Goal: Information Seeking & Learning: Learn about a topic

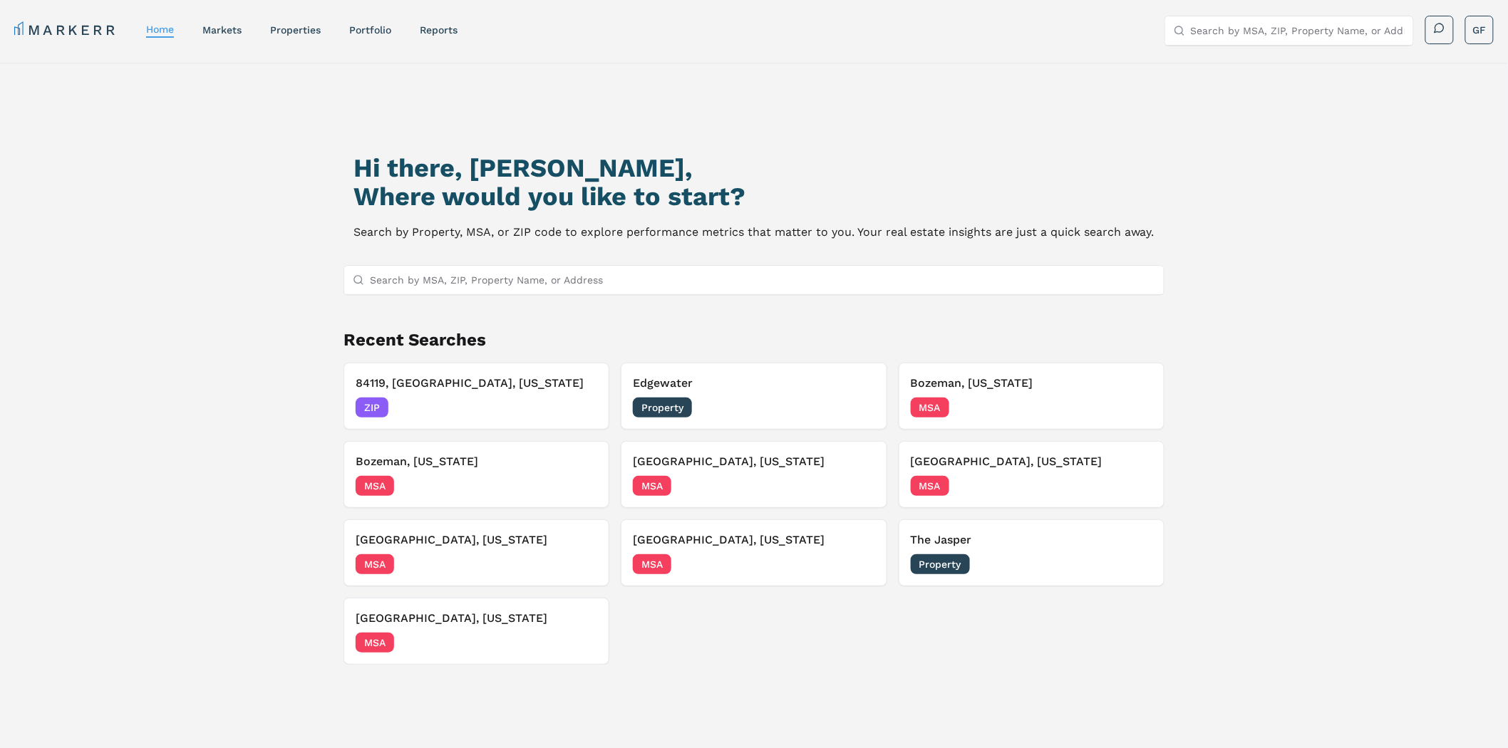
drag, startPoint x: 1351, startPoint y: 346, endPoint x: 1368, endPoint y: 344, distance: 17.2
click at [1351, 346] on div "Hi there, [PERSON_NAME], Where would you like to start? Search by Property, MSA…" at bounding box center [754, 448] width 1508 height 771
click at [1322, 222] on div "Hi there, [PERSON_NAME], Where would you like to start? Search by Property, MSA…" at bounding box center [754, 448] width 1508 height 771
click at [1336, 219] on div "Hi there, Galen, Where would you like to start? Search by Property, MSA, or ZIP…" at bounding box center [754, 448] width 1508 height 771
click at [1365, 186] on div "Hi there, Galen, Where would you like to start? Search by Property, MSA, or ZIP…" at bounding box center [754, 448] width 1508 height 771
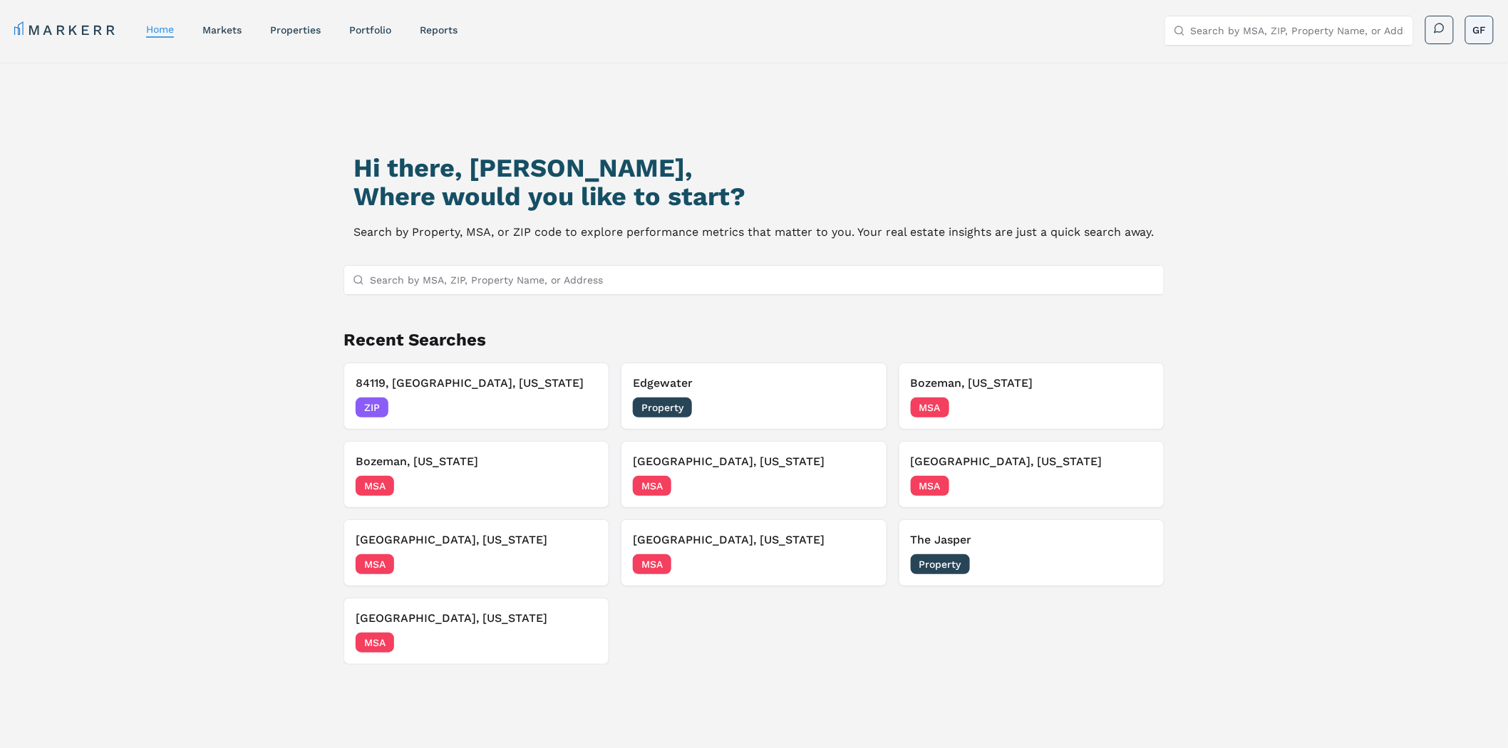
click at [1487, 31] on html "MARKERR home markets properties Portfolio reports Search by MSA, ZIP, Property …" at bounding box center [754, 489] width 1508 height 978
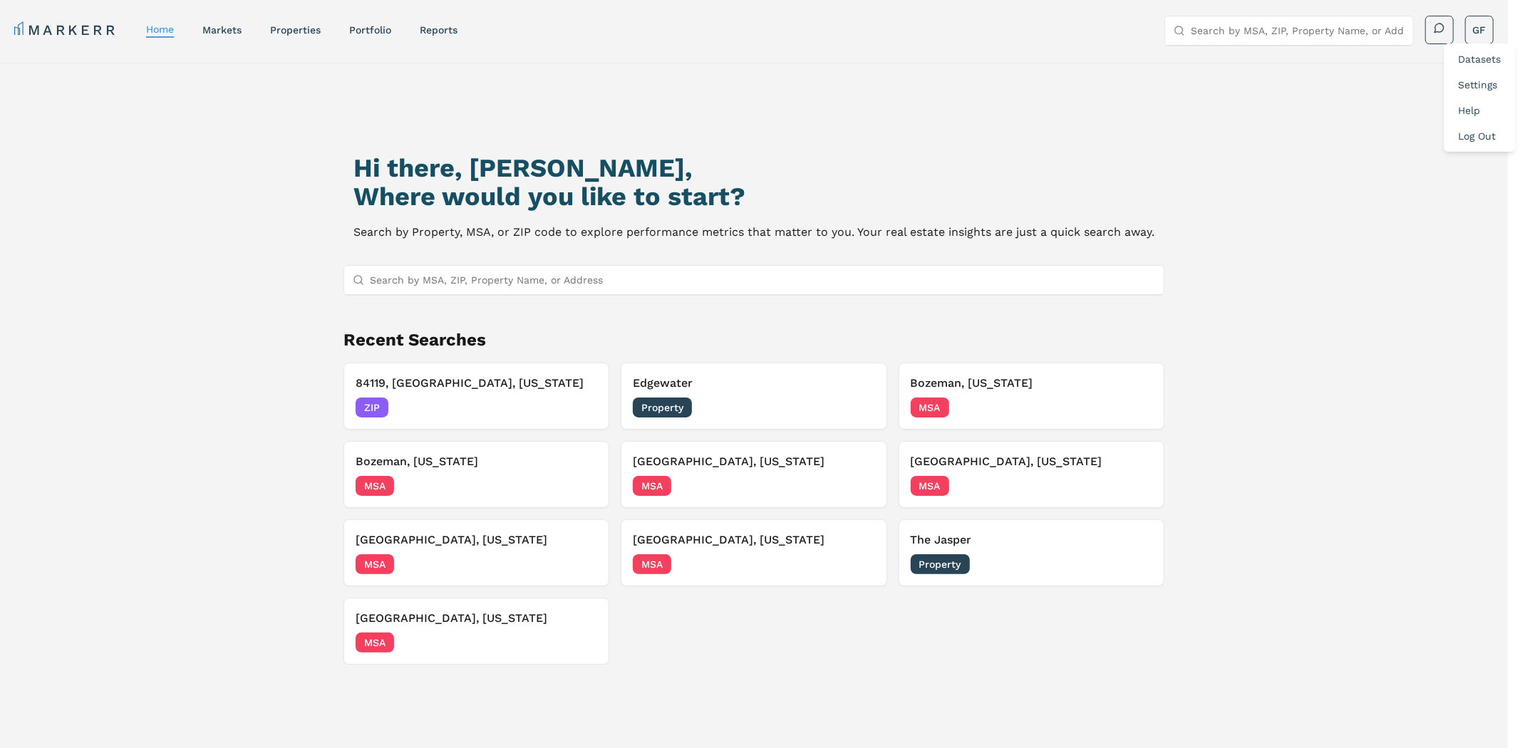
click at [1477, 54] on link "Datasets" at bounding box center [1479, 58] width 43 height 11
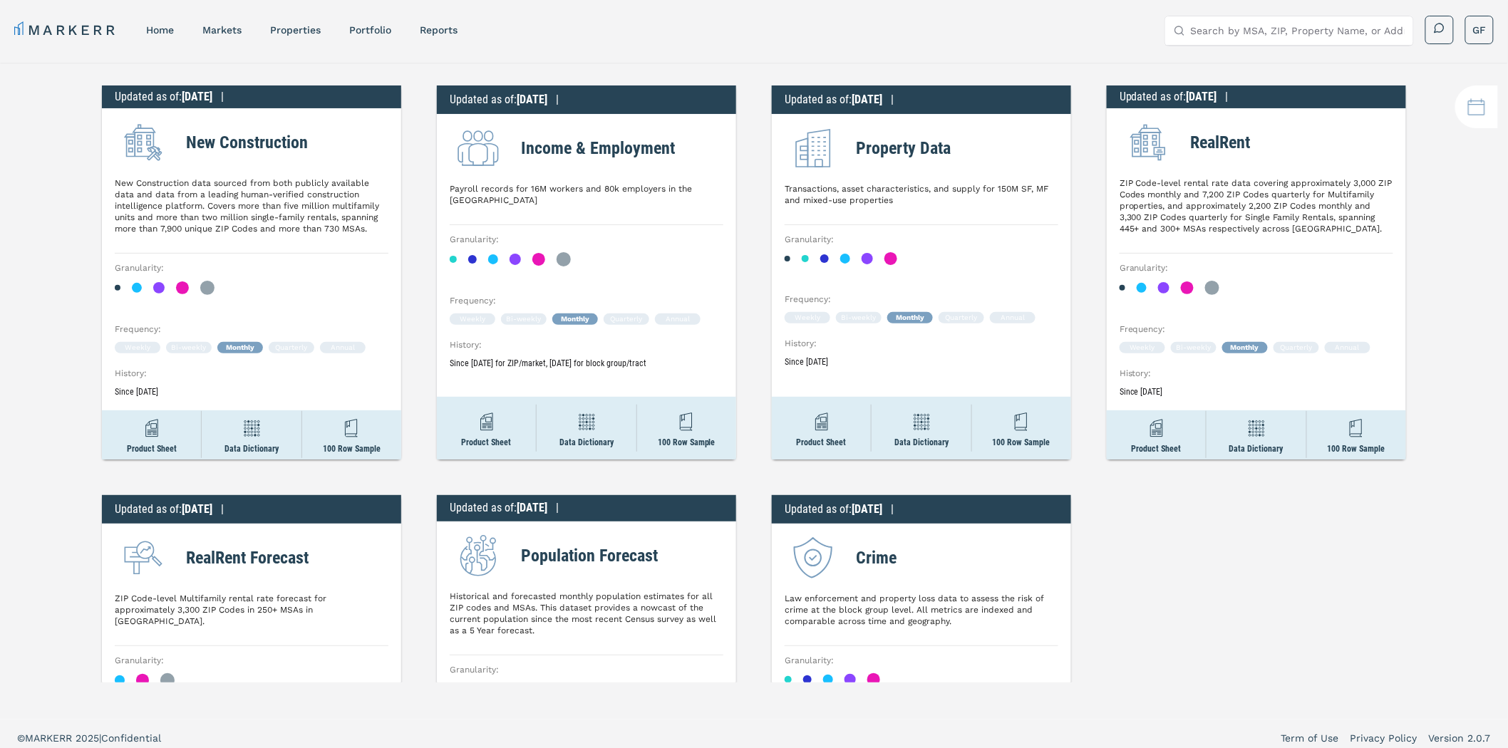
click at [255, 142] on h2 "New Construction" at bounding box center [247, 143] width 122 height 26
drag, startPoint x: 255, startPoint y: 142, endPoint x: 269, endPoint y: 141, distance: 13.6
click at [255, 143] on h2 "New Construction" at bounding box center [247, 143] width 122 height 26
click at [409, 143] on div "Updated as of : 7/31/2025 | New Construction New Construction data sourced from…" at bounding box center [754, 373] width 1508 height 620
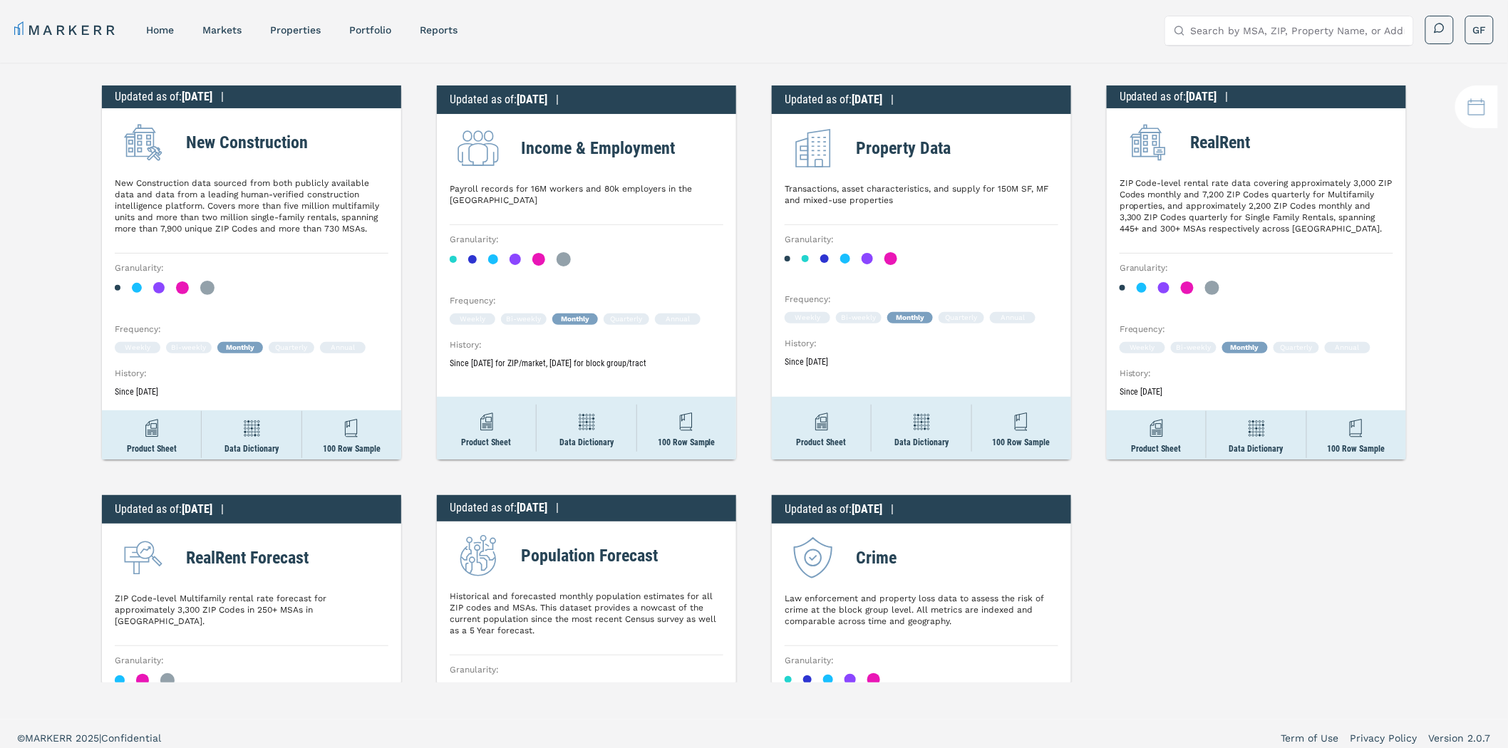
click at [631, 152] on h2 "Income & Employment" at bounding box center [598, 148] width 154 height 26
click at [715, 138] on div "Income & Employment" at bounding box center [587, 148] width 274 height 57
click at [1224, 140] on h2 "RealRent" at bounding box center [1221, 143] width 60 height 26
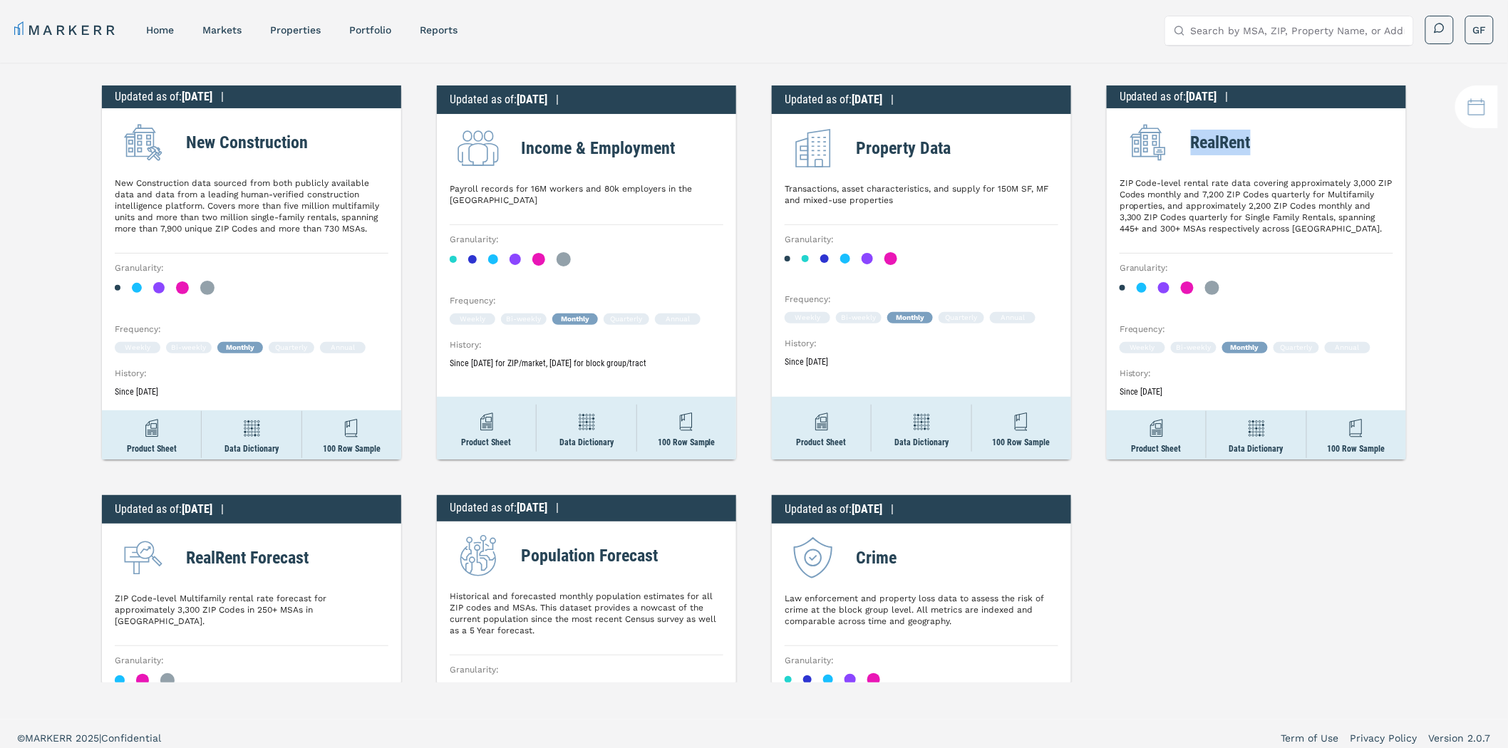
click at [1224, 140] on h2 "RealRent" at bounding box center [1221, 143] width 60 height 26
click at [1087, 78] on div "Updated as of : 7/31/2025 | New Construction New Construction data sourced from…" at bounding box center [754, 373] width 1508 height 620
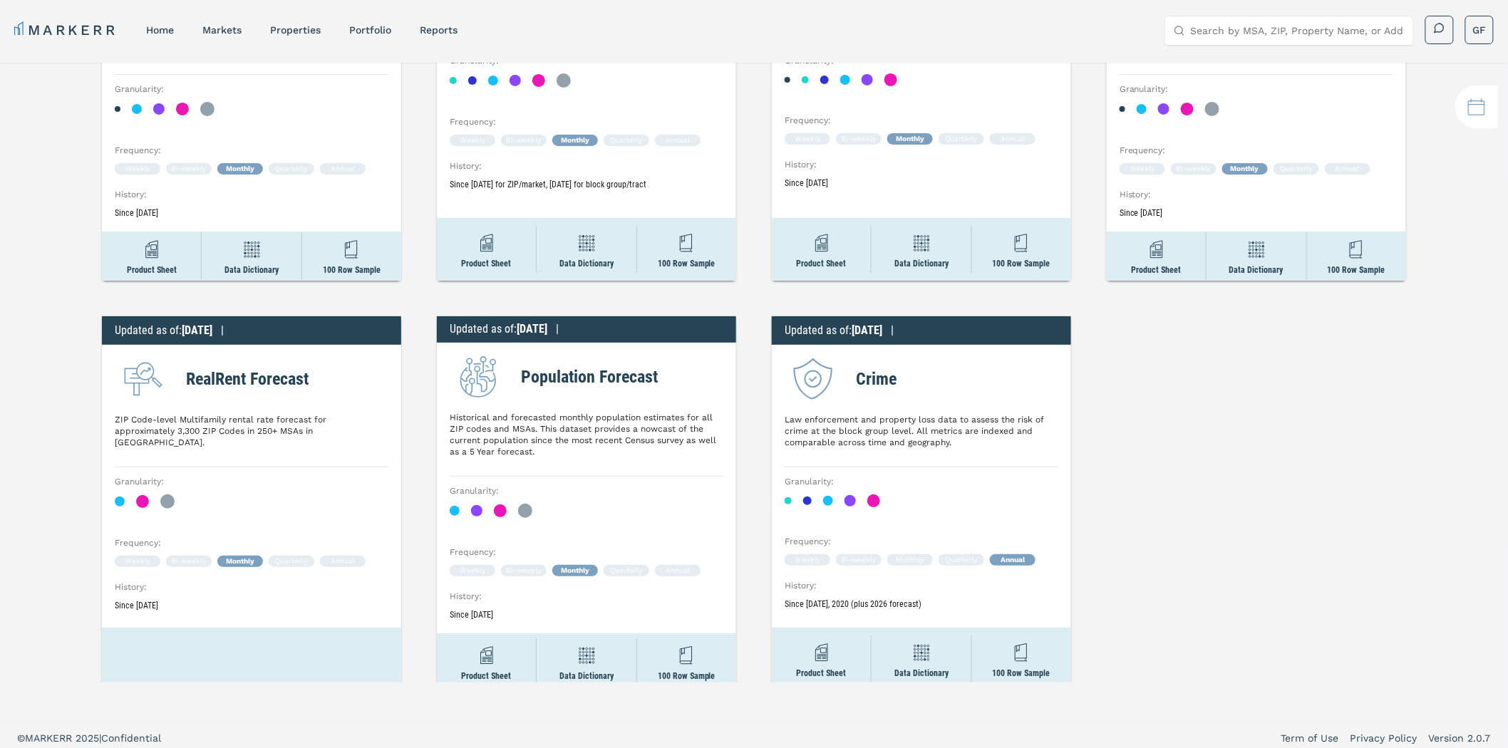
scroll to position [197, 0]
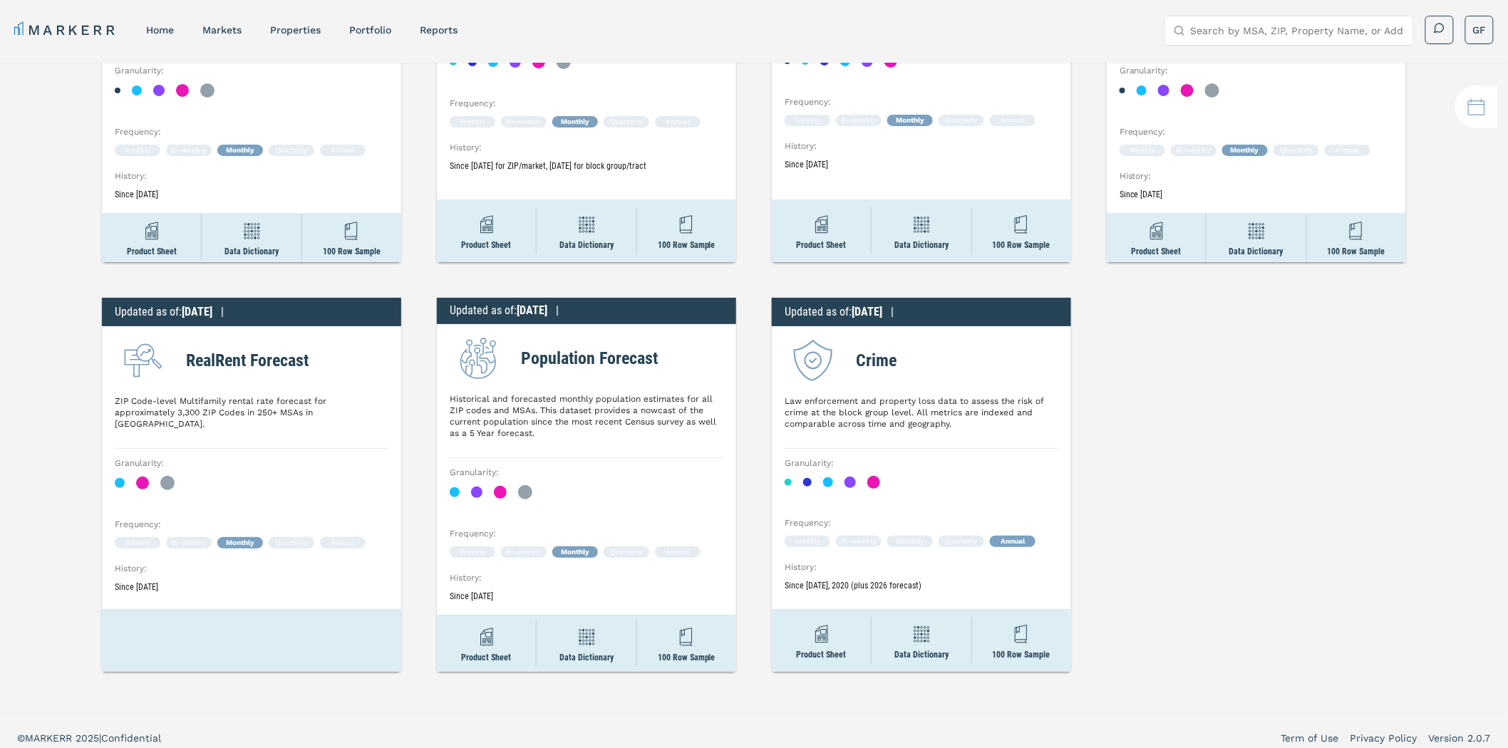
click at [266, 367] on h2 "RealRent Forecast" at bounding box center [247, 361] width 123 height 26
click at [266, 366] on h2 "RealRent Forecast" at bounding box center [247, 361] width 123 height 26
click at [415, 314] on div "Updated as of : 7/31/2025 | New Construction New Construction data sourced from…" at bounding box center [754, 373] width 1508 height 620
click at [247, 359] on h2 "RealRent Forecast" at bounding box center [247, 361] width 123 height 26
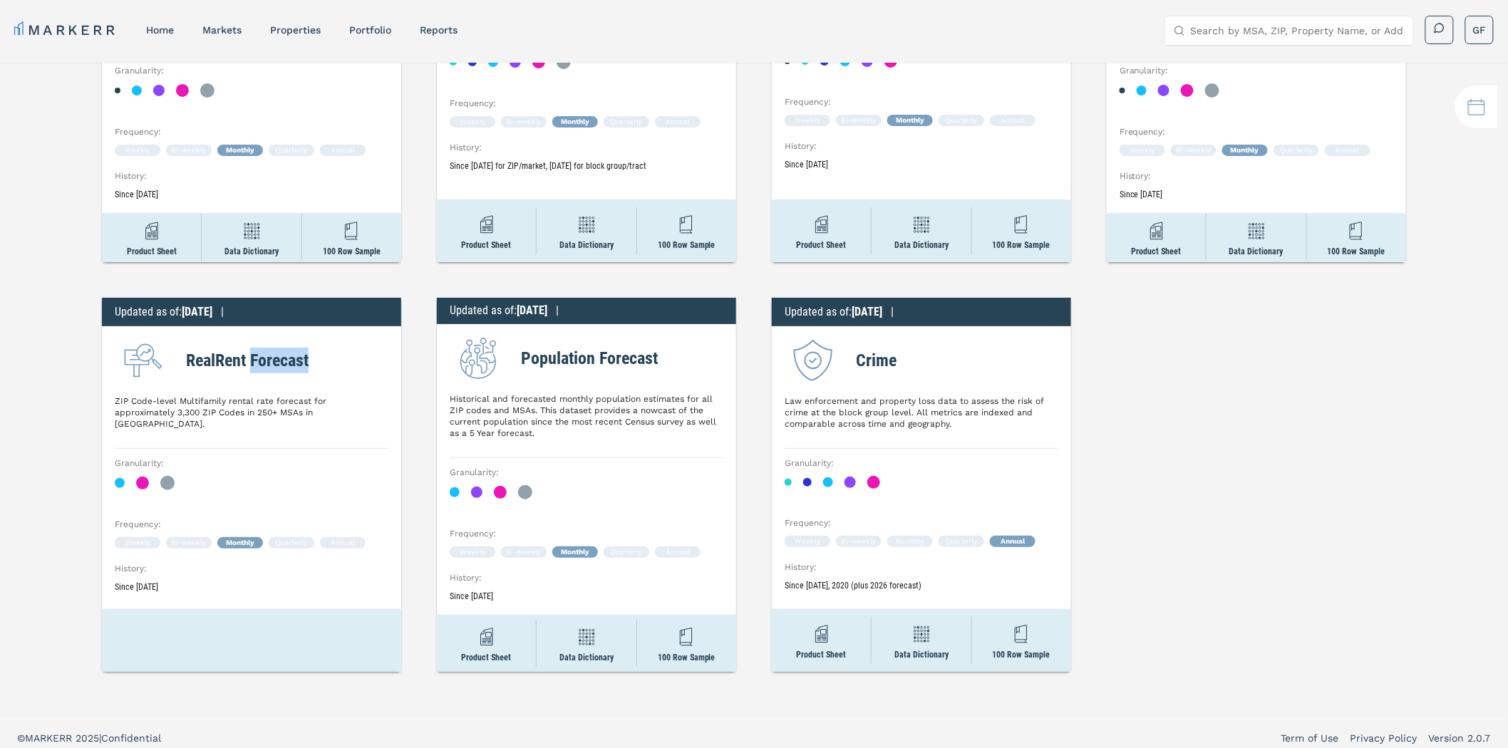
click at [247, 359] on h2 "RealRent Forecast" at bounding box center [247, 361] width 123 height 26
click at [412, 302] on div "Updated as of : 7/31/2025 | New Construction New Construction data sourced from…" at bounding box center [754, 373] width 1508 height 620
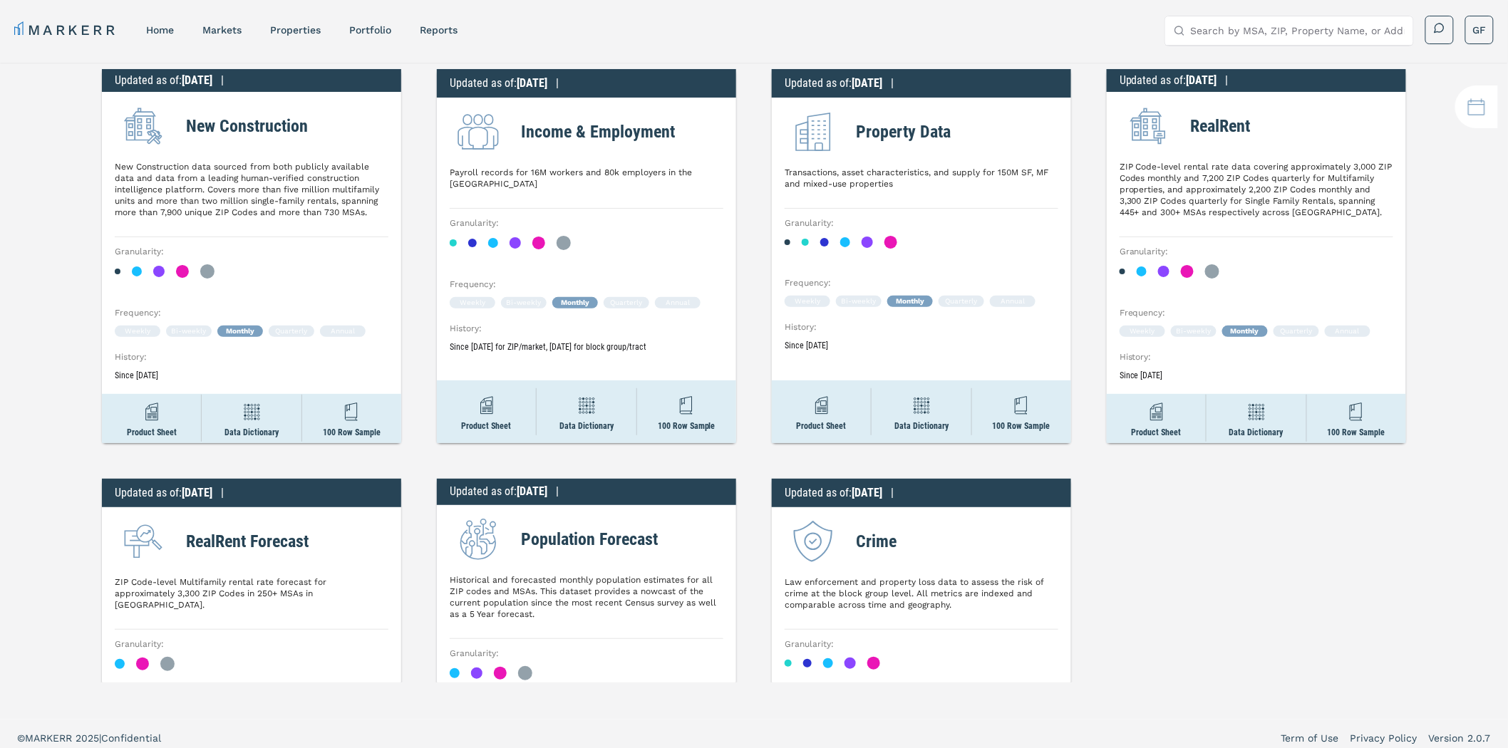
scroll to position [0, 0]
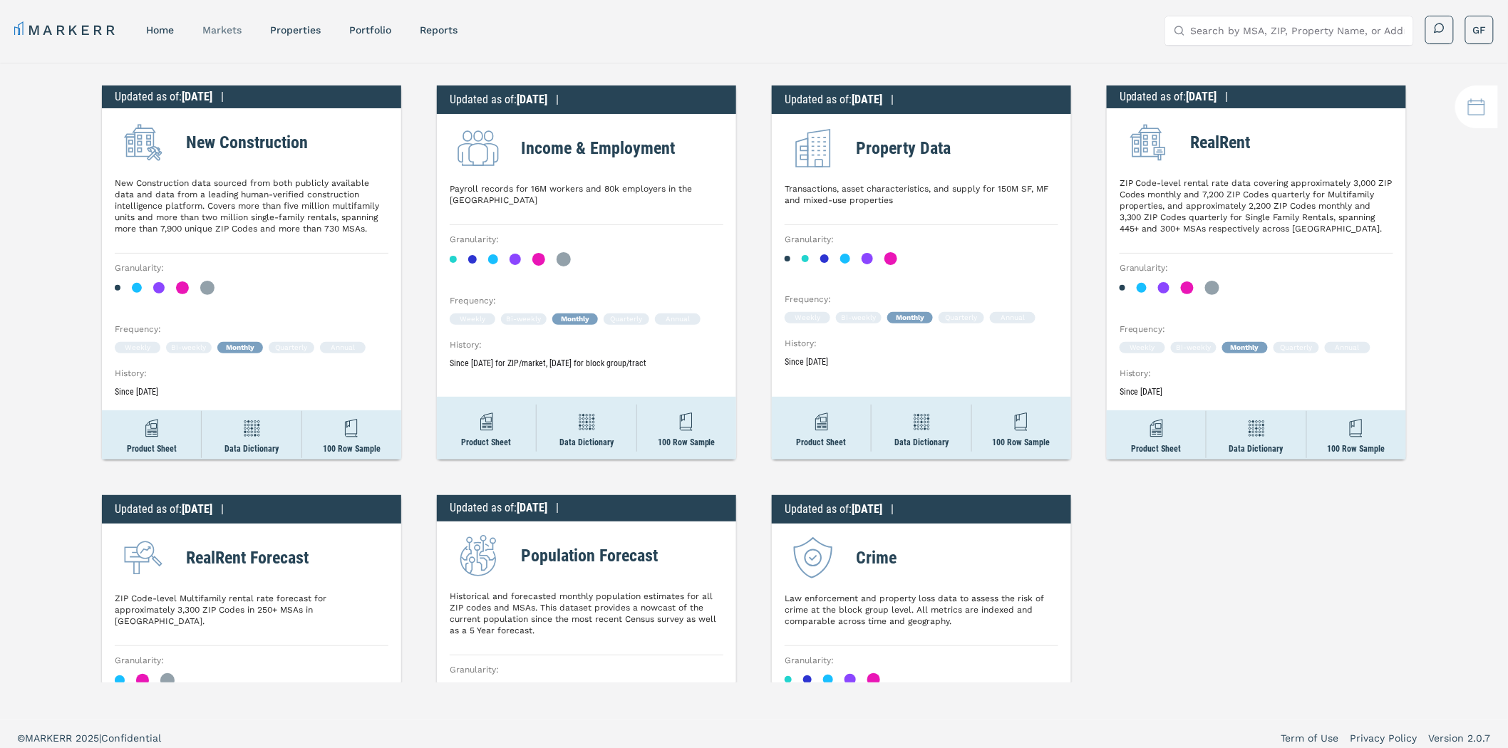
click at [217, 26] on link "markets" at bounding box center [221, 29] width 39 height 11
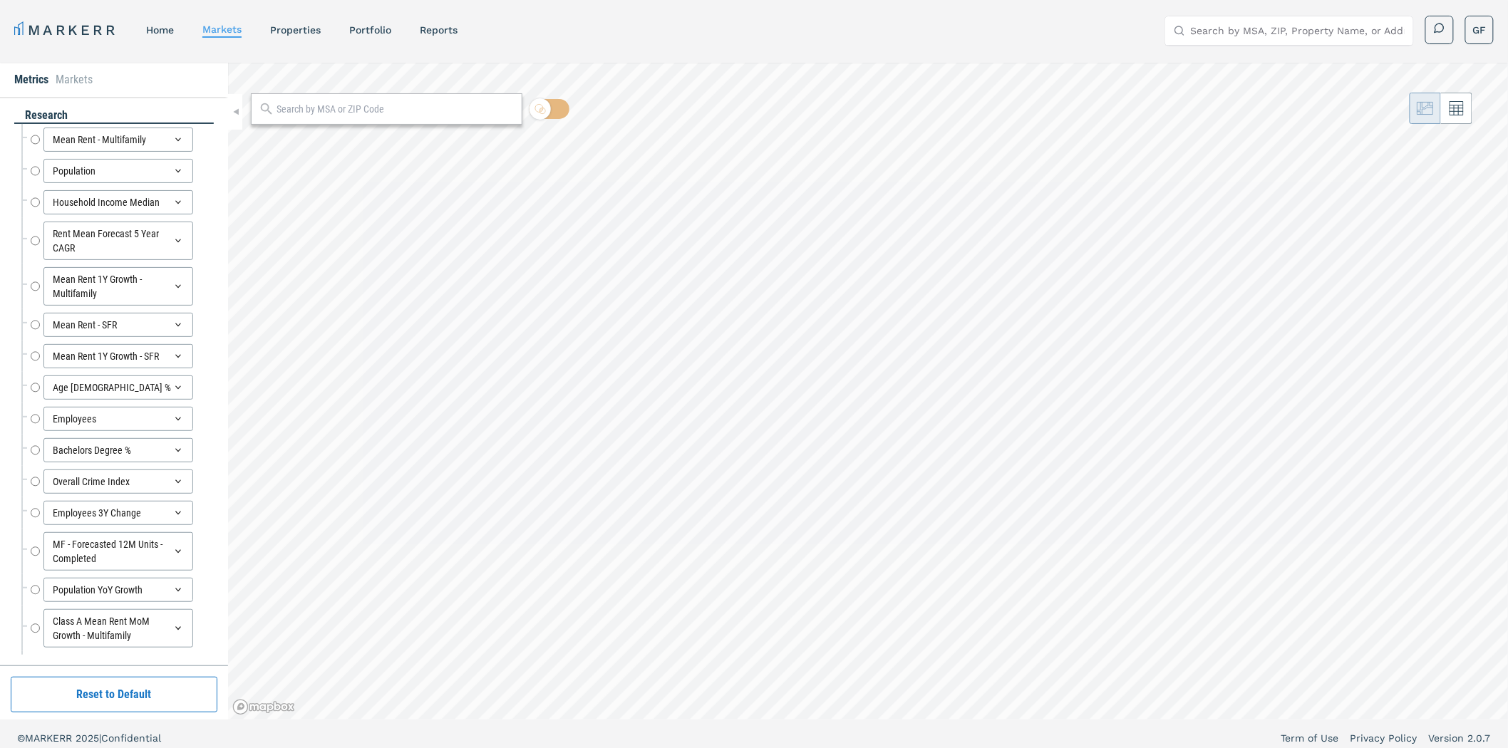
radio input "true"
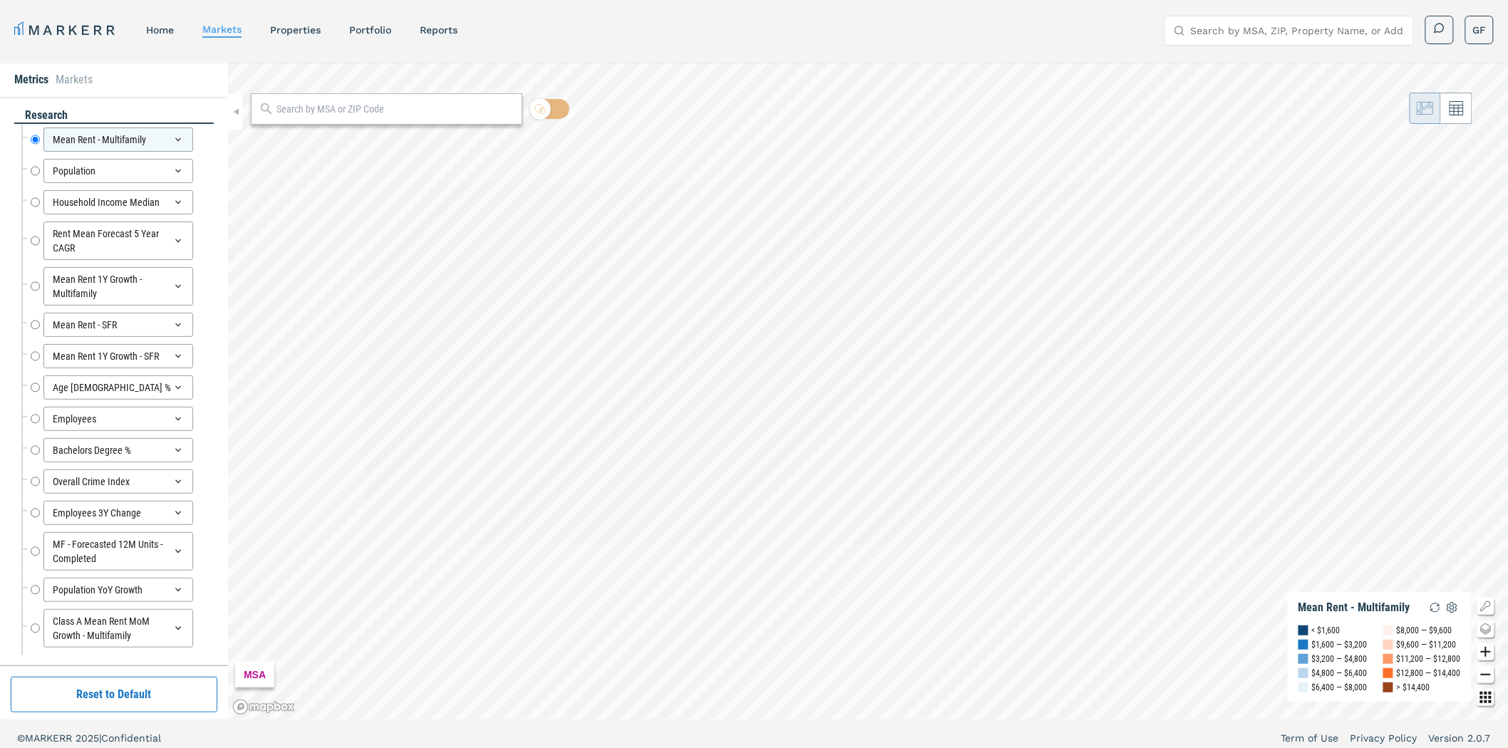
click at [338, 117] on div at bounding box center [386, 108] width 271 height 31
click at [358, 114] on input "text" at bounding box center [395, 109] width 238 height 15
click at [450, 26] on link "reports" at bounding box center [439, 29] width 38 height 11
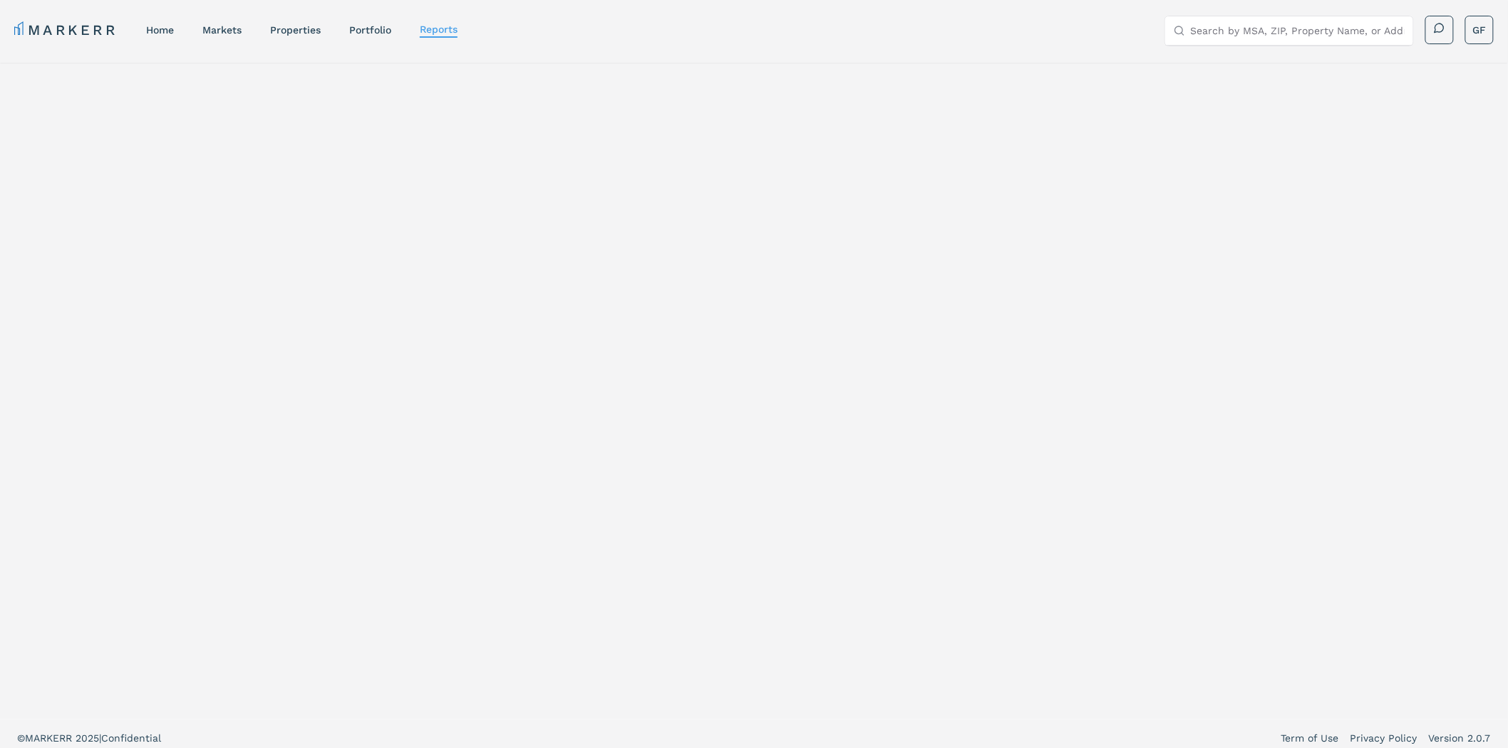
select select "-release_date"
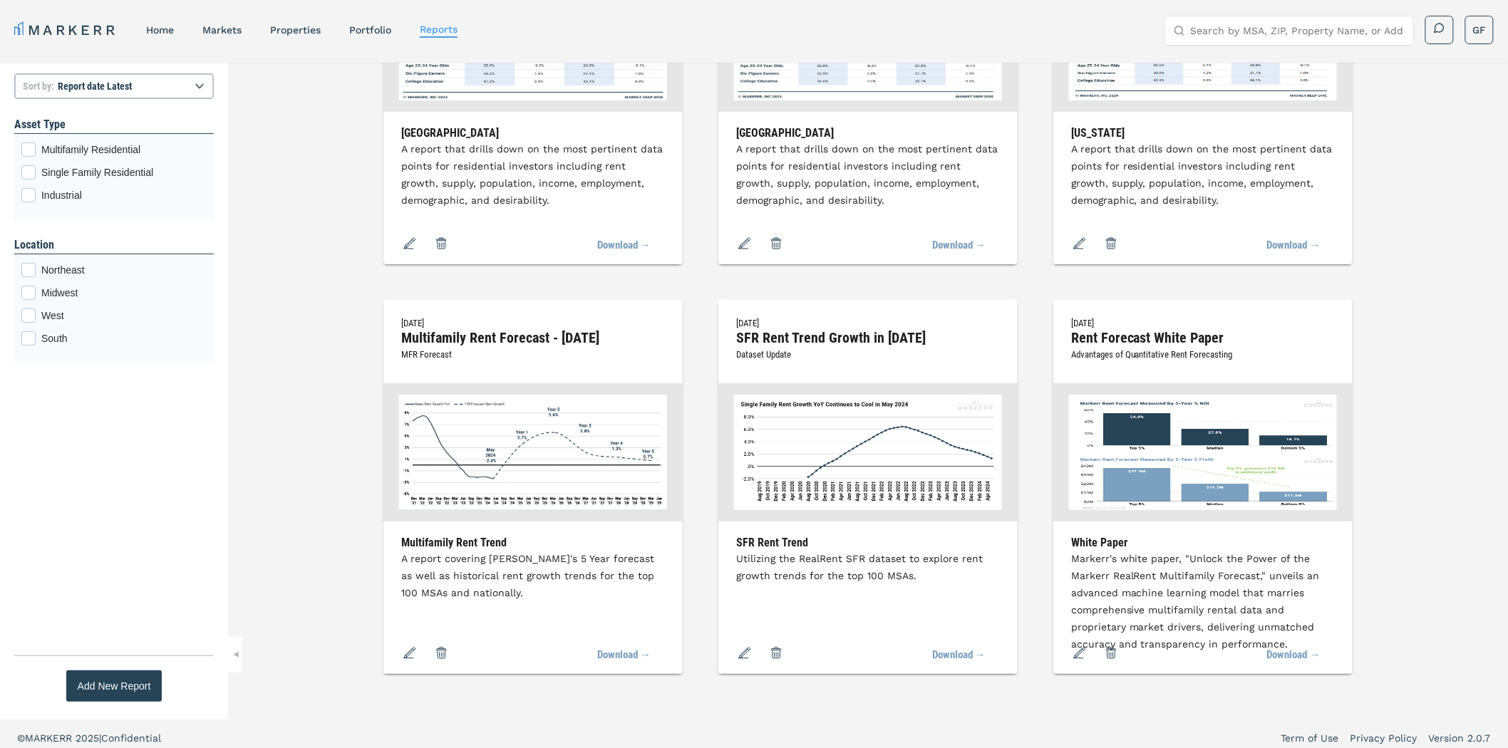
scroll to position [3438, 0]
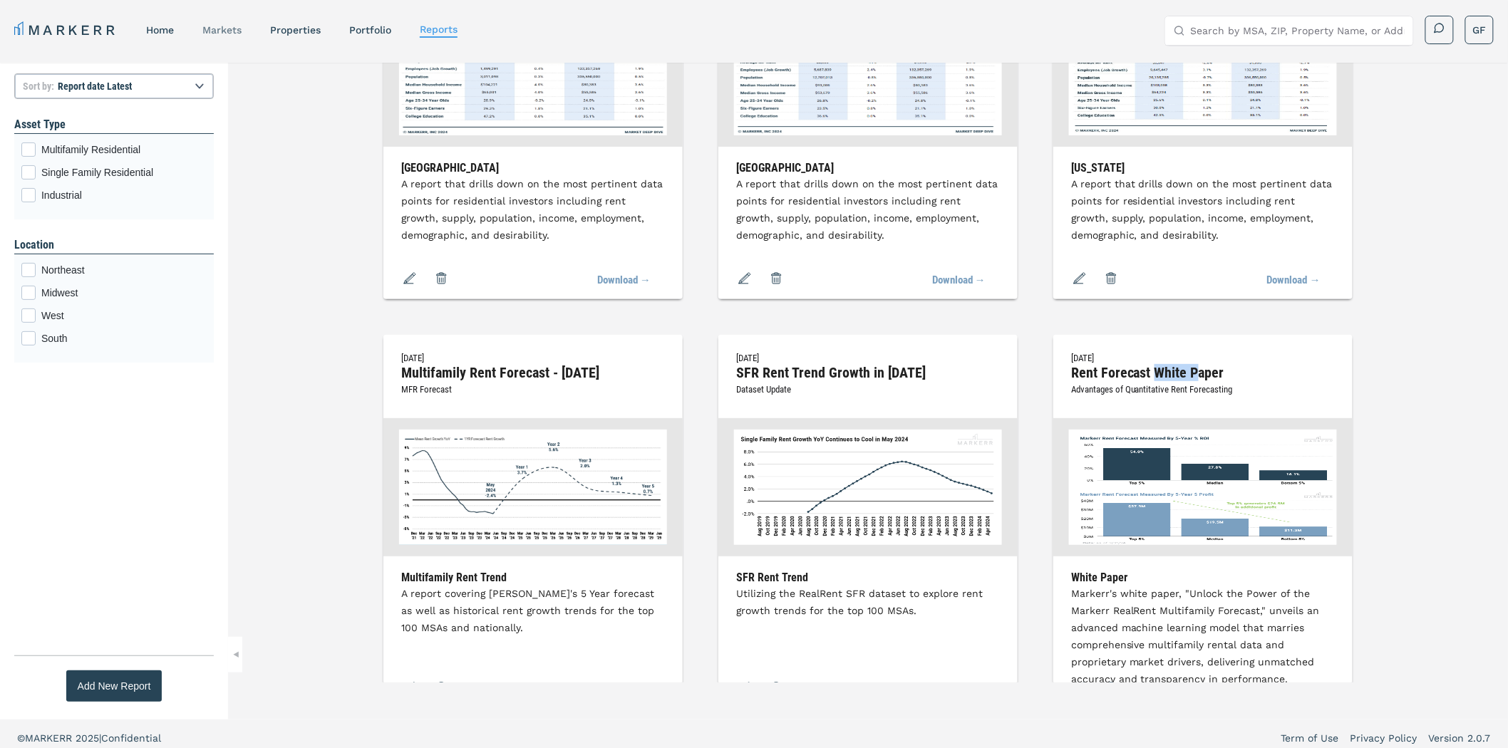
click at [239, 33] on link "markets" at bounding box center [221, 29] width 39 height 11
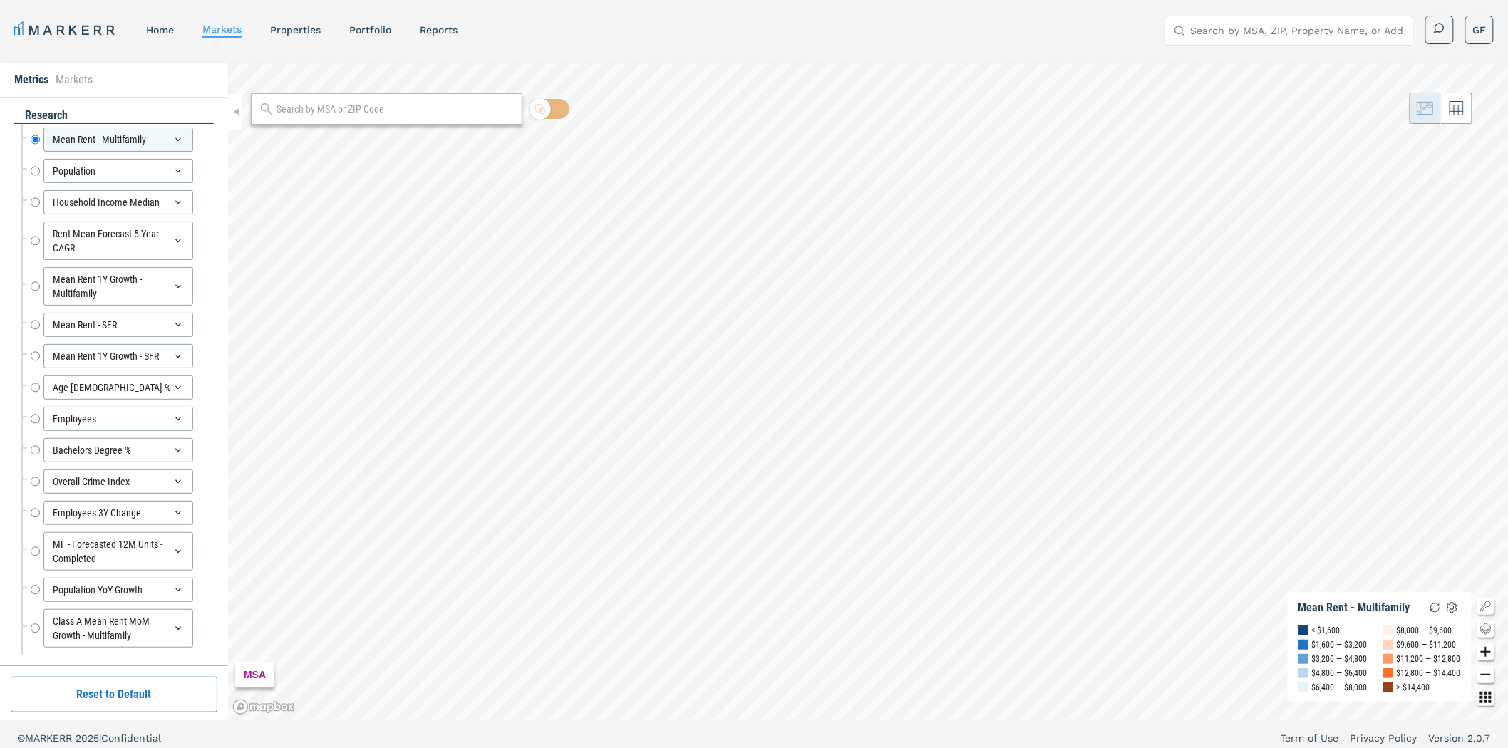
click at [328, 110] on input "text" at bounding box center [395, 109] width 238 height 15
click at [29, 237] on div "Rent Mean Forecast 5 Year CAGR Rent Mean Forecast 5 Year CAGR" at bounding box center [117, 241] width 192 height 46
drag, startPoint x: 34, startPoint y: 237, endPoint x: 32, endPoint y: 230, distance: 7.4
click at [34, 237] on input "Rent Mean Forecast 5 Year CAGR" at bounding box center [35, 241] width 9 height 38
radio input "false"
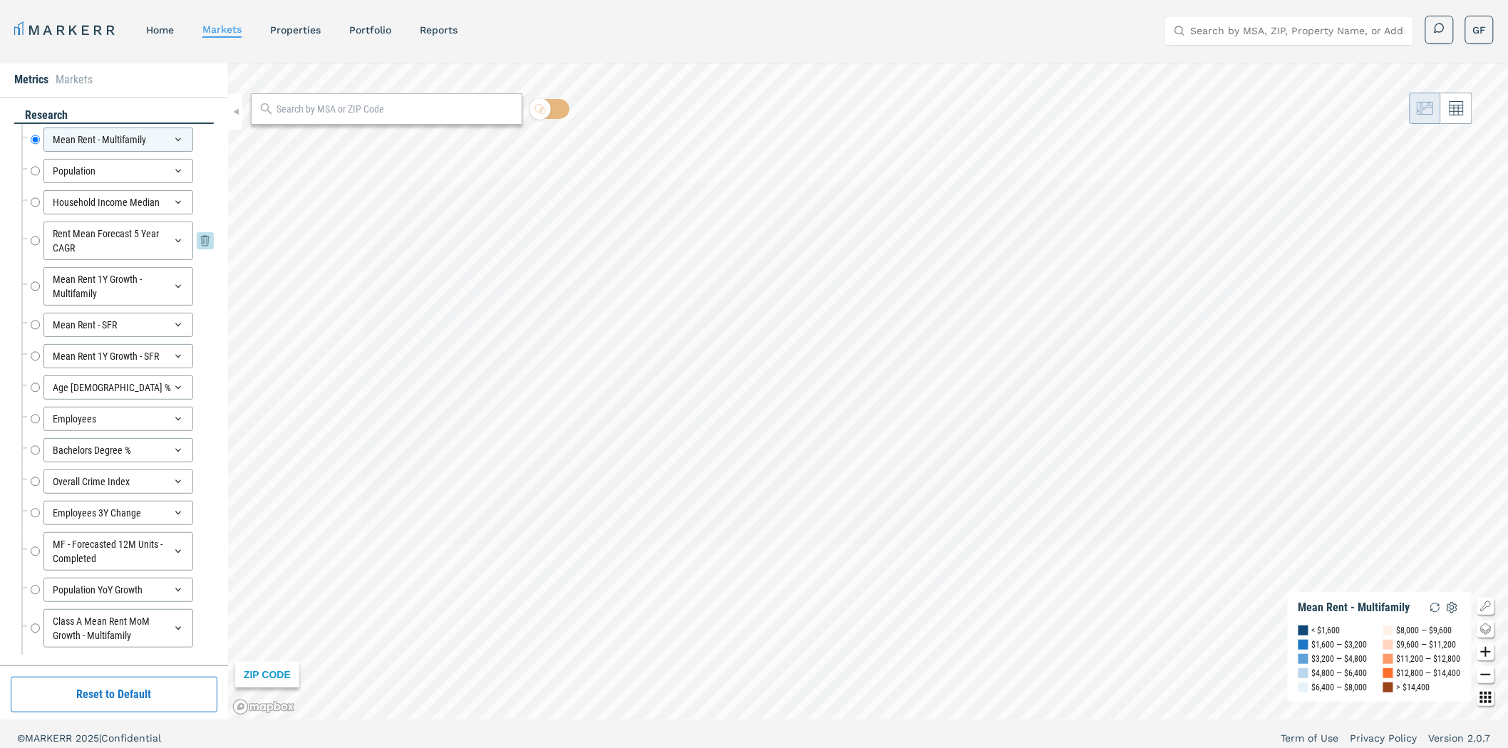
radio input "true"
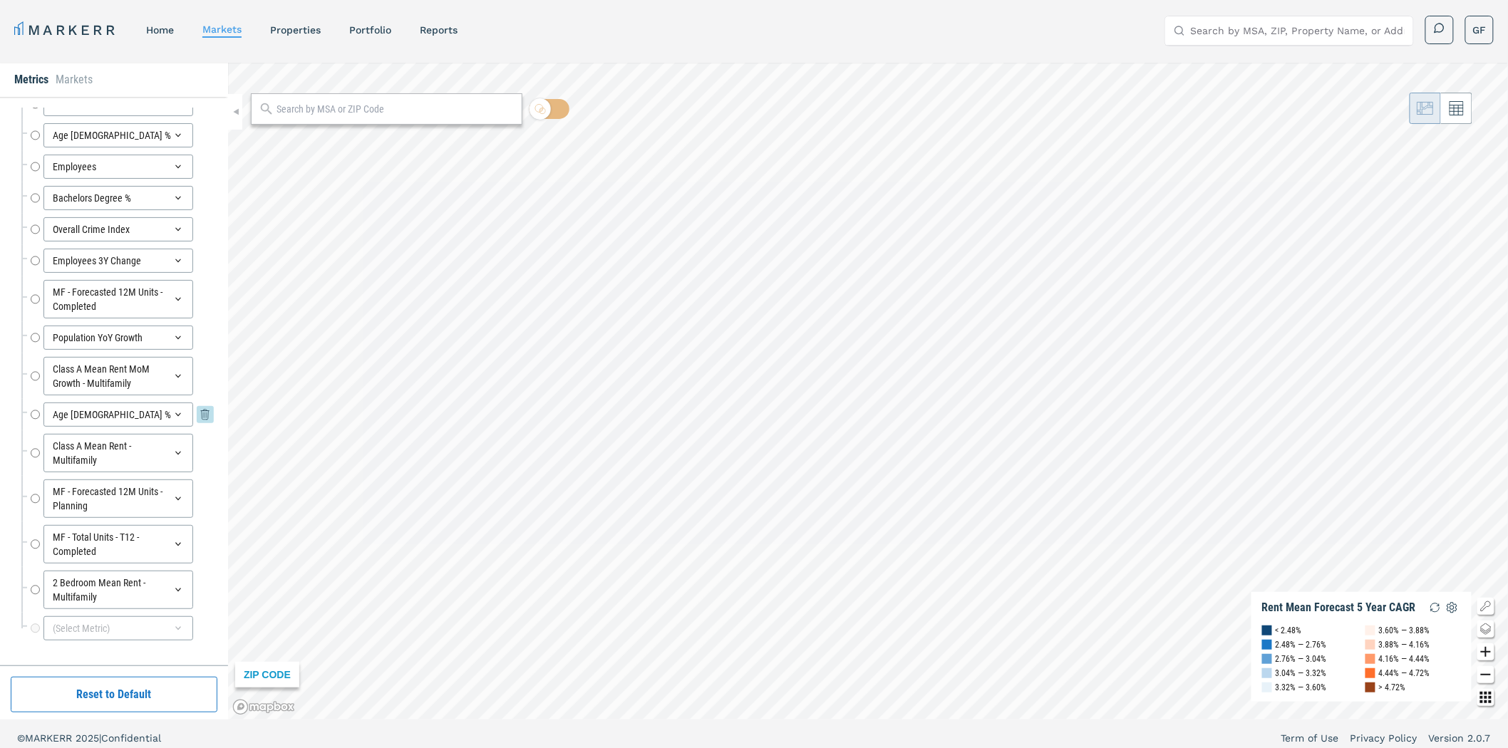
scroll to position [9, 0]
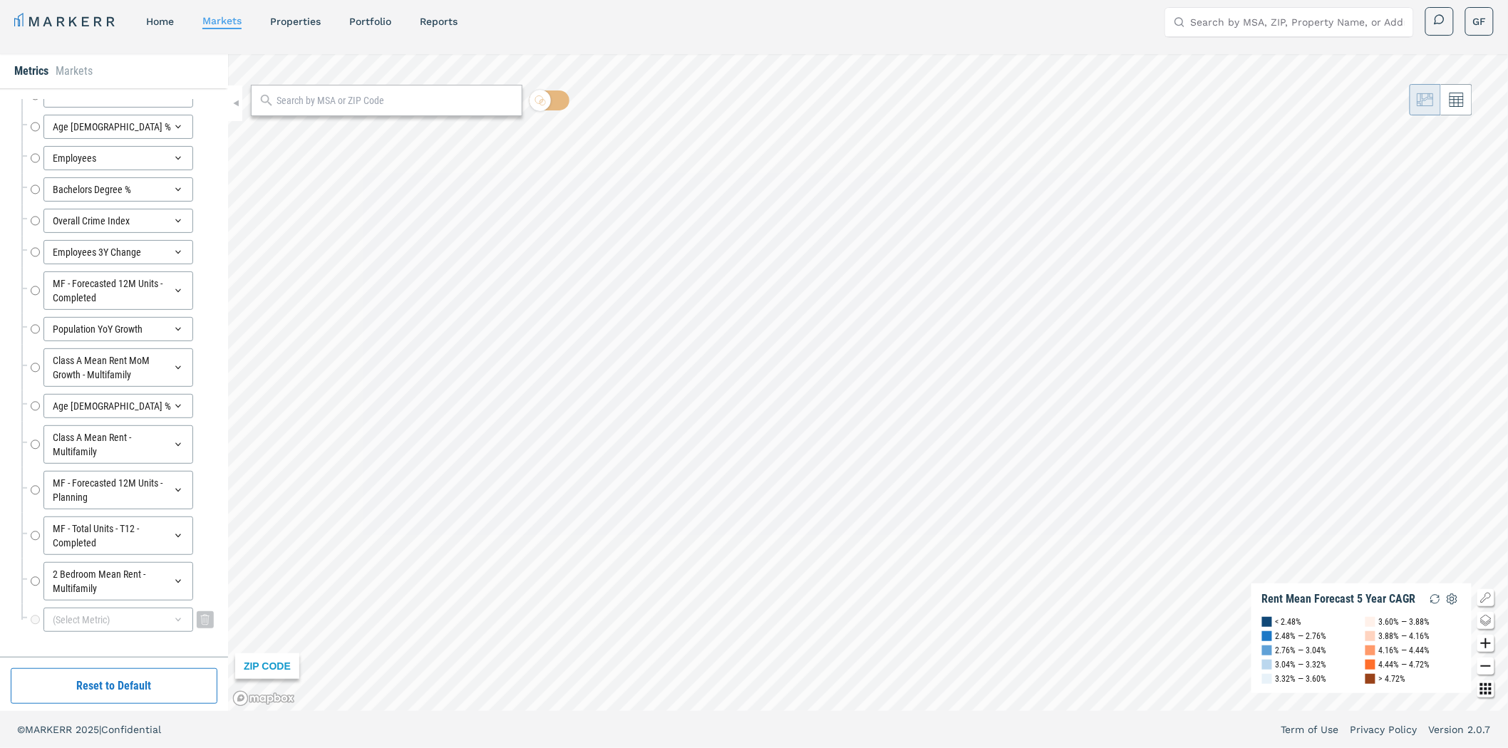
click at [160, 626] on div "(Select Metric)" at bounding box center [118, 620] width 150 height 24
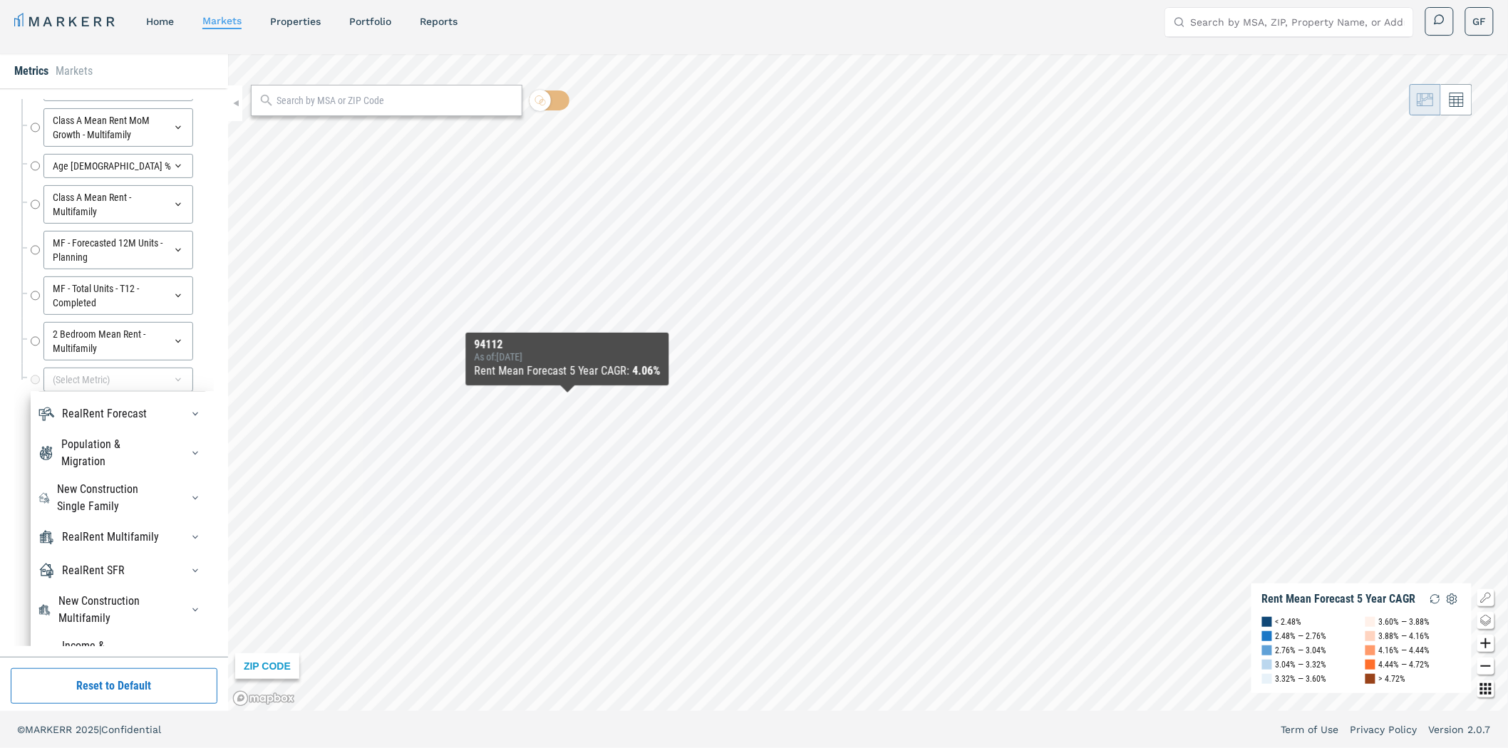
scroll to position [254, 0]
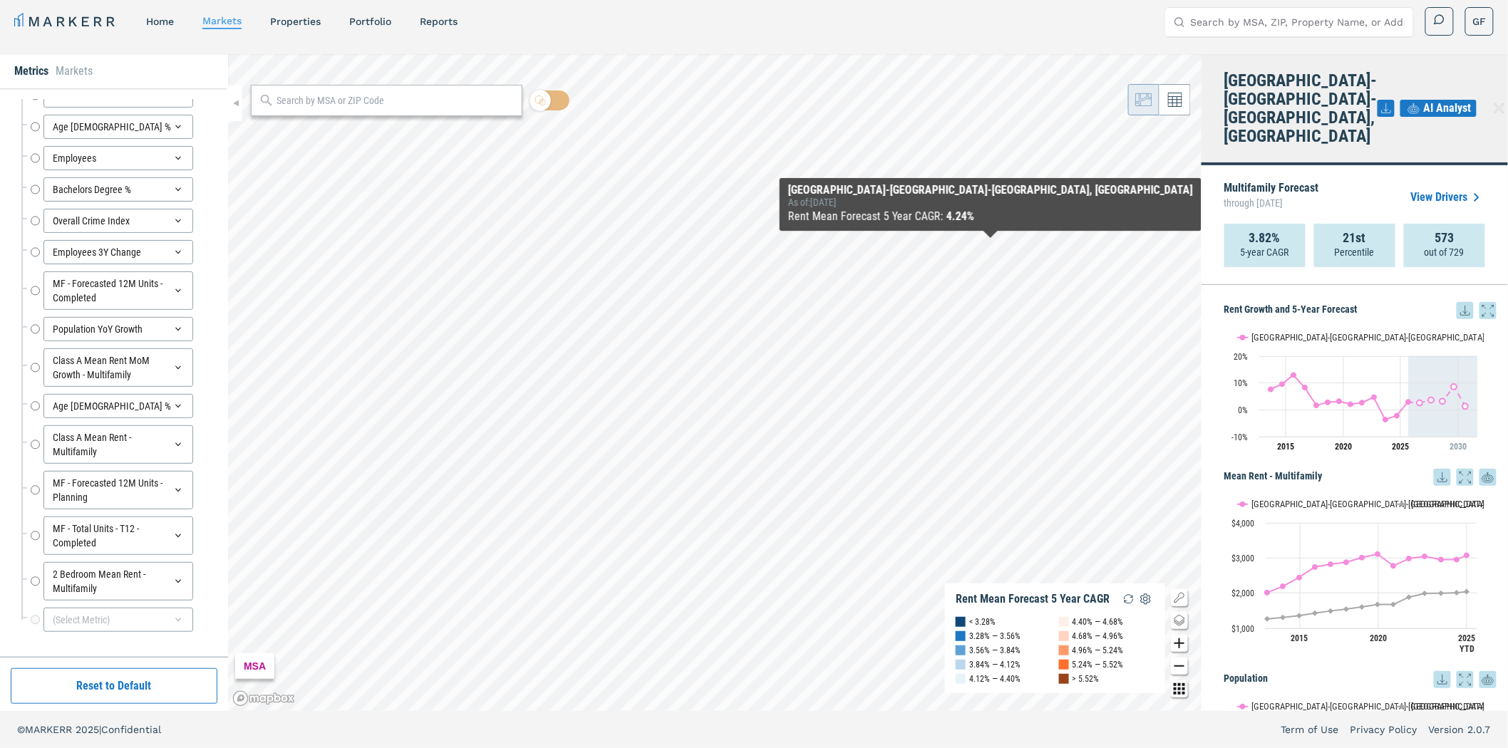
click at [1436, 189] on link "View Drivers" at bounding box center [1448, 197] width 74 height 17
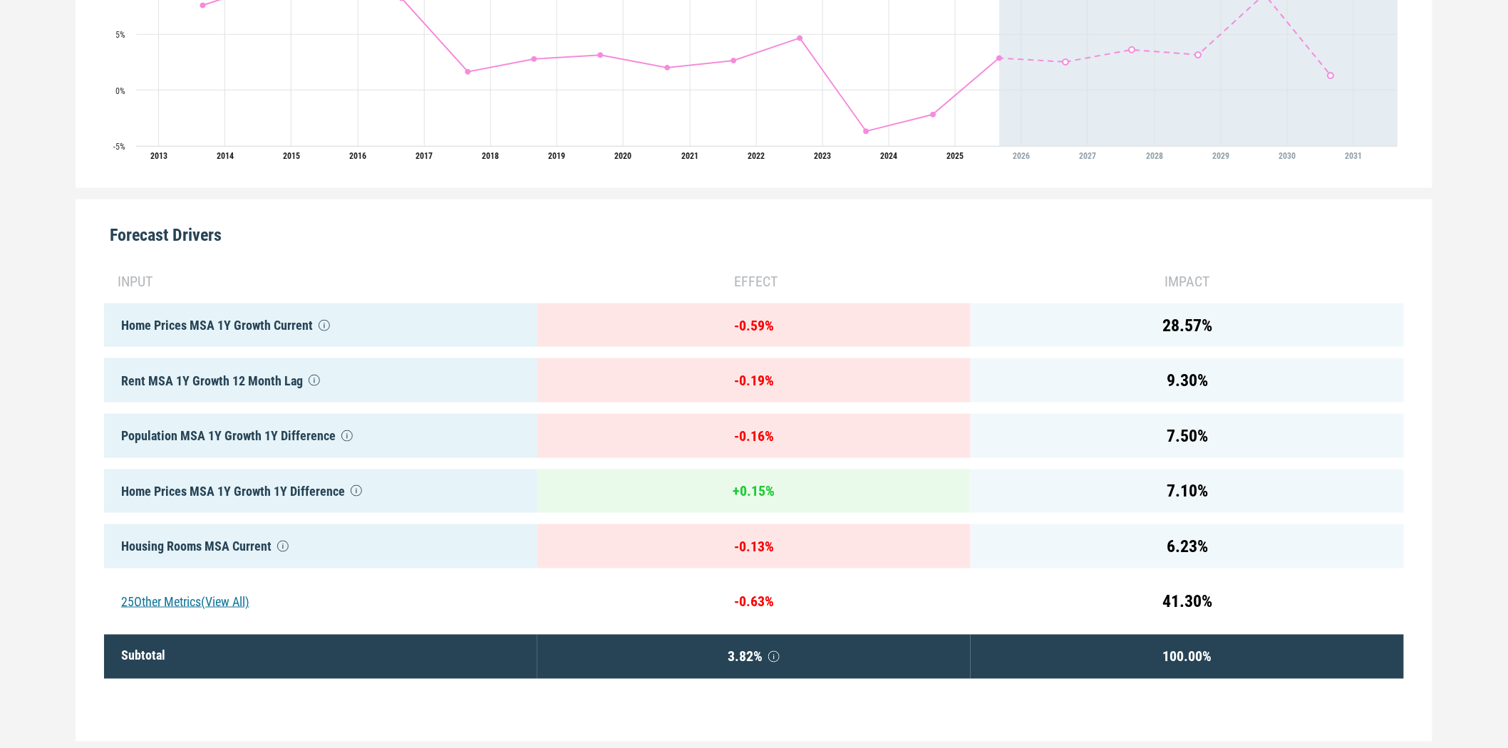
scroll to position [563, 0]
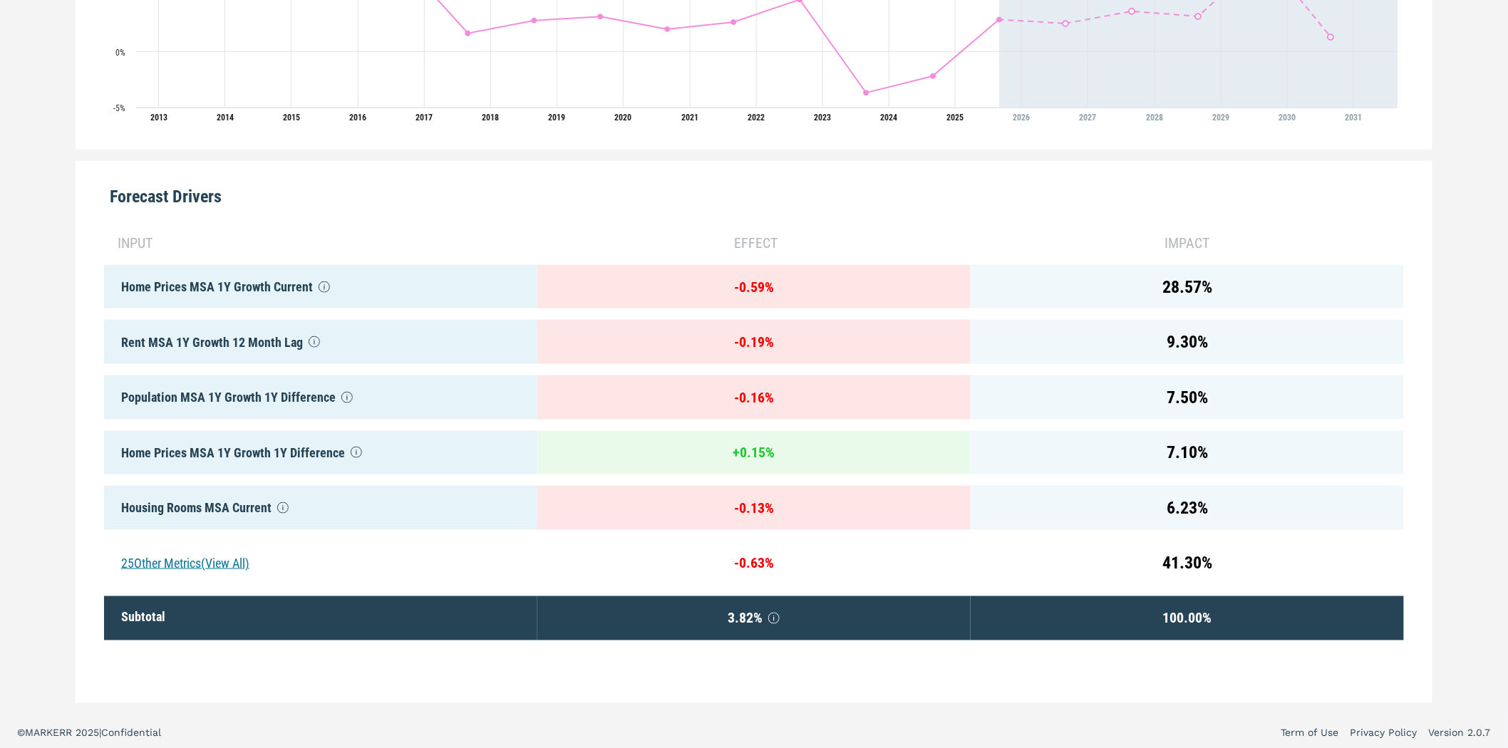
click at [233, 557] on div "25 Other Metrics (View All)" at bounding box center [320, 563] width 433 height 44
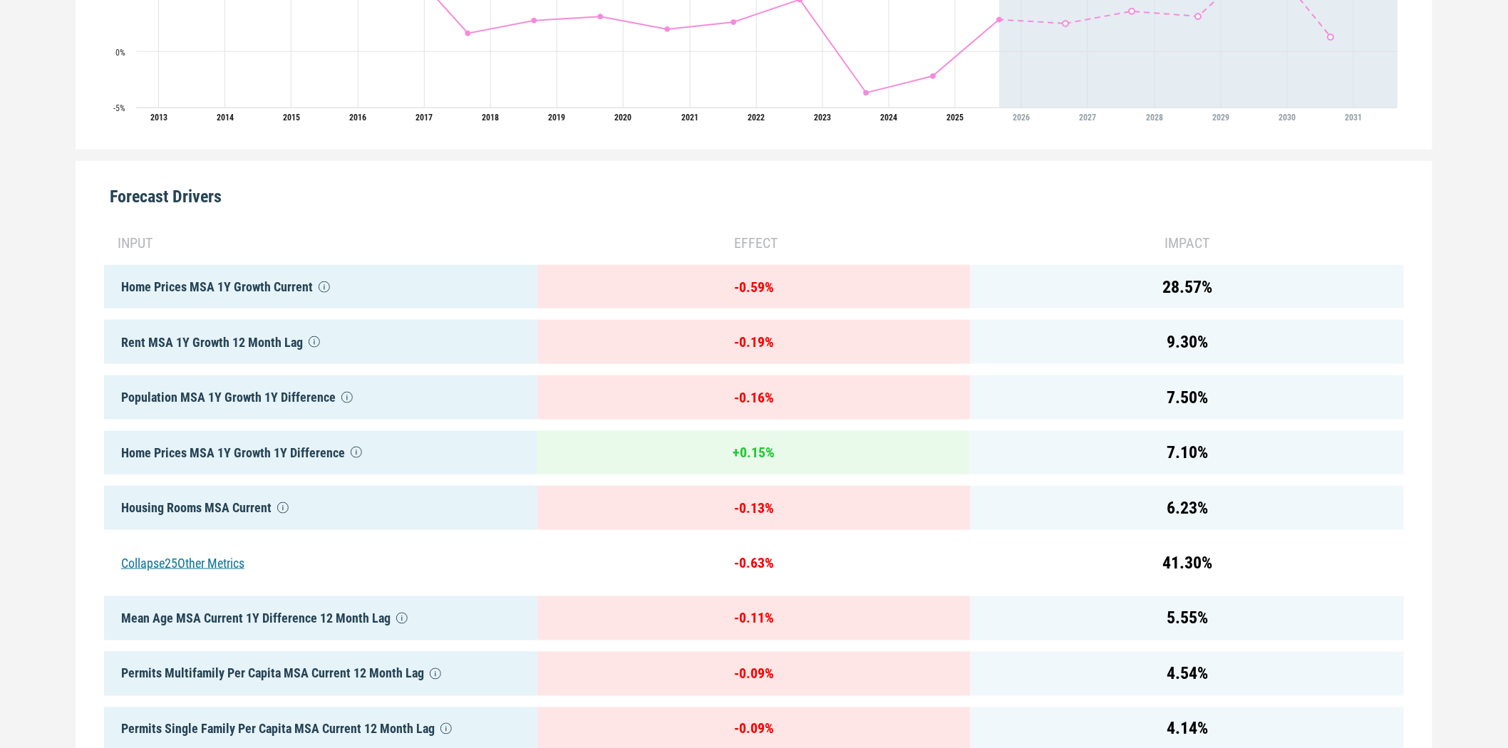
click at [737, 244] on div "effect" at bounding box center [753, 242] width 433 height 21
drag, startPoint x: 1160, startPoint y: 242, endPoint x: 1235, endPoint y: 238, distance: 74.9
click at [1235, 238] on div "impact" at bounding box center [1186, 242] width 433 height 21
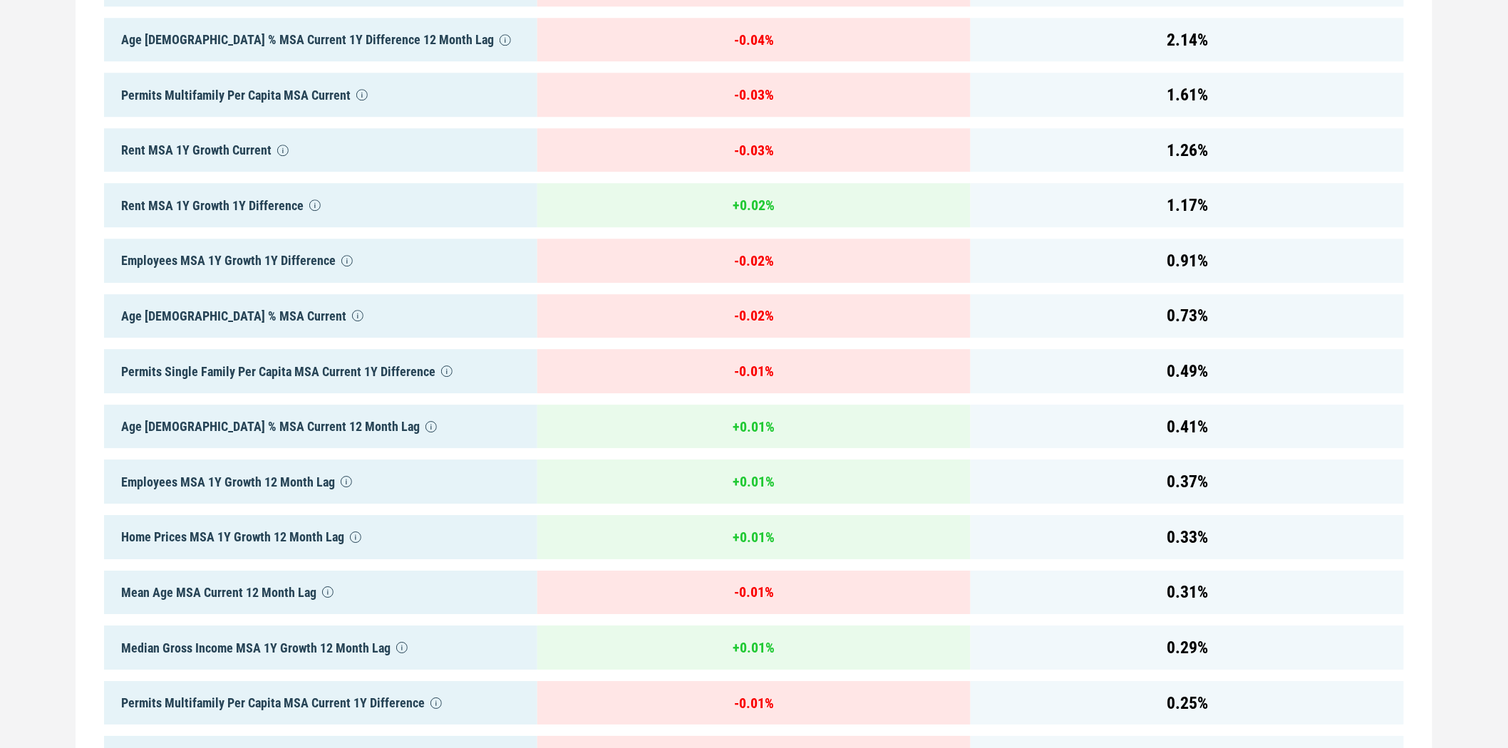
scroll to position [1960, 0]
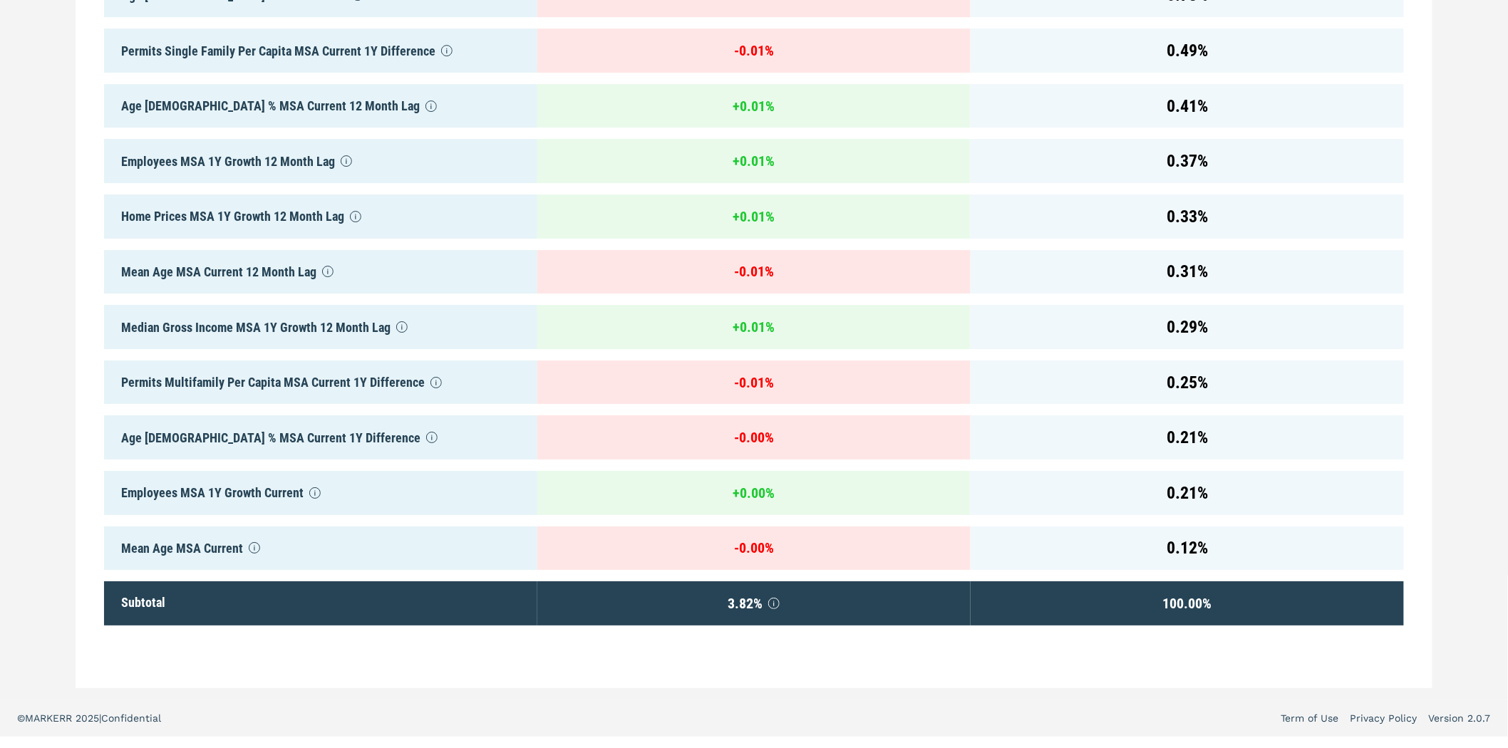
drag, startPoint x: 1354, startPoint y: 287, endPoint x: 1359, endPoint y: 452, distance: 164.7
click at [1190, 603] on div "100.00 %" at bounding box center [1186, 603] width 433 height 44
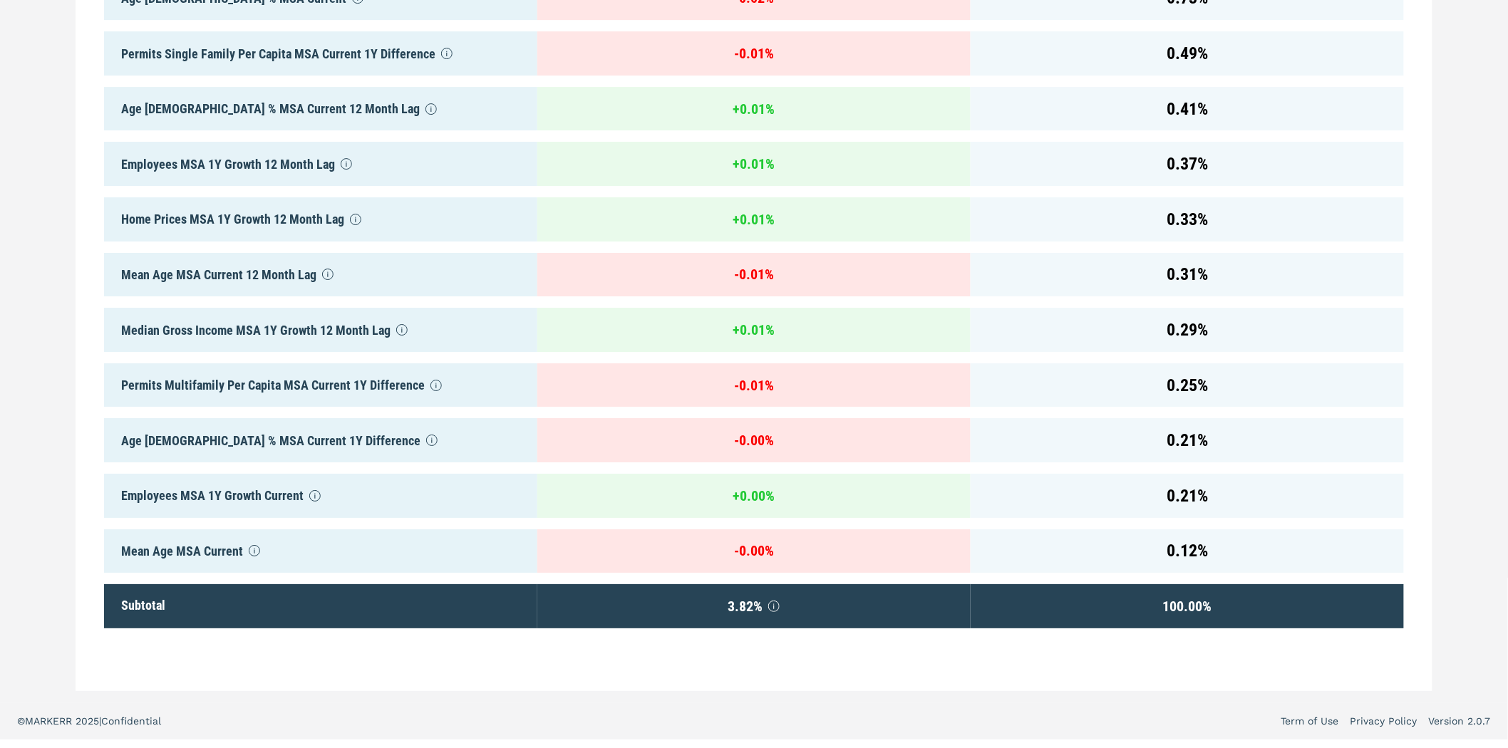
drag, startPoint x: 1300, startPoint y: 565, endPoint x: 1312, endPoint y: 425, distance: 140.9
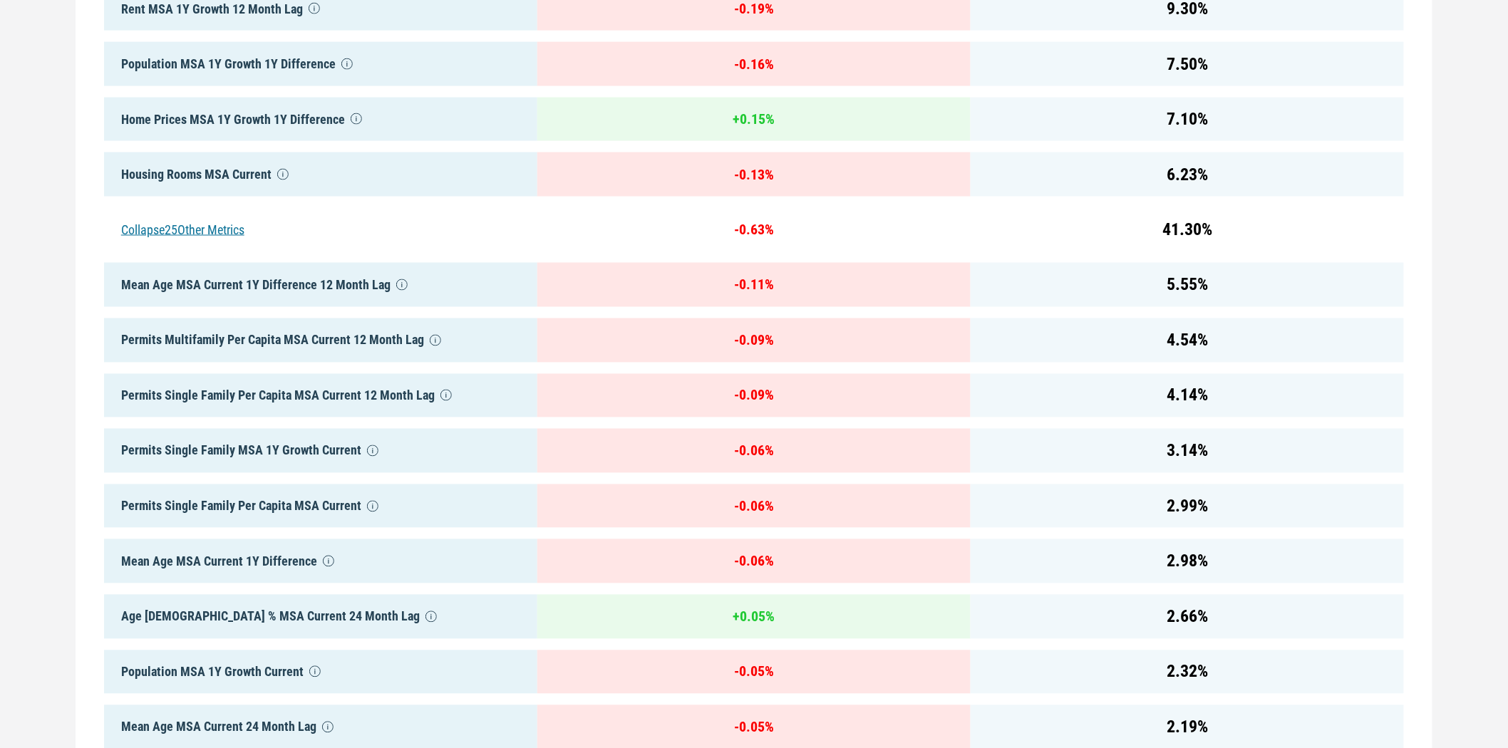
scroll to position [0, 0]
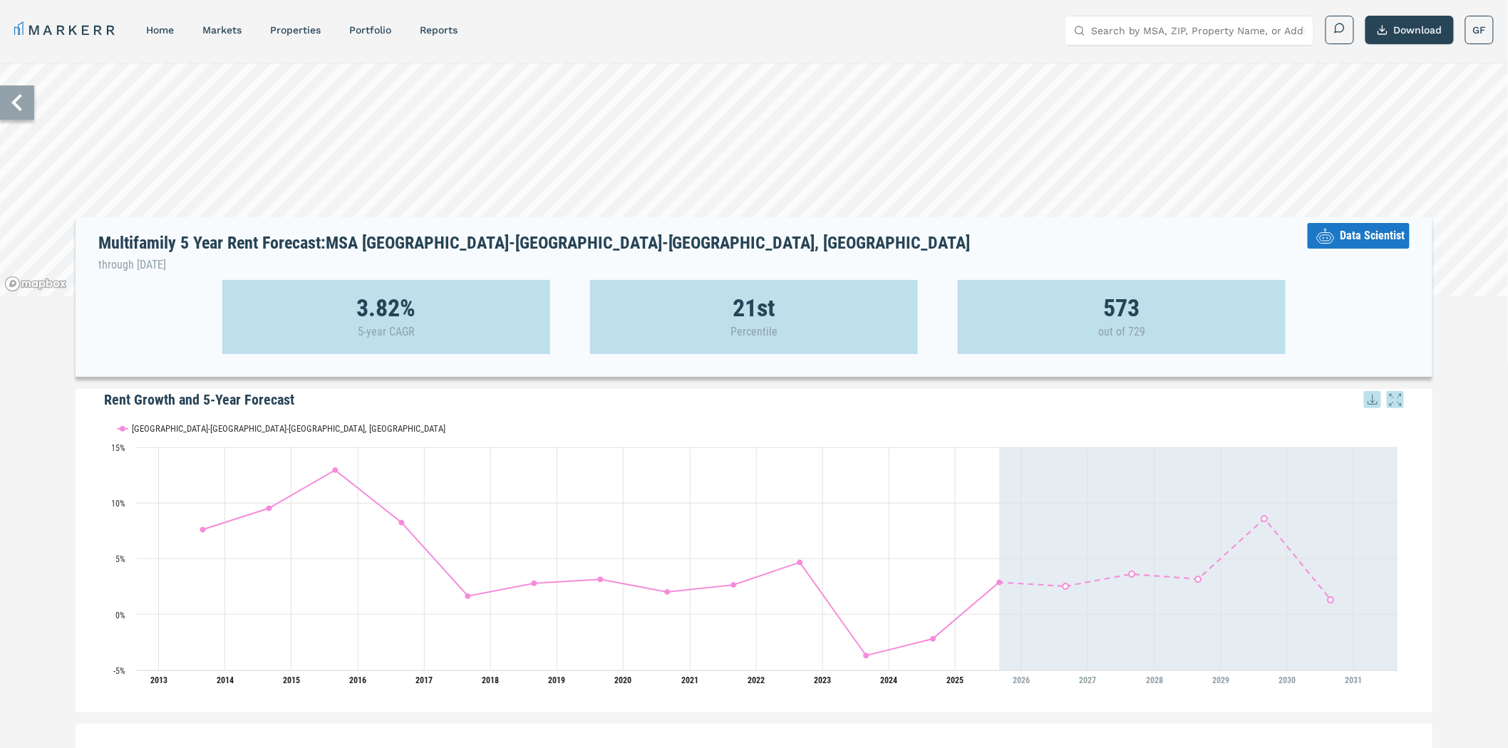
drag, startPoint x: 1332, startPoint y: 395, endPoint x: 1338, endPoint y: 289, distance: 106.3
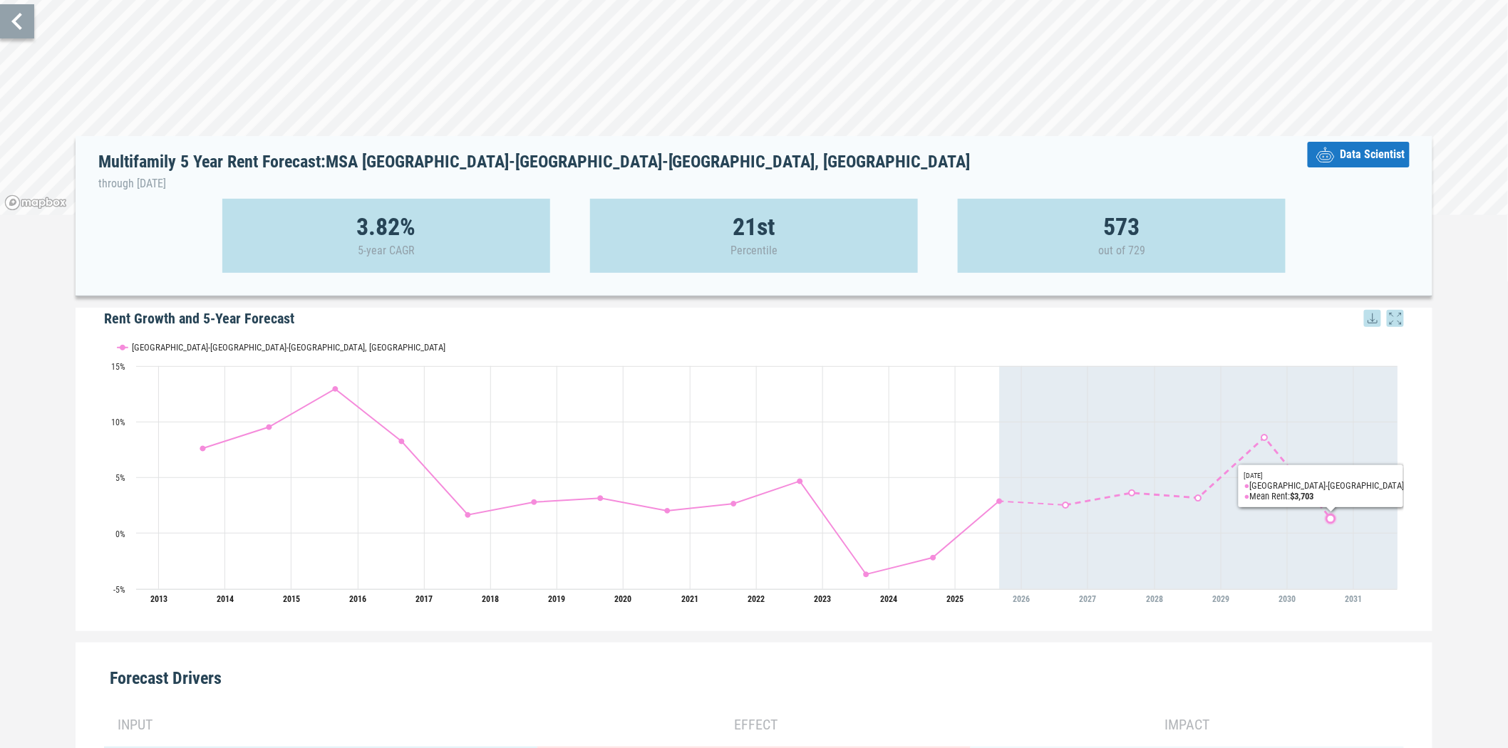
scroll to position [79, 0]
click at [1358, 152] on span "Data Scientist" at bounding box center [1371, 156] width 65 height 17
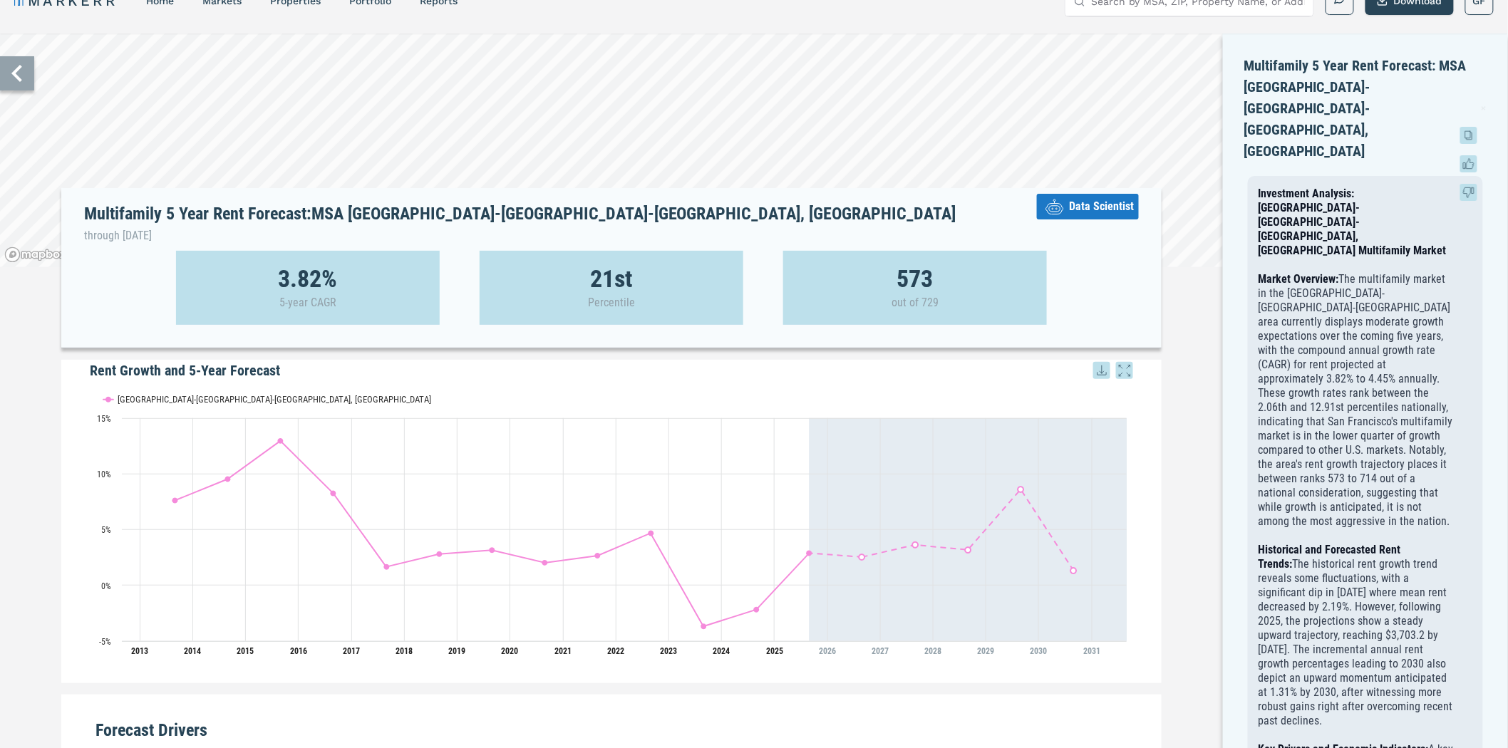
scroll to position [0, 0]
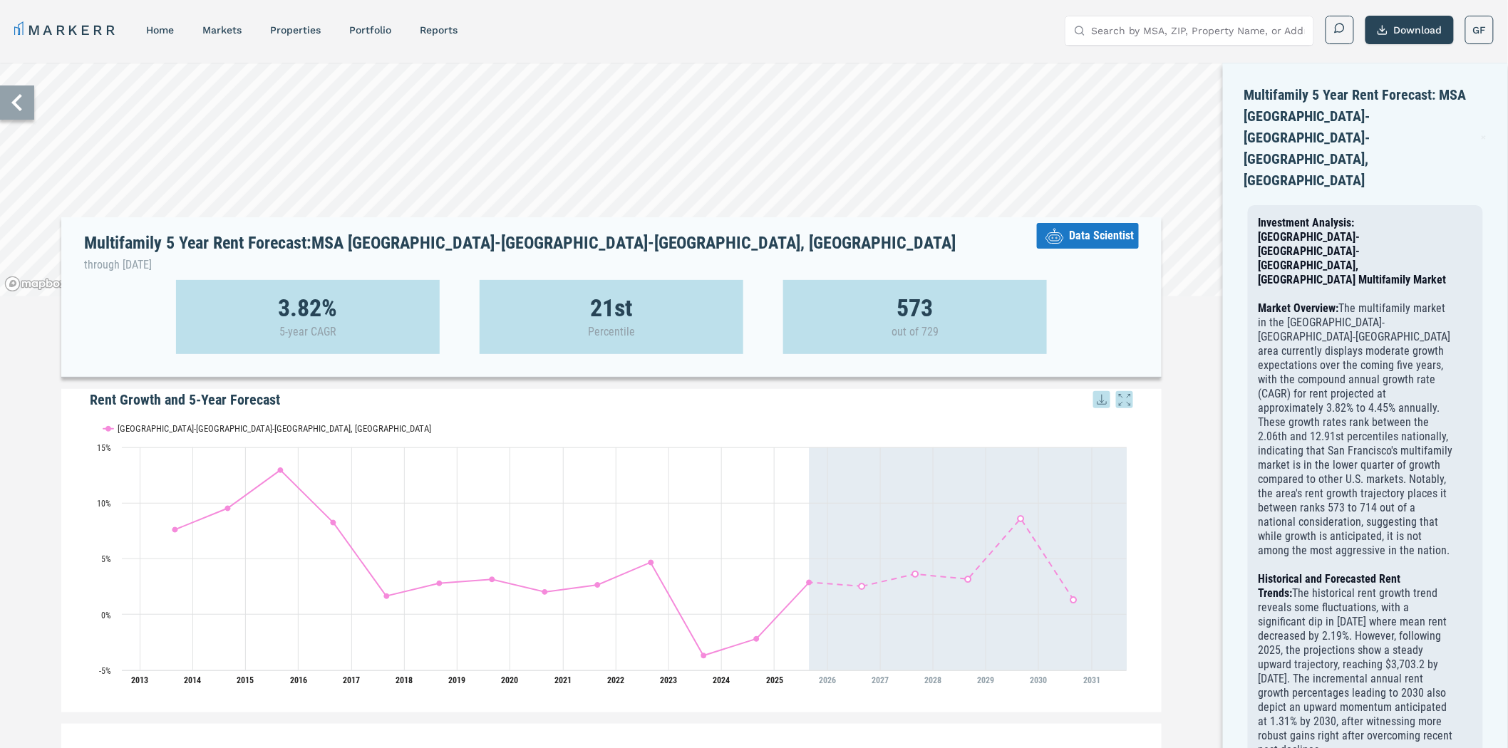
click at [19, 105] on icon at bounding box center [17, 102] width 34 height 34
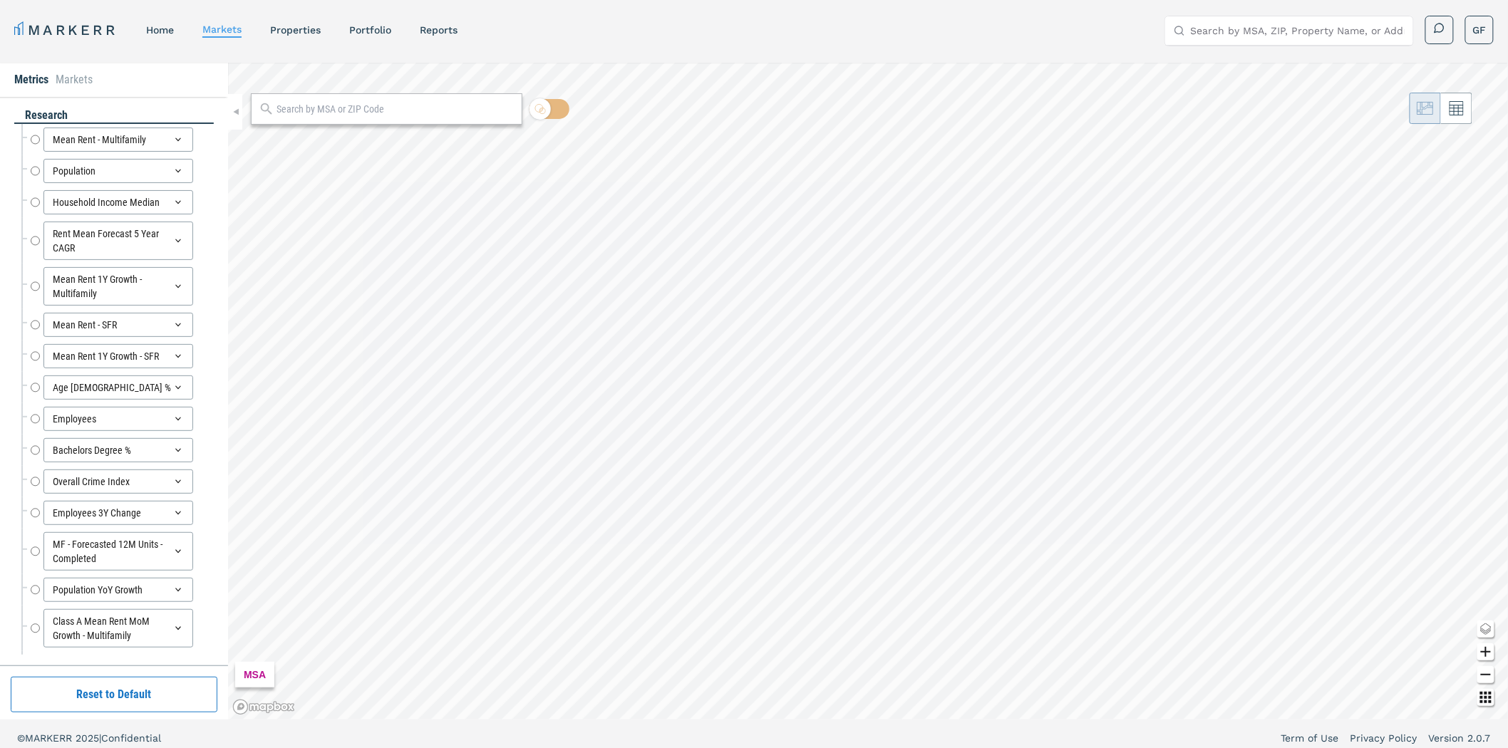
radio input "true"
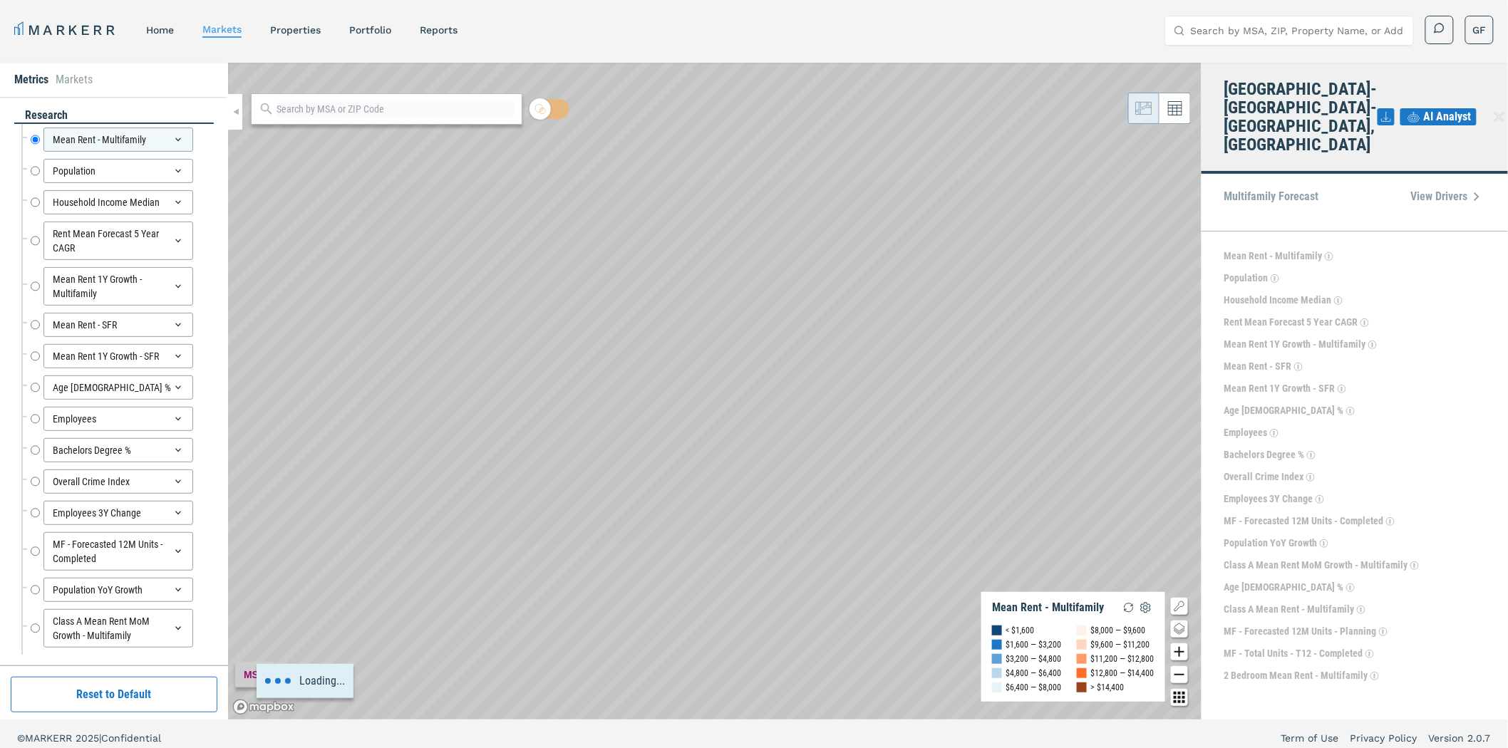
click at [328, 109] on input "text" at bounding box center [395, 109] width 238 height 15
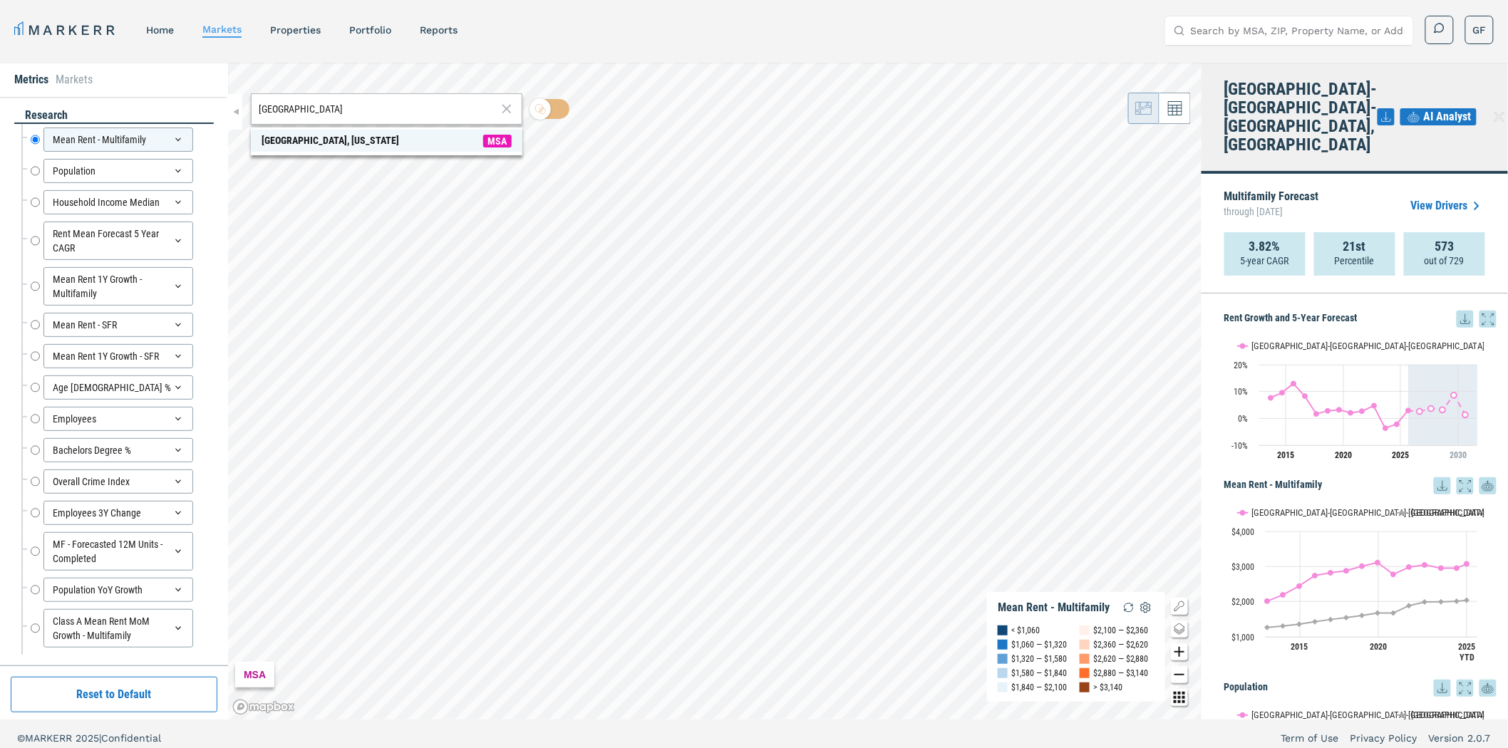
type input "seattle"
click at [312, 150] on span "Seattle, Washington MSA" at bounding box center [386, 141] width 271 height 22
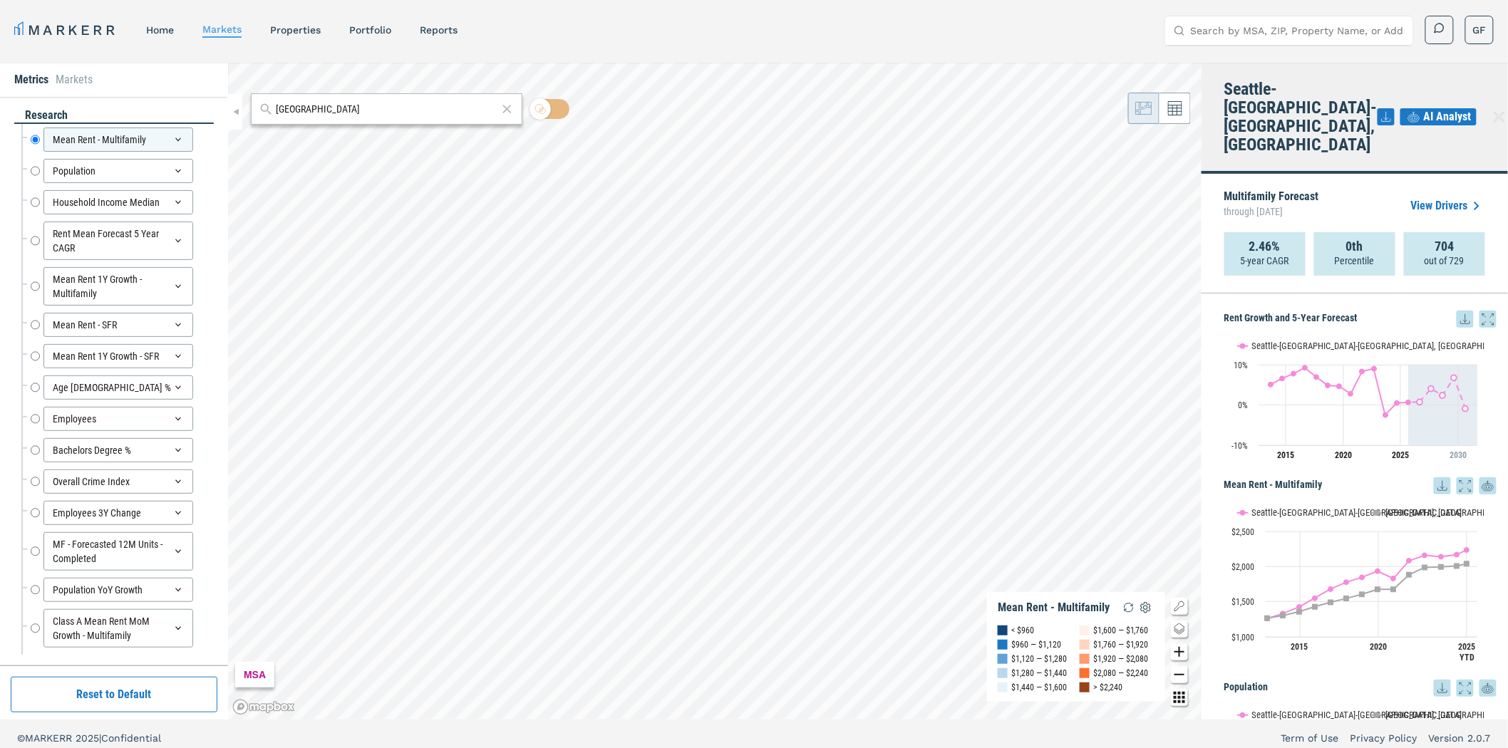
click at [1441, 197] on link "View Drivers" at bounding box center [1448, 205] width 74 height 17
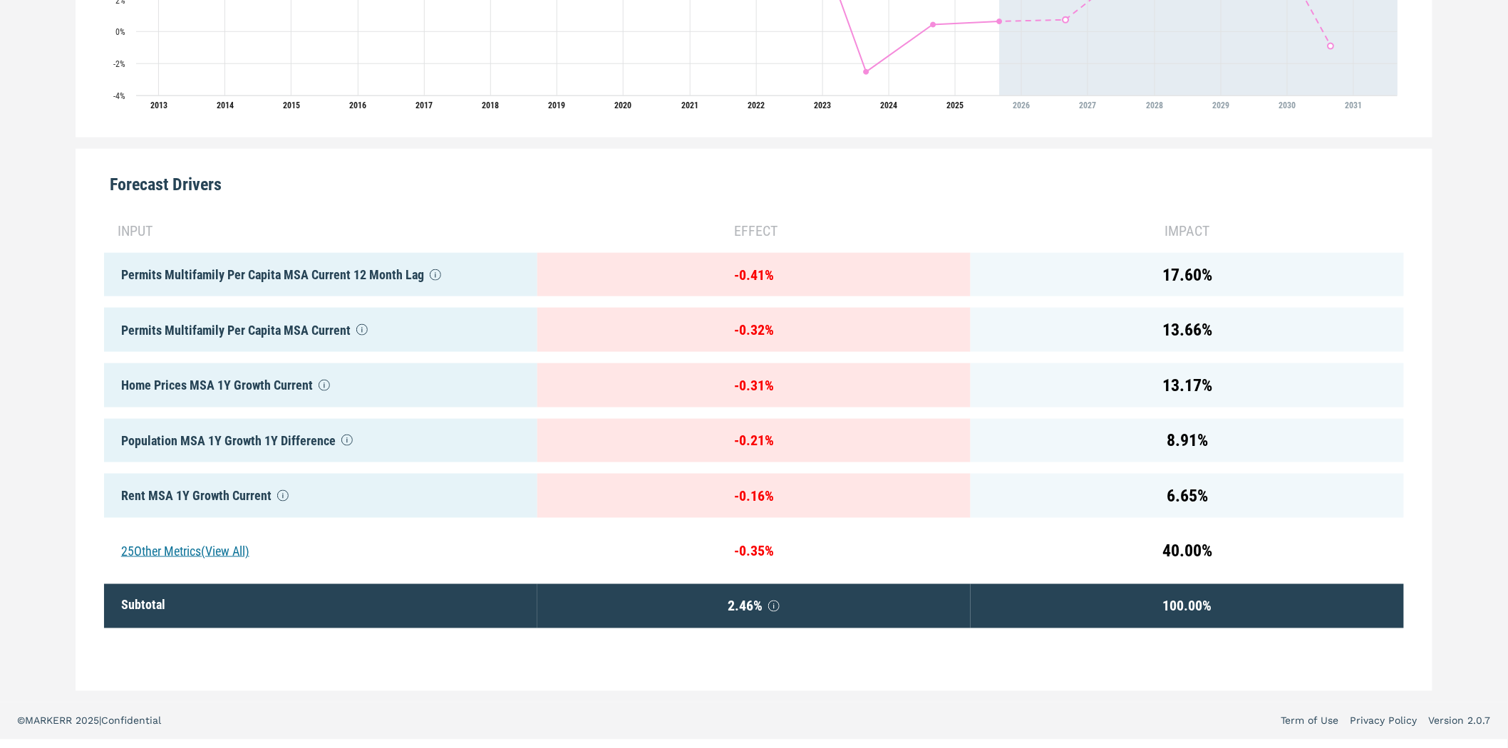
scroll to position [578, 0]
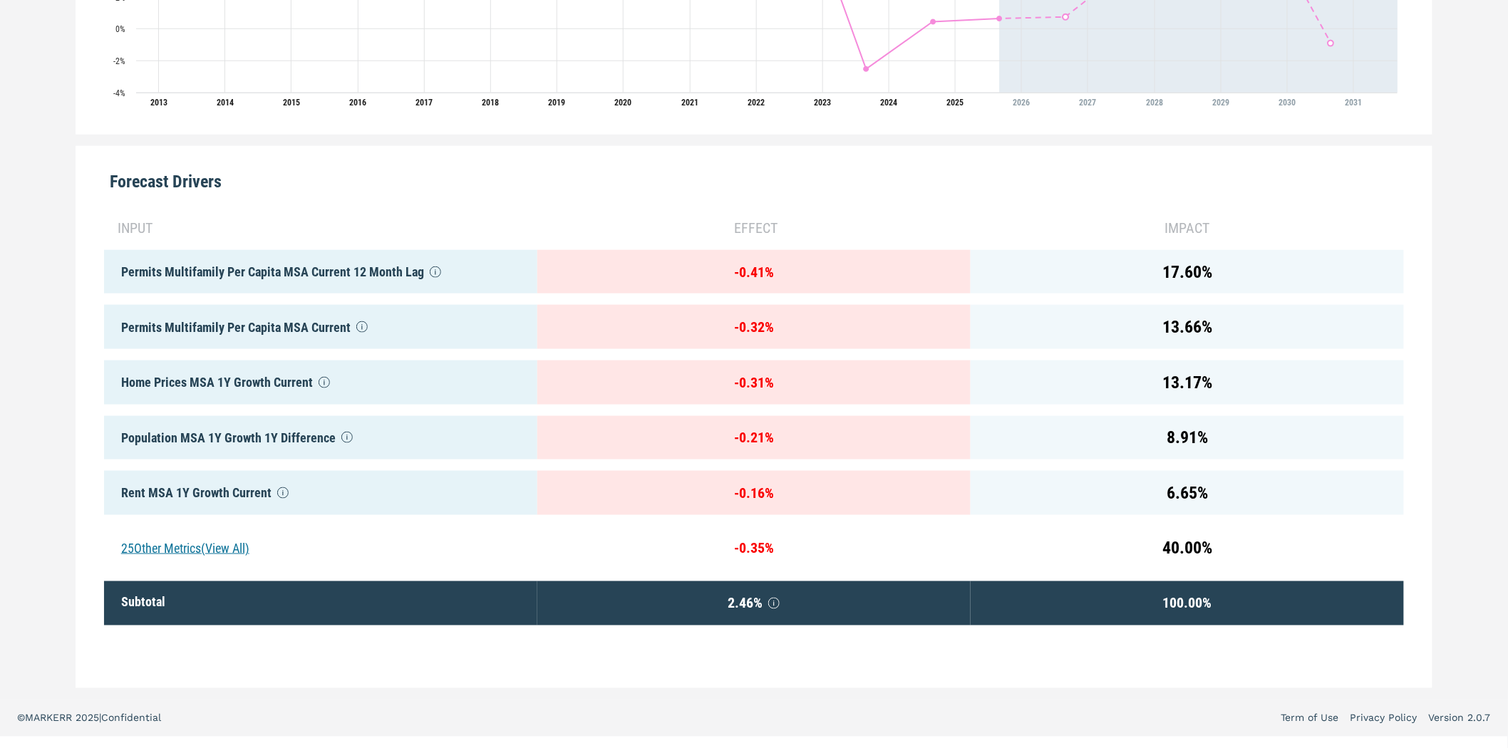
click at [230, 553] on div "25 Other Metrics (View All)" at bounding box center [320, 549] width 433 height 44
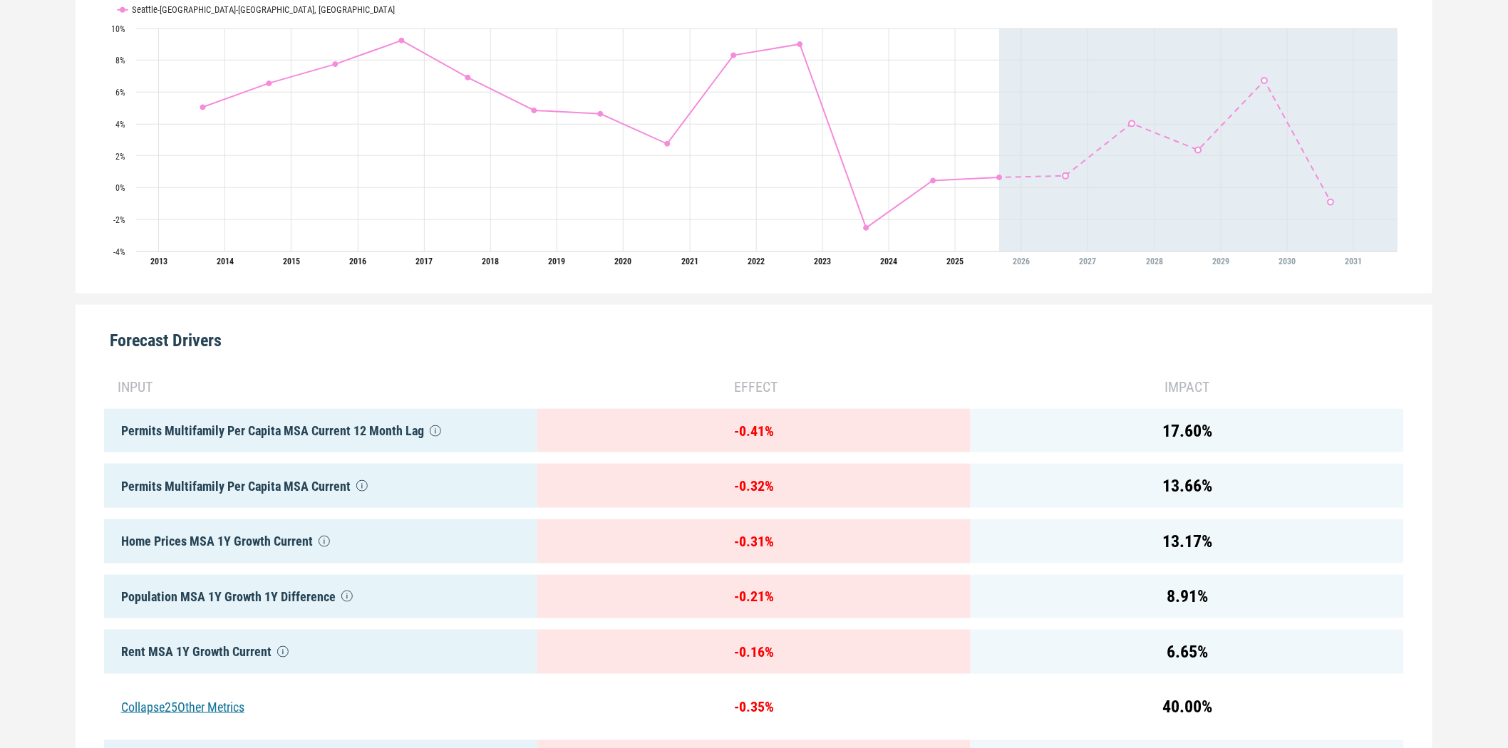
scroll to position [0, 0]
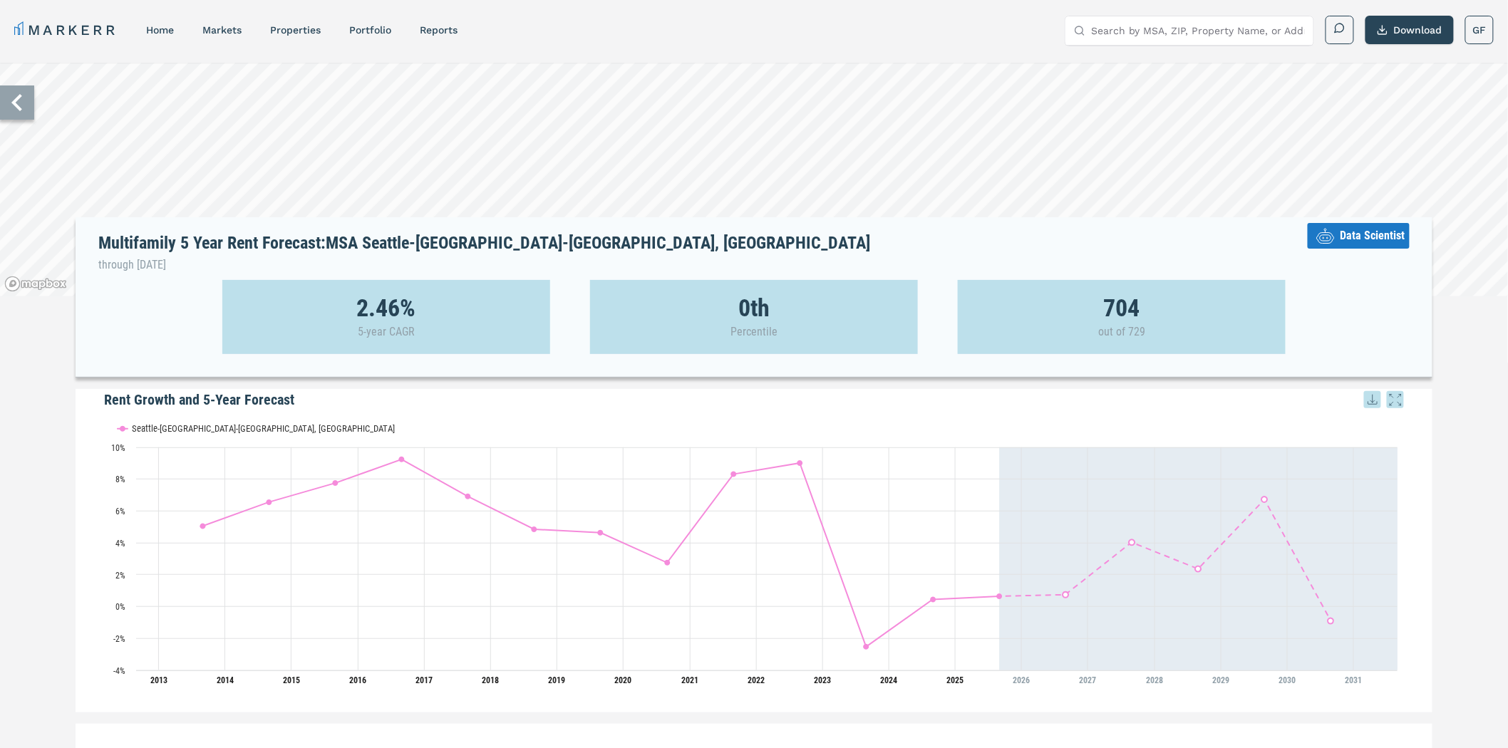
click at [20, 107] on icon at bounding box center [17, 102] width 34 height 34
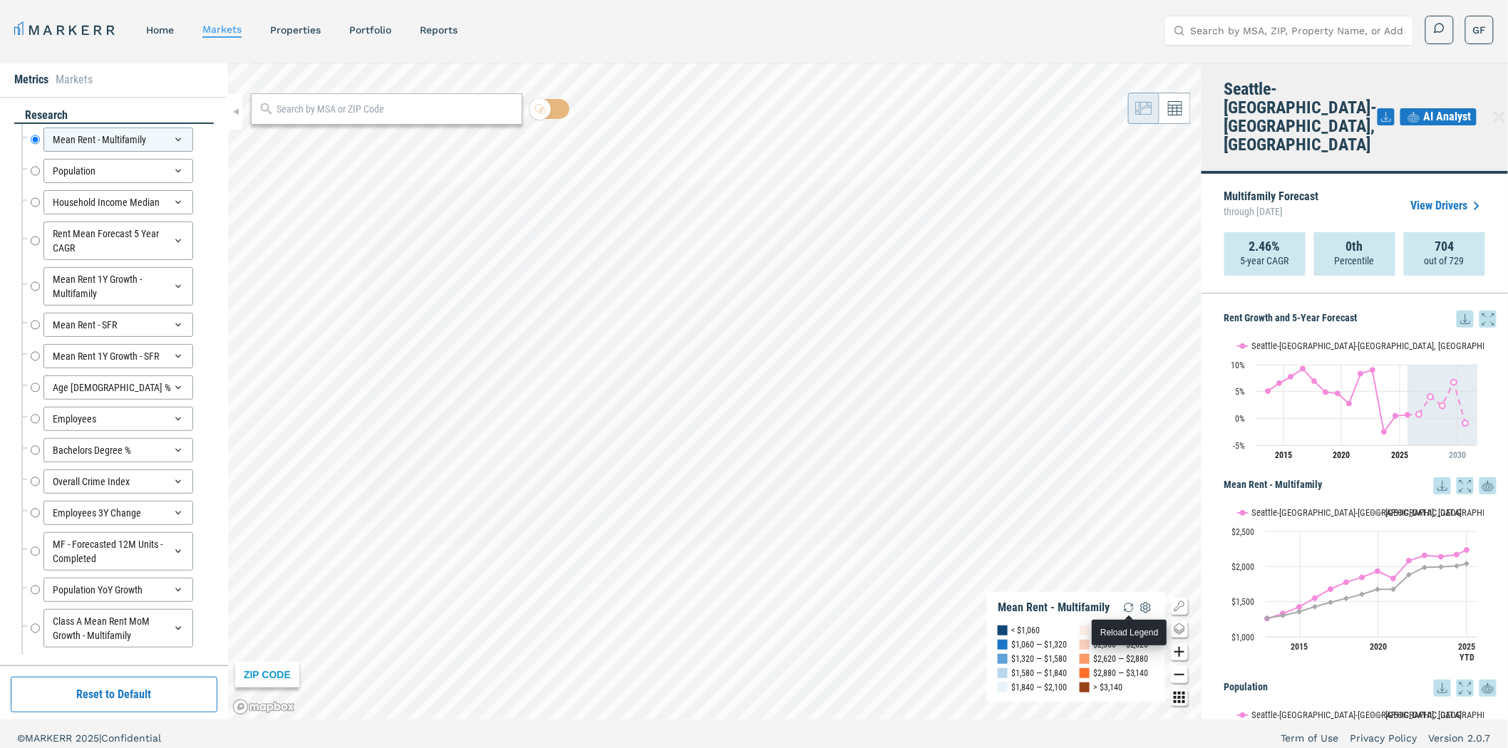
click at [1127, 611] on img "button" at bounding box center [1128, 607] width 17 height 17
click at [40, 241] on div "Rent Mean Forecast 5 Year CAGR Rent Mean Forecast 5 Year CAGR" at bounding box center [122, 241] width 183 height 38
click at [33, 237] on input "Rent Mean Forecast 5 Year CAGR" at bounding box center [35, 241] width 9 height 38
radio input "false"
radio input "true"
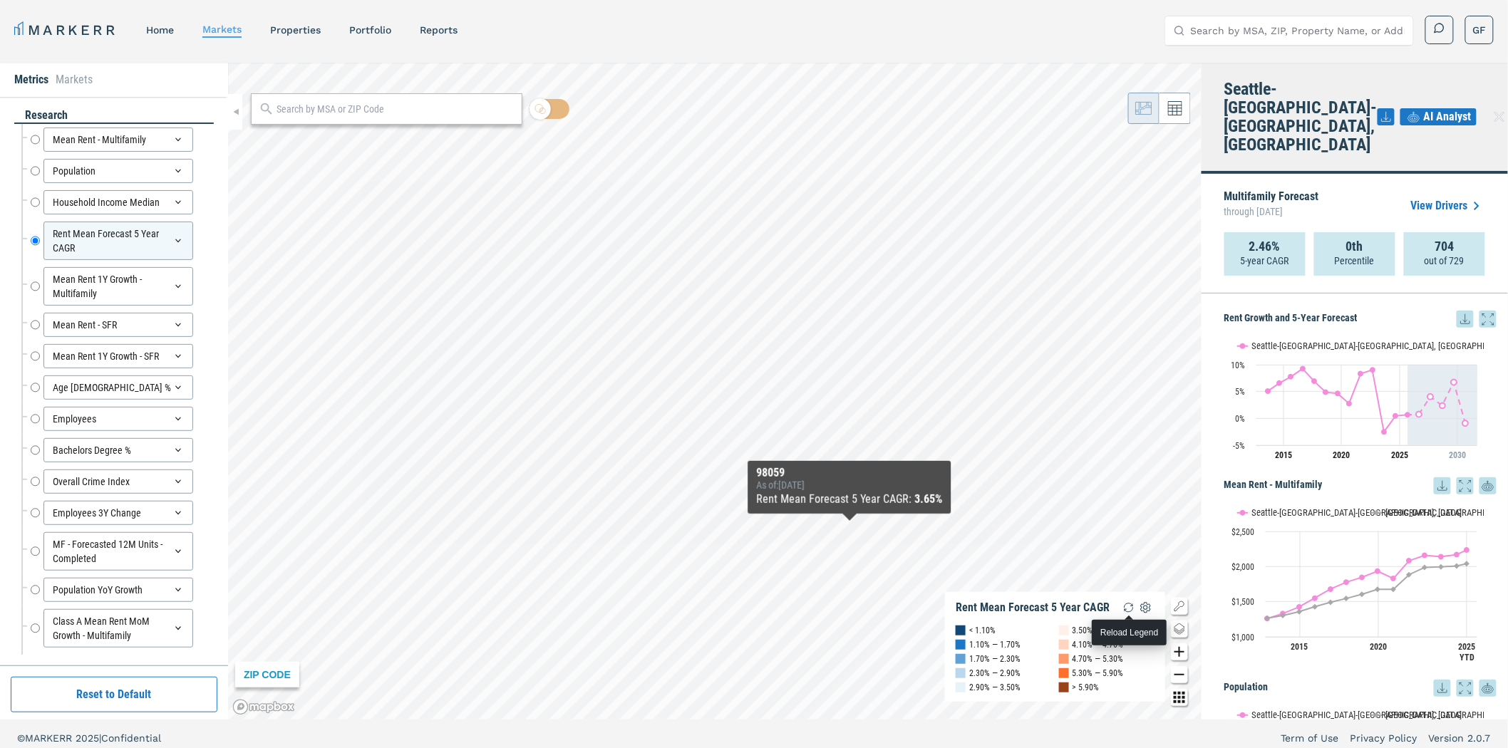
click at [1129, 604] on img "button" at bounding box center [1128, 607] width 17 height 17
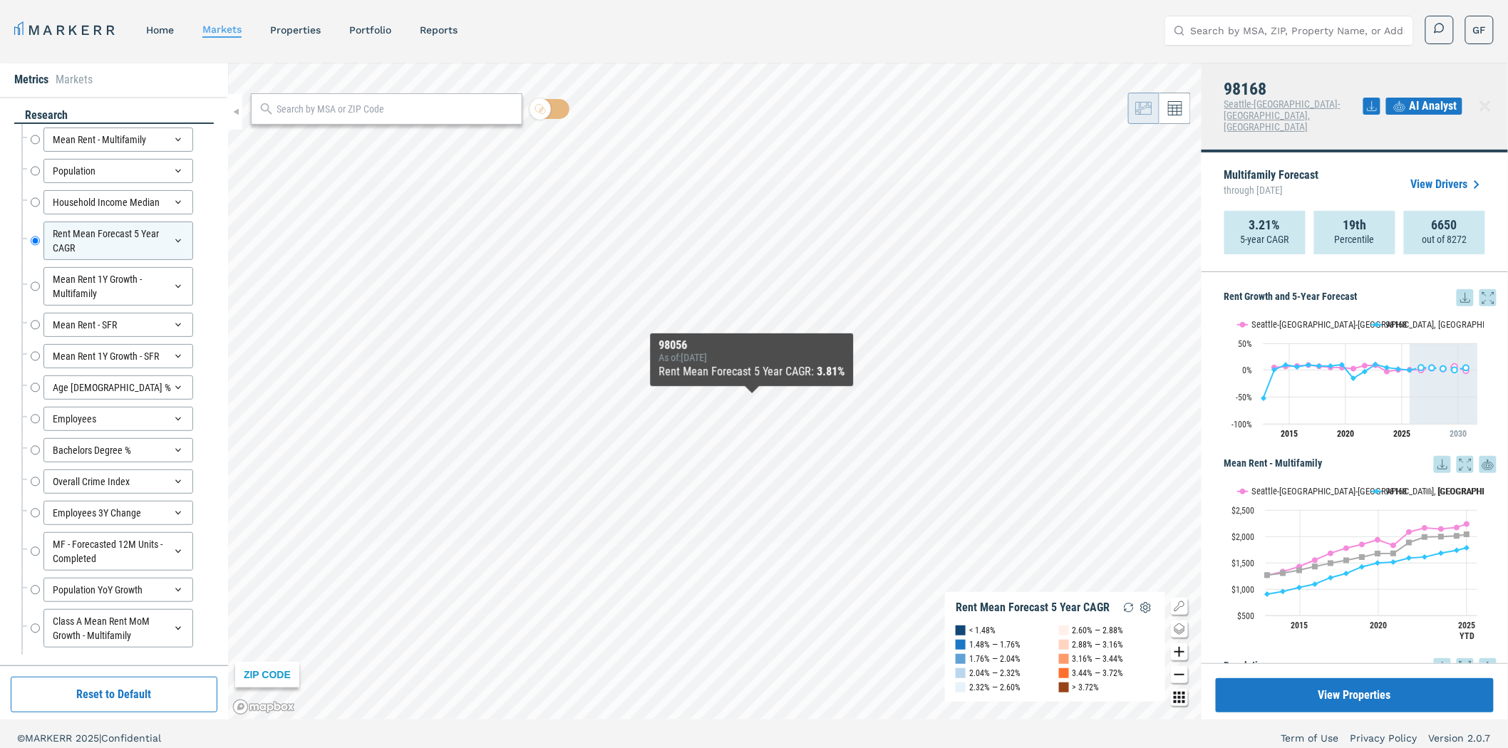
click at [1449, 176] on link "View Drivers" at bounding box center [1448, 184] width 74 height 17
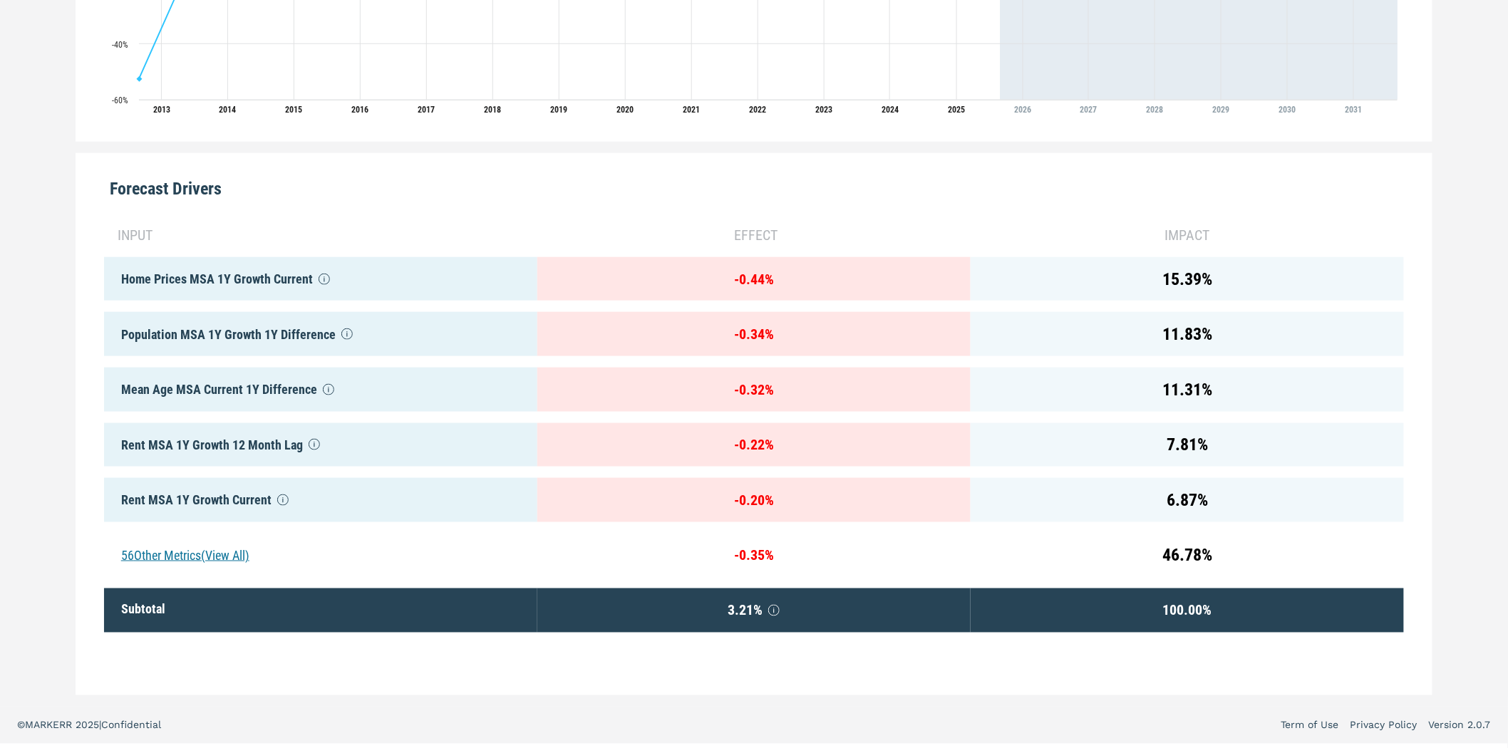
scroll to position [578, 0]
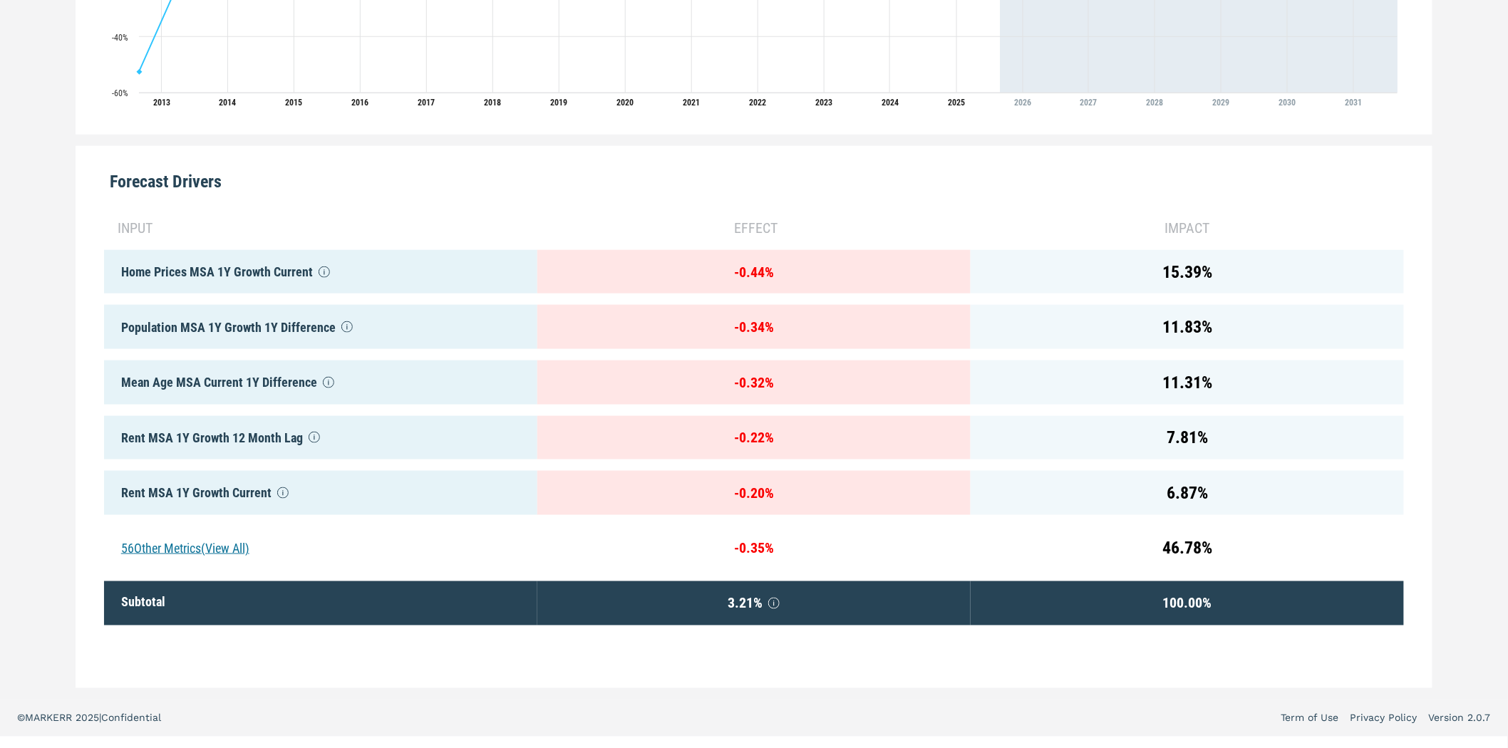
click at [184, 545] on div "56 Other Metrics (View All)" at bounding box center [320, 549] width 433 height 44
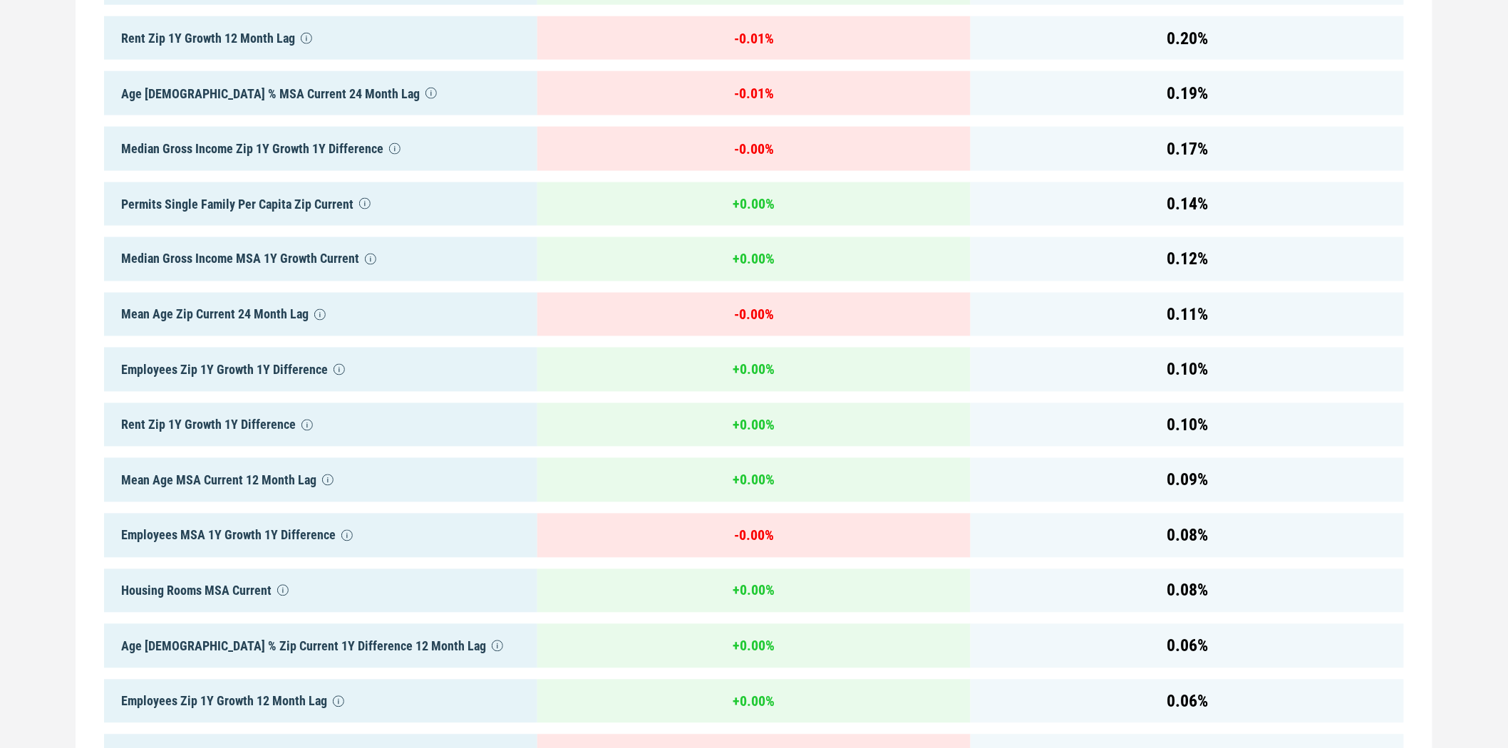
scroll to position [3673, 0]
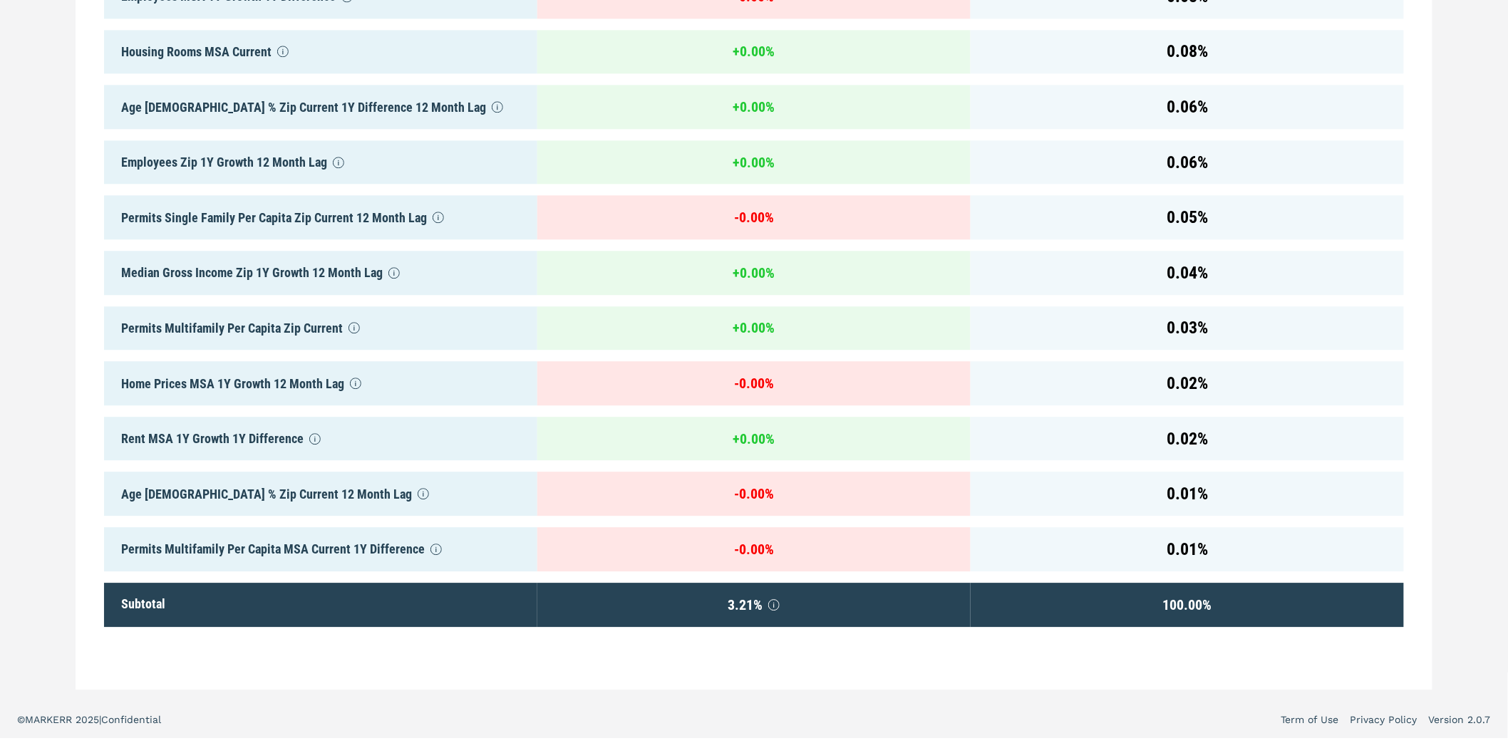
drag, startPoint x: 121, startPoint y: 216, endPoint x: 127, endPoint y: 388, distance: 171.8
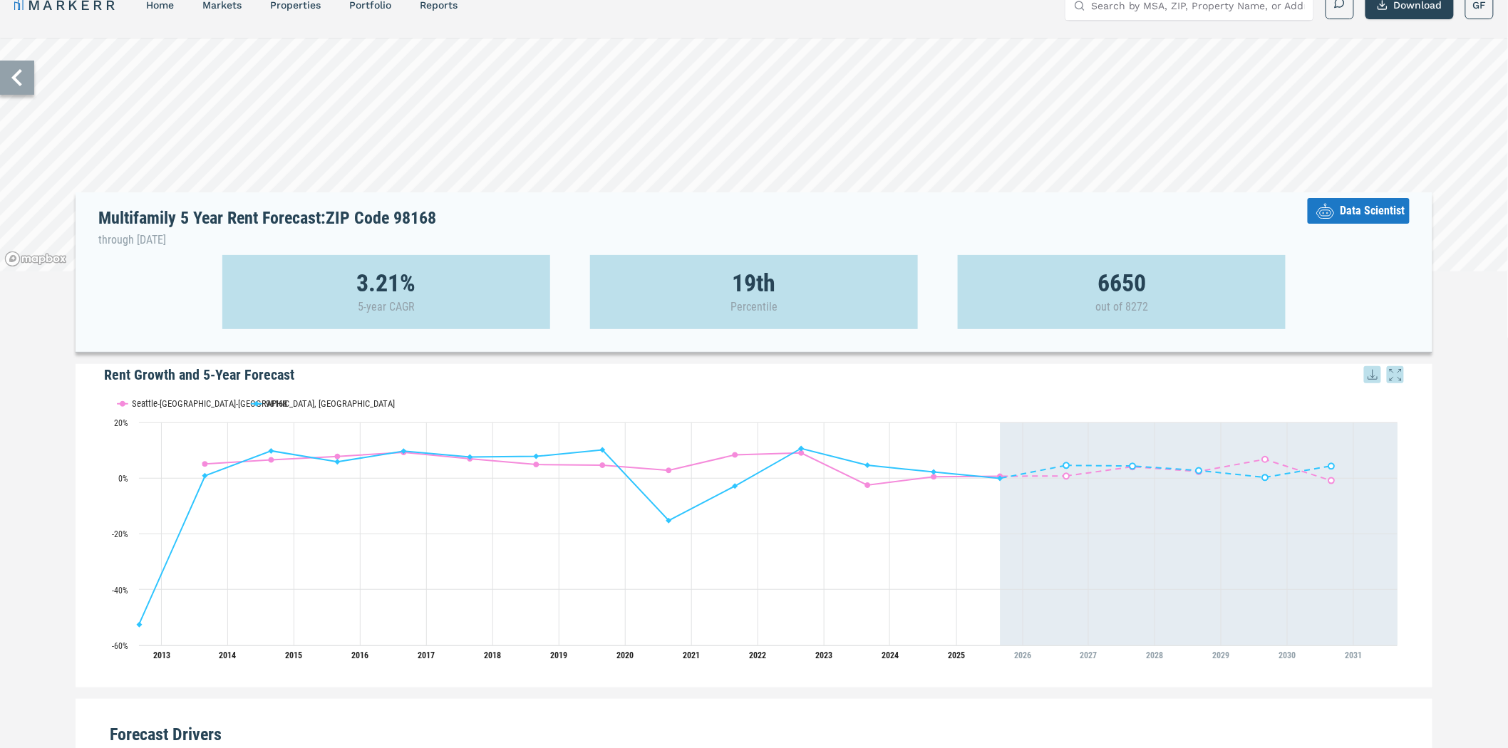
scroll to position [0, 0]
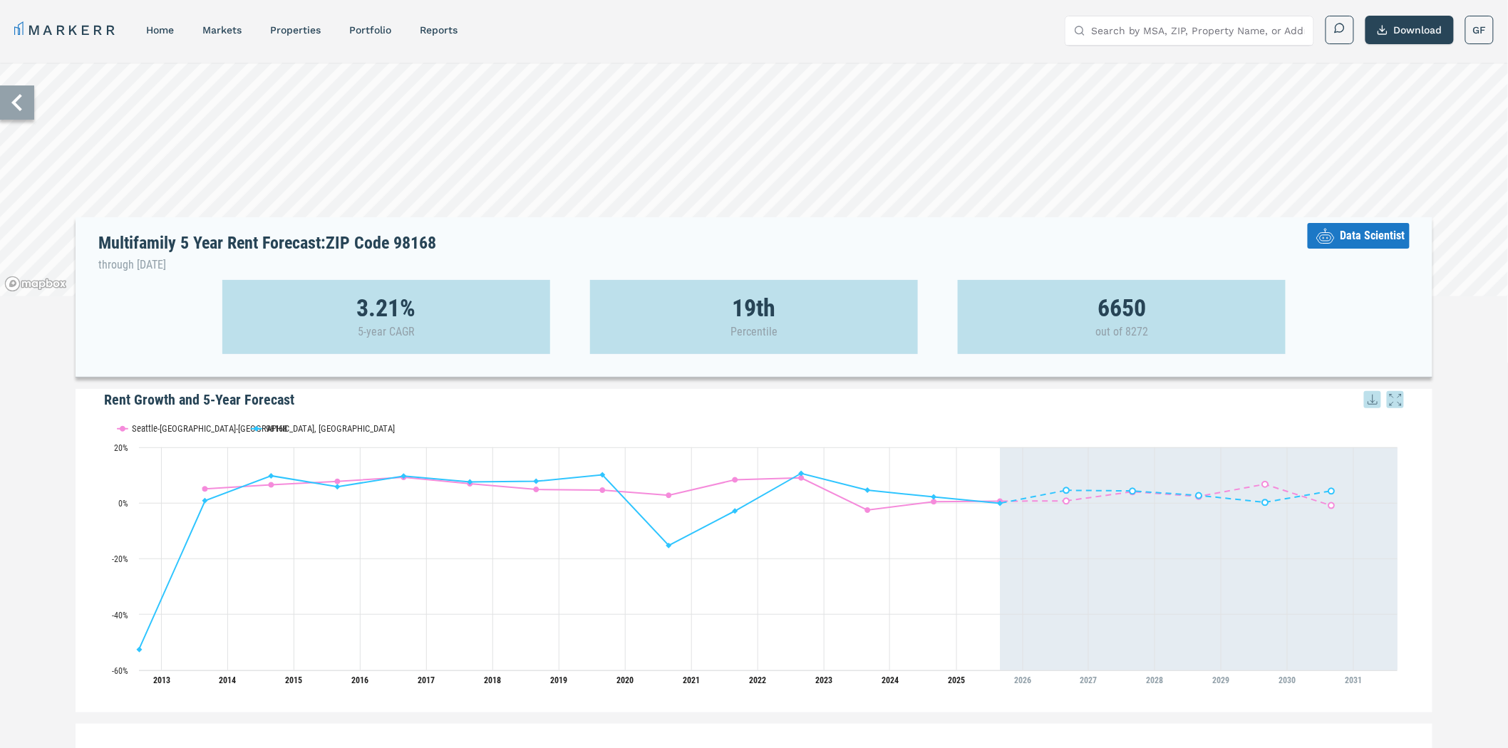
click at [1185, 24] on input "Search by MSA, ZIP, Property Name, or Address" at bounding box center [1198, 30] width 214 height 28
type input "98101"
click at [1166, 60] on div "98101, [GEOGRAPHIC_DATA], [US_STATE]" at bounding box center [1173, 65] width 195 height 28
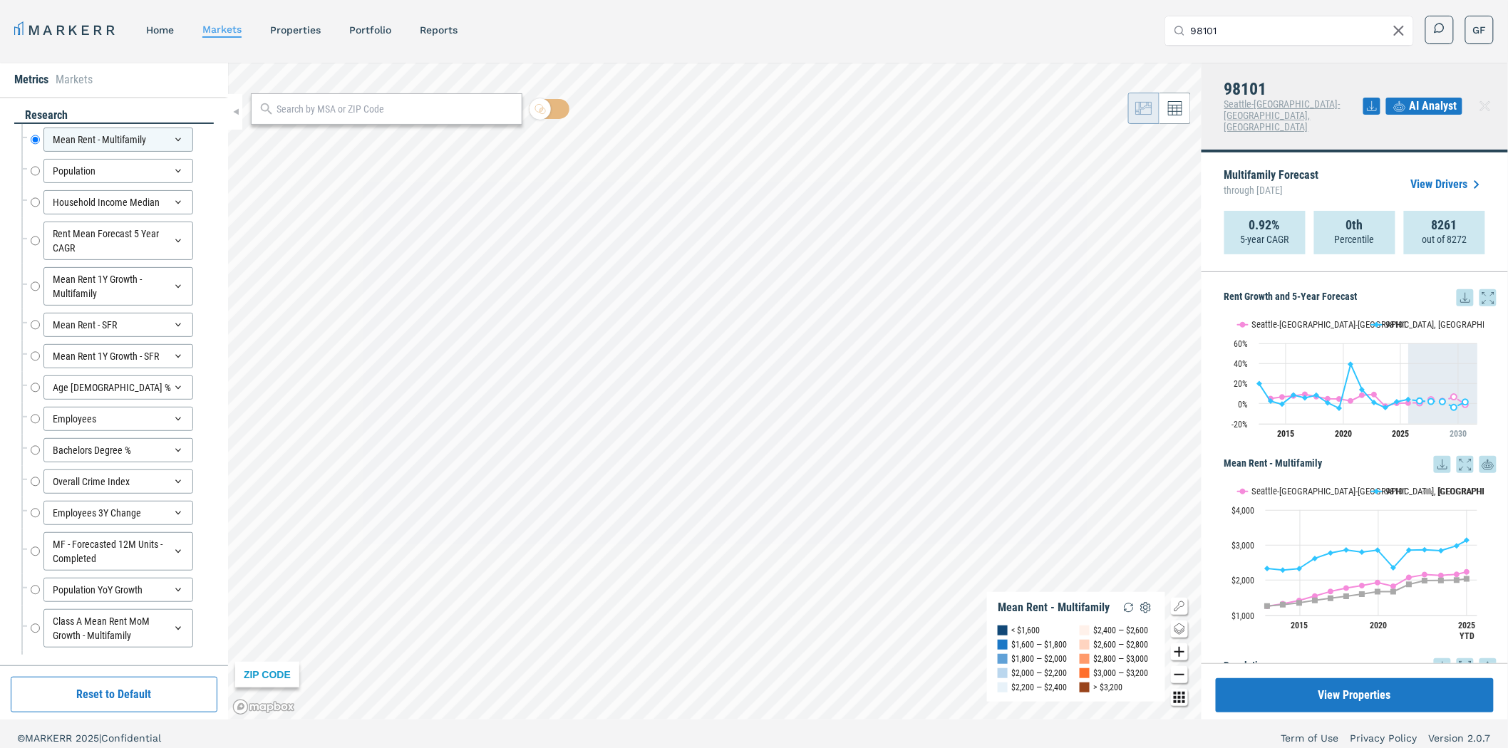
click at [1433, 176] on link "View Drivers" at bounding box center [1448, 184] width 74 height 17
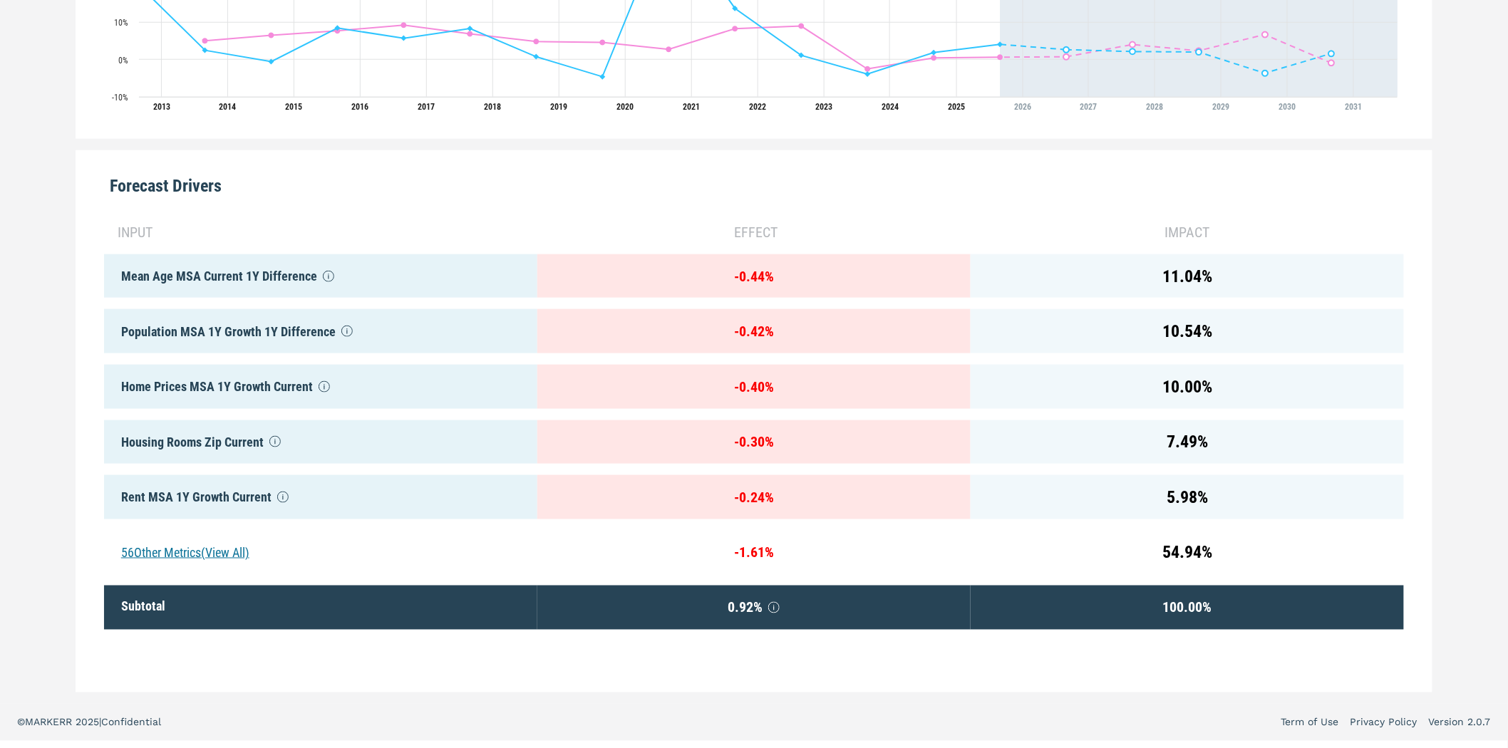
scroll to position [578, 0]
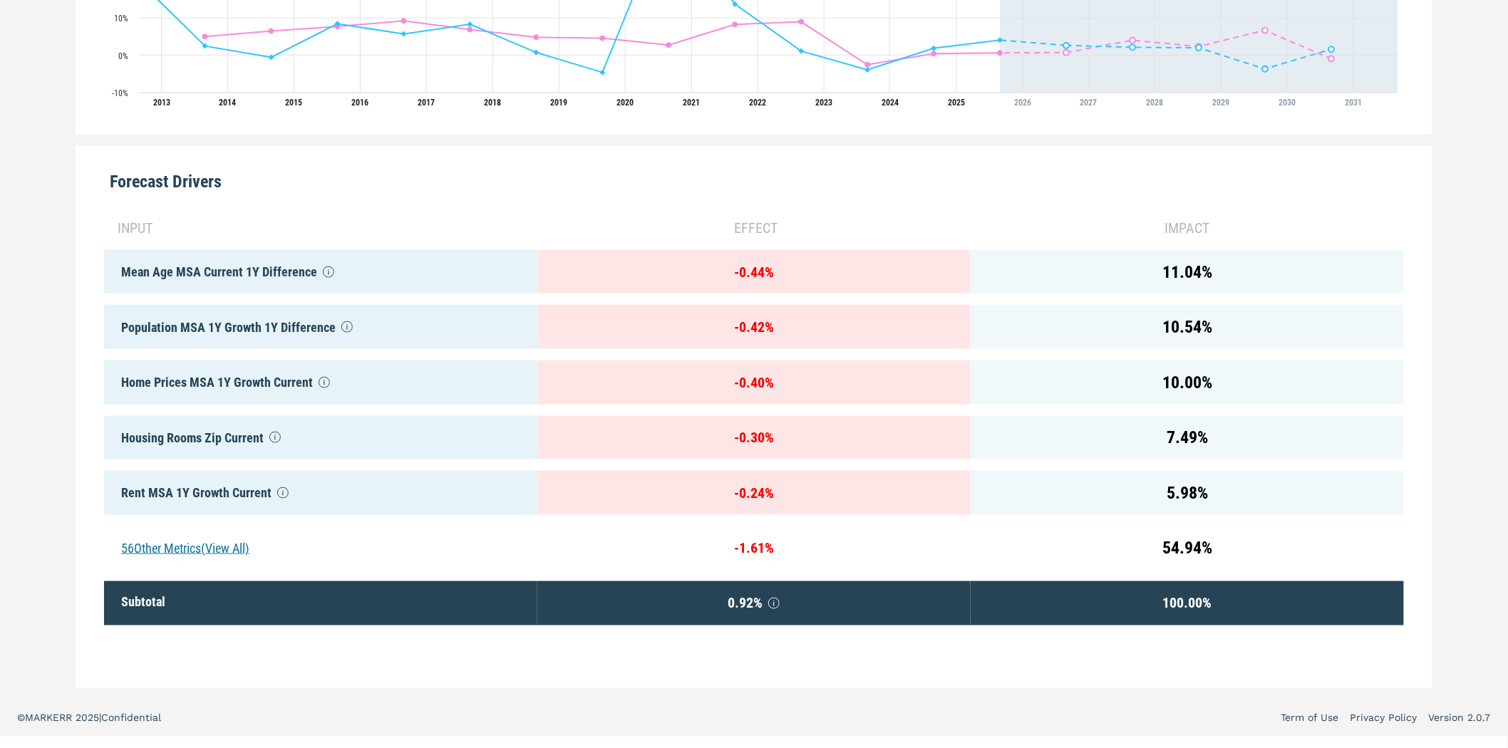
click at [172, 540] on div "56 Other Metrics (View All)" at bounding box center [320, 549] width 433 height 44
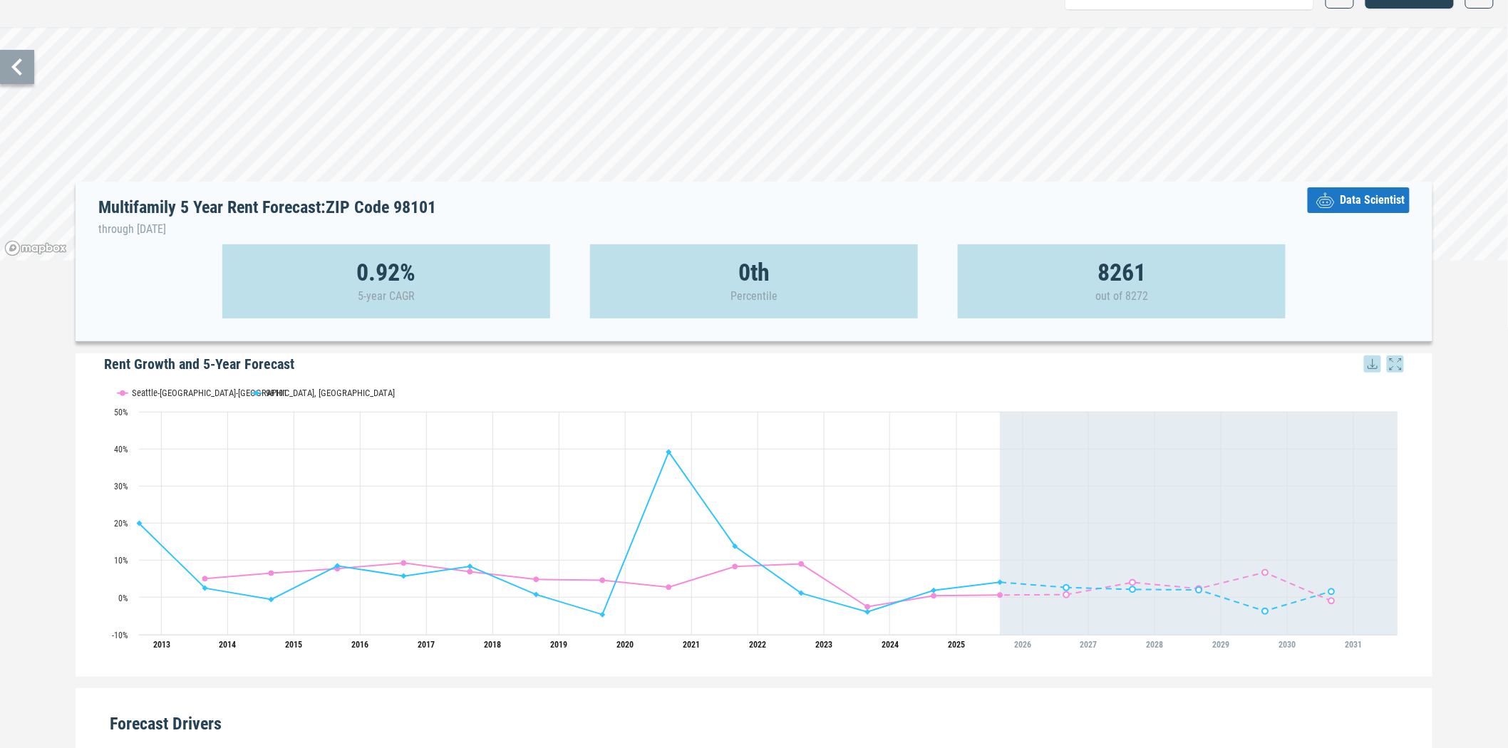
scroll to position [0, 0]
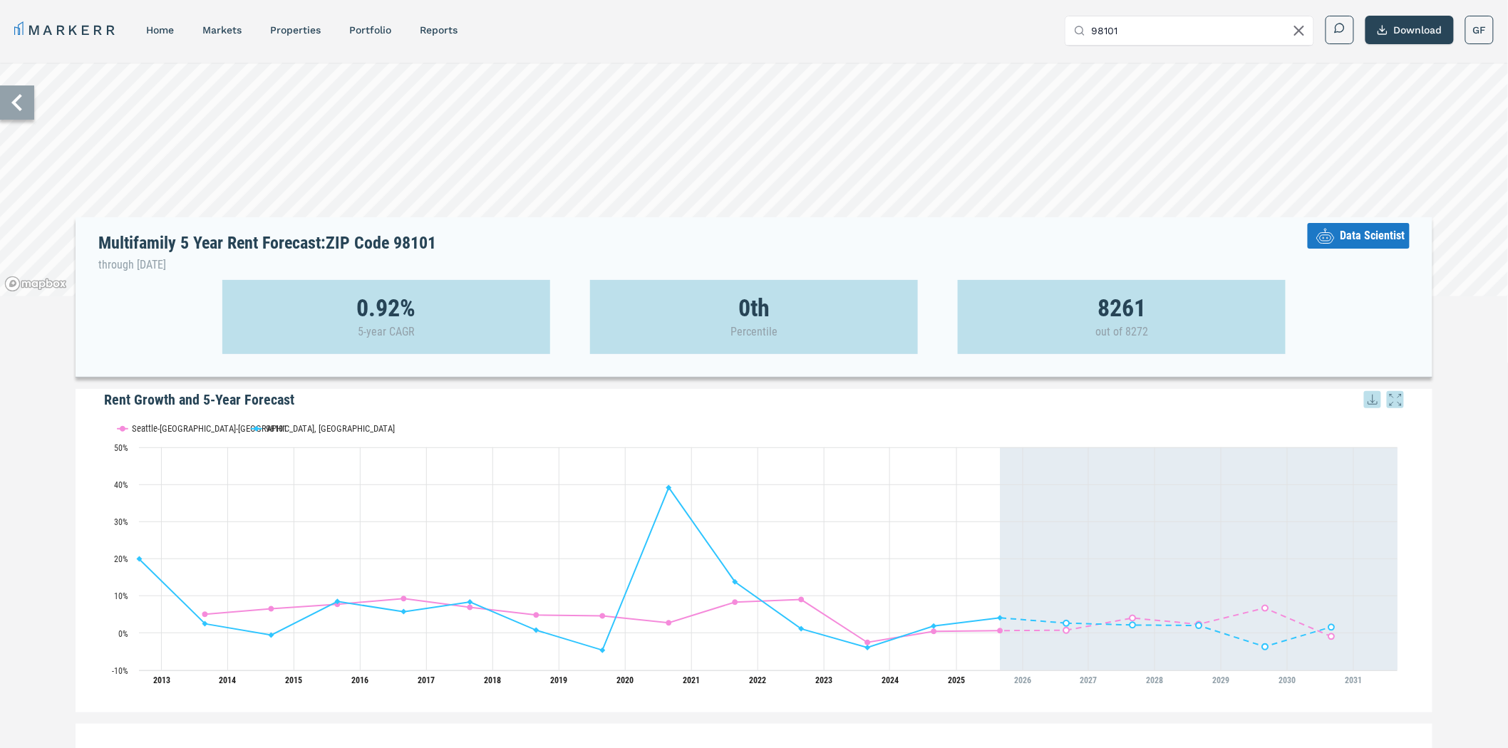
click at [21, 107] on icon at bounding box center [17, 102] width 34 height 34
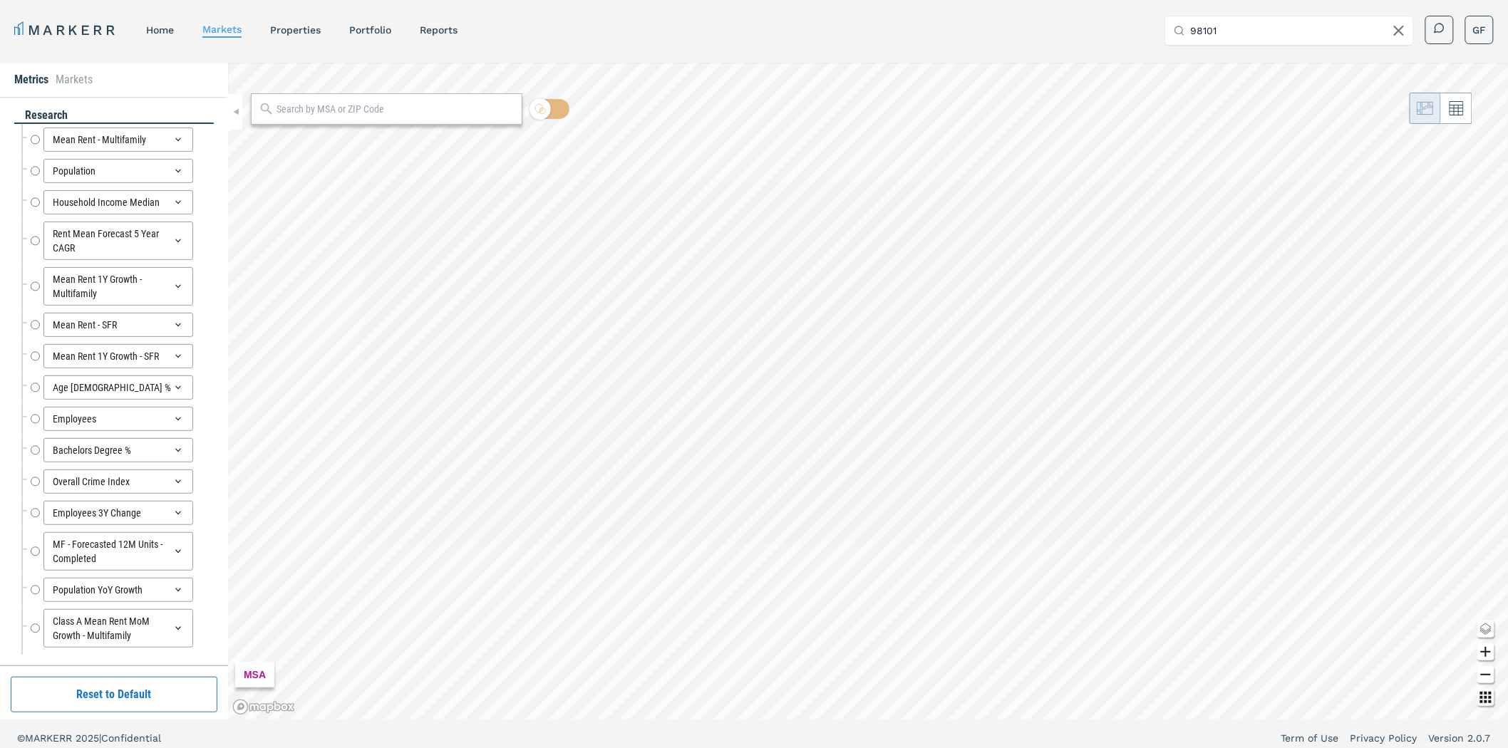
radio input "true"
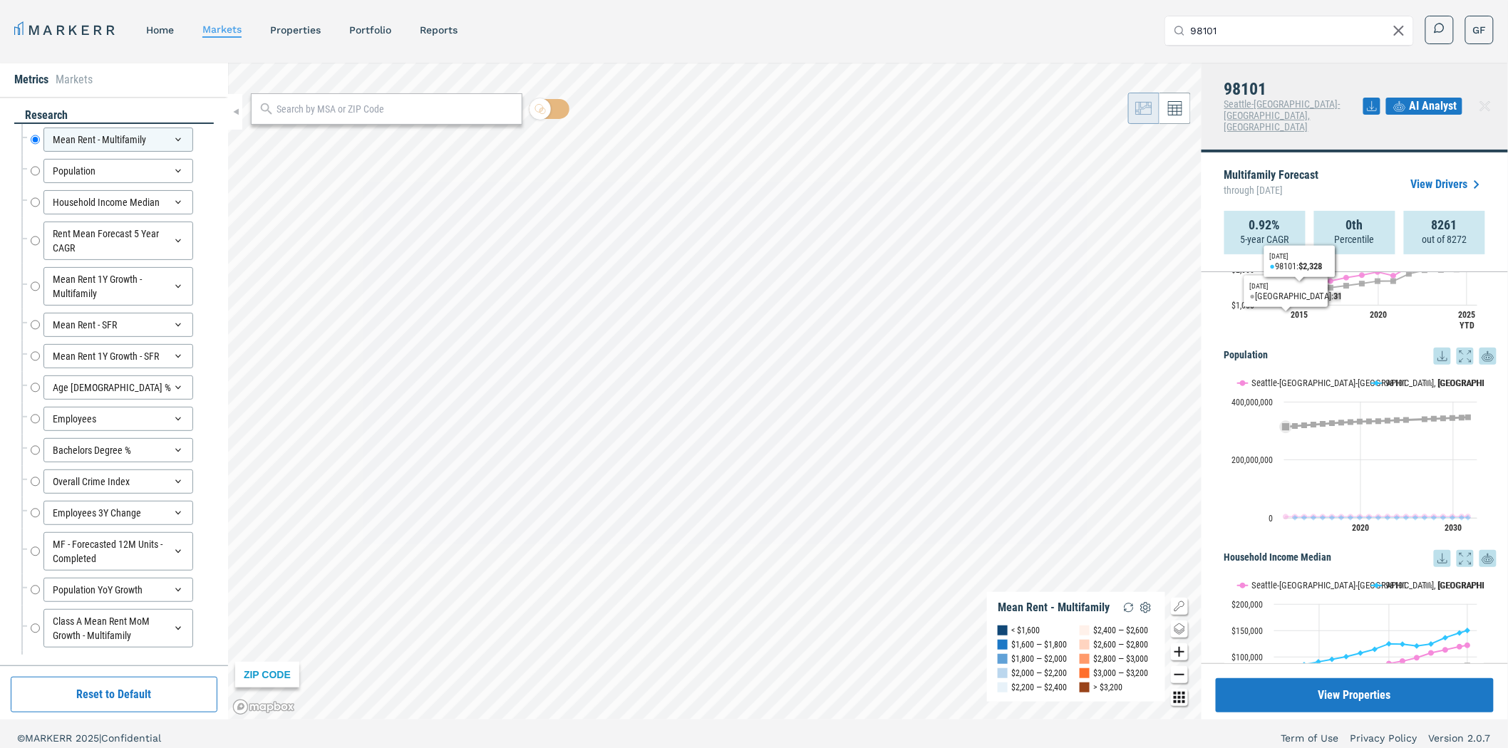
scroll to position [237, 0]
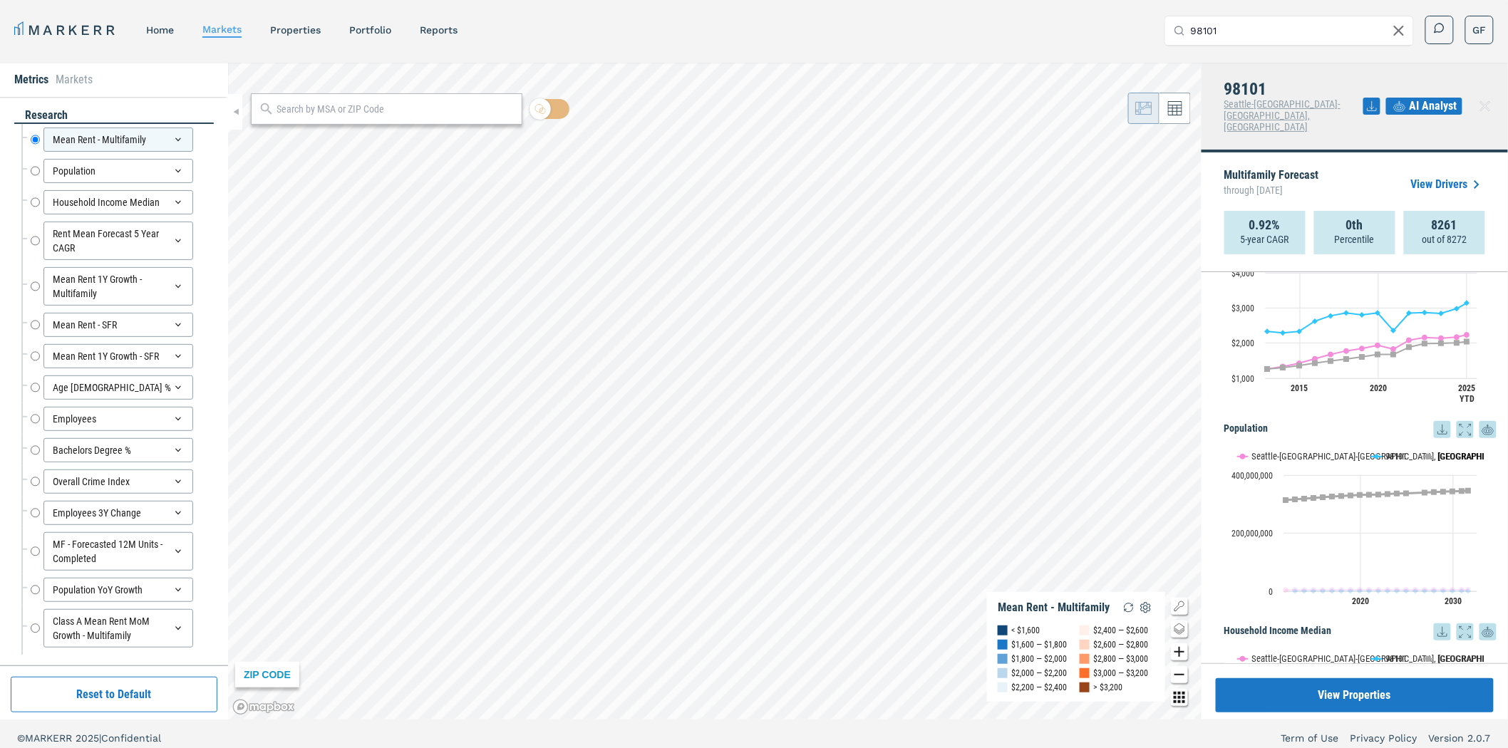
click at [1441, 451] on button "Show USA" at bounding box center [1438, 456] width 30 height 11
click at [1329, 439] on rect "Interactive chart" at bounding box center [1354, 527] width 260 height 178
click at [1334, 451] on button "Show Seattle-Tacoma-Bellevue, WA" at bounding box center [1297, 456] width 119 height 11
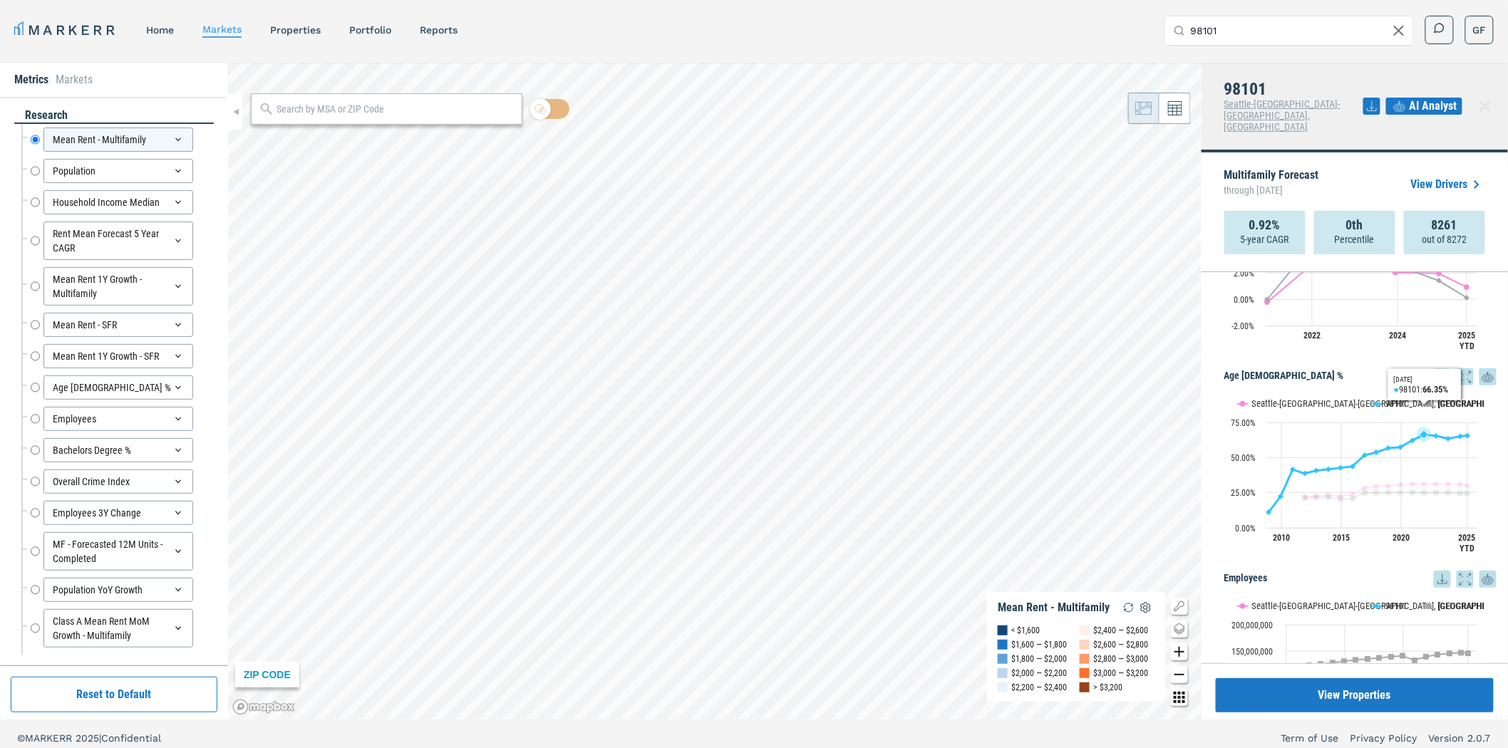
scroll to position [1583, 0]
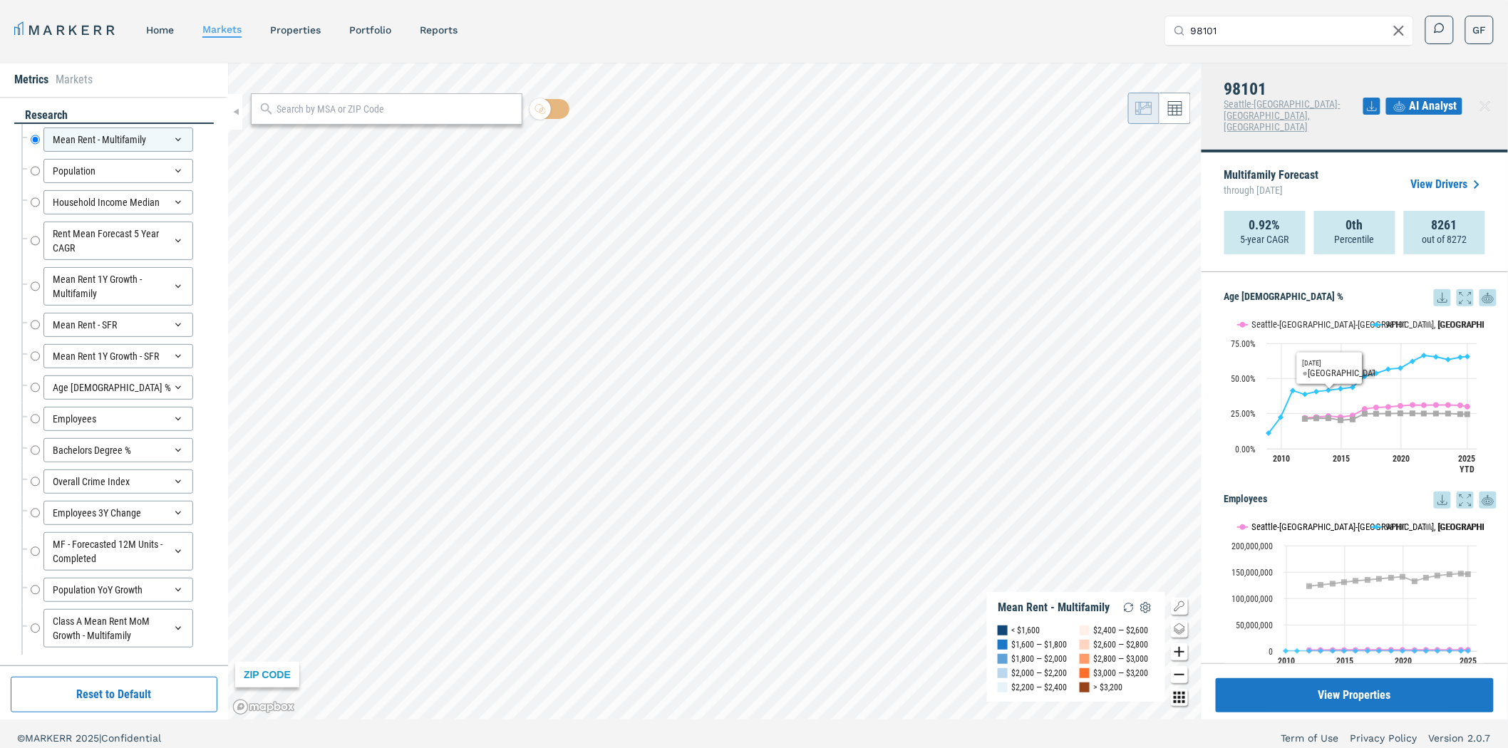
click at [1313, 522] on button "Show Seattle-Tacoma-Bellevue, WA" at bounding box center [1297, 527] width 119 height 11
click at [1441, 522] on button "Show USA" at bounding box center [1438, 527] width 30 height 11
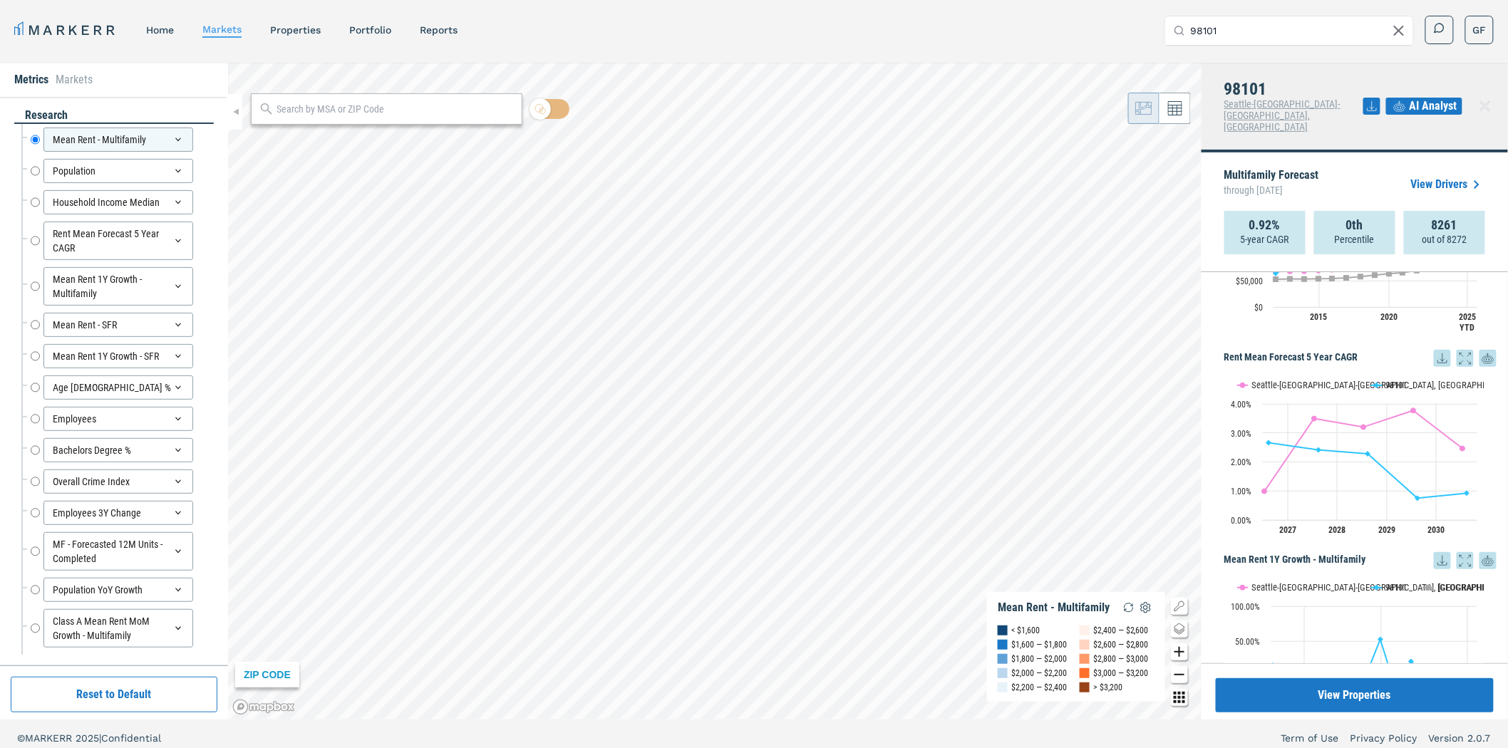
scroll to position [712, 0]
click at [774, 40] on div "MARKERR home markets properties Portfolio reports Search by MSA, ZIP, Property …" at bounding box center [753, 30] width 1479 height 29
click at [561, 109] on input "checkbox" at bounding box center [549, 109] width 40 height 20
checkbox input "true"
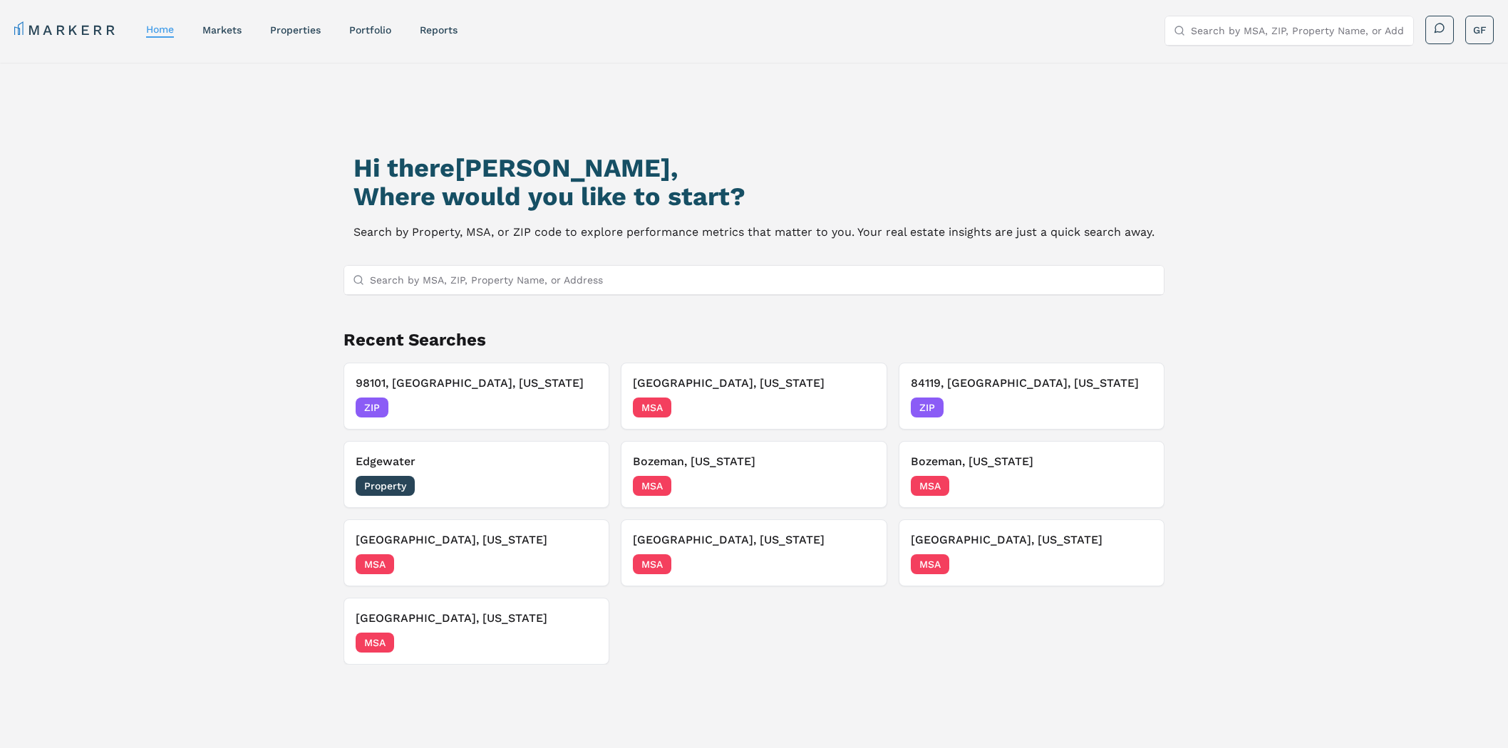
click at [610, 276] on input "Search by MSA, ZIP, Property Name, or Address" at bounding box center [762, 280] width 785 height 28
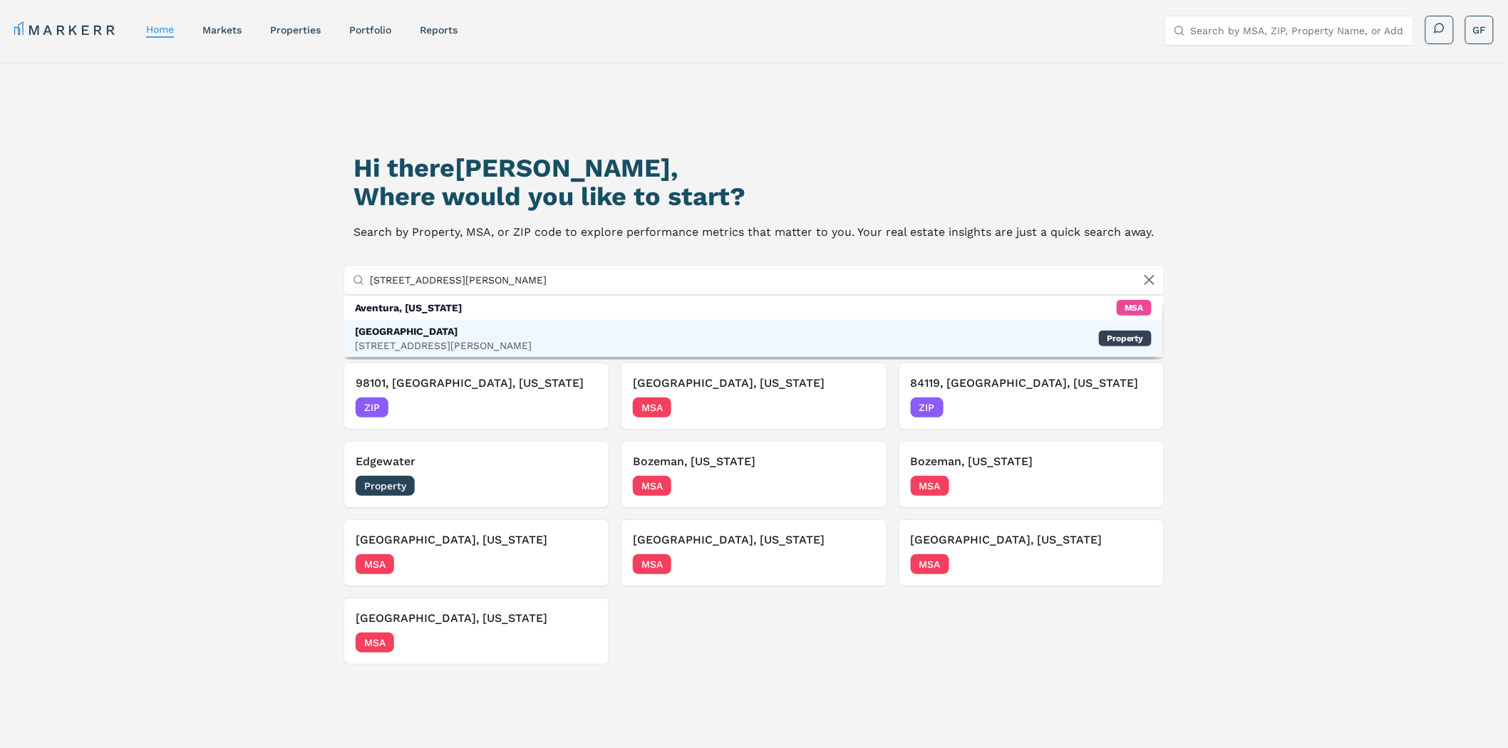
type input "[STREET_ADDRESS][PERSON_NAME]"
click at [489, 338] on div "[STREET_ADDRESS][PERSON_NAME]" at bounding box center [443, 345] width 177 height 14
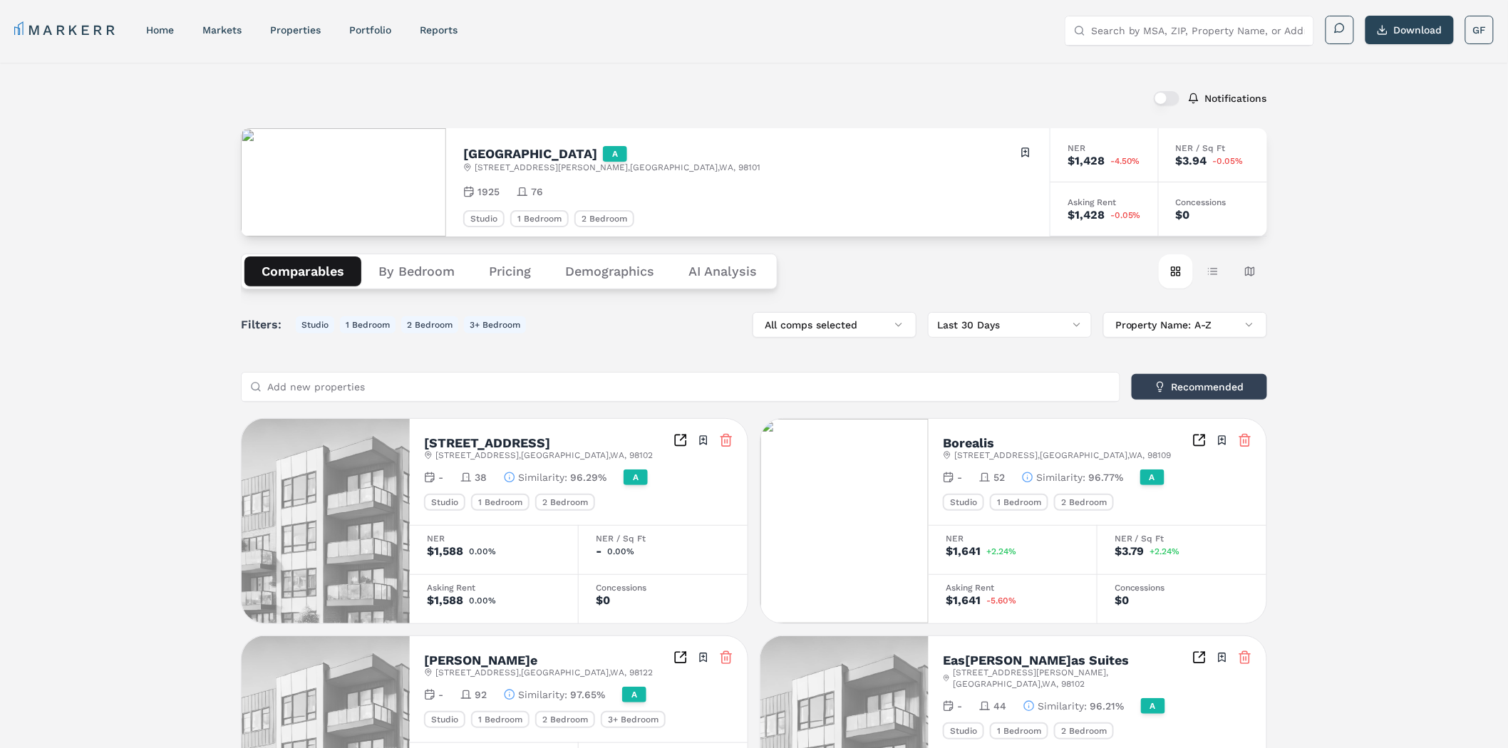
click at [524, 155] on h2 "[GEOGRAPHIC_DATA]" at bounding box center [530, 153] width 134 height 13
click at [1100, 202] on div "Asking Rent" at bounding box center [1103, 202] width 73 height 9
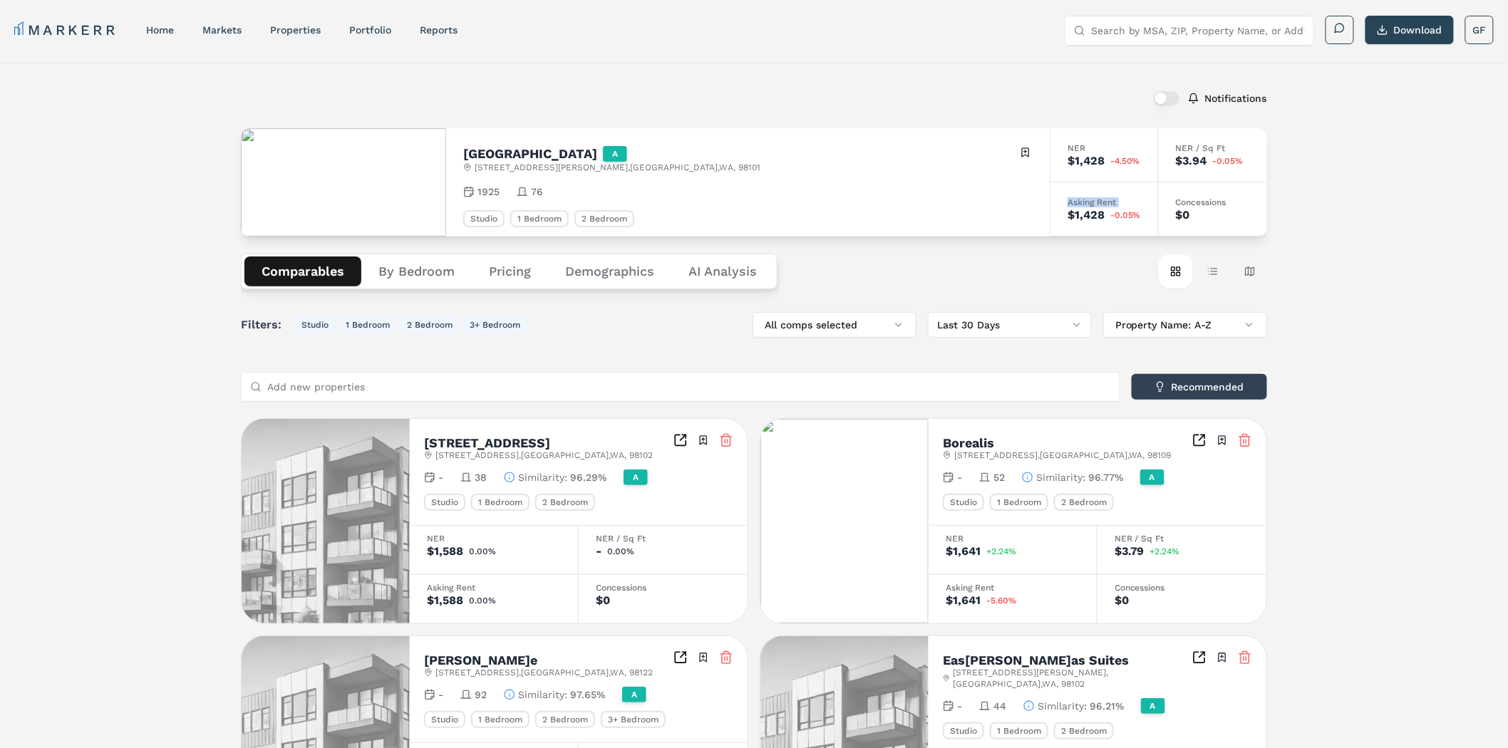
drag, startPoint x: 1100, startPoint y: 202, endPoint x: 1168, endPoint y: 202, distance: 68.4
click at [1101, 202] on div "Asking Rent" at bounding box center [1103, 202] width 73 height 9
click at [1188, 201] on div "Concessions" at bounding box center [1213, 202] width 74 height 9
click at [1188, 200] on div "Concessions" at bounding box center [1213, 202] width 74 height 9
drag, startPoint x: 1188, startPoint y: 200, endPoint x: 1117, endPoint y: 164, distance: 80.0
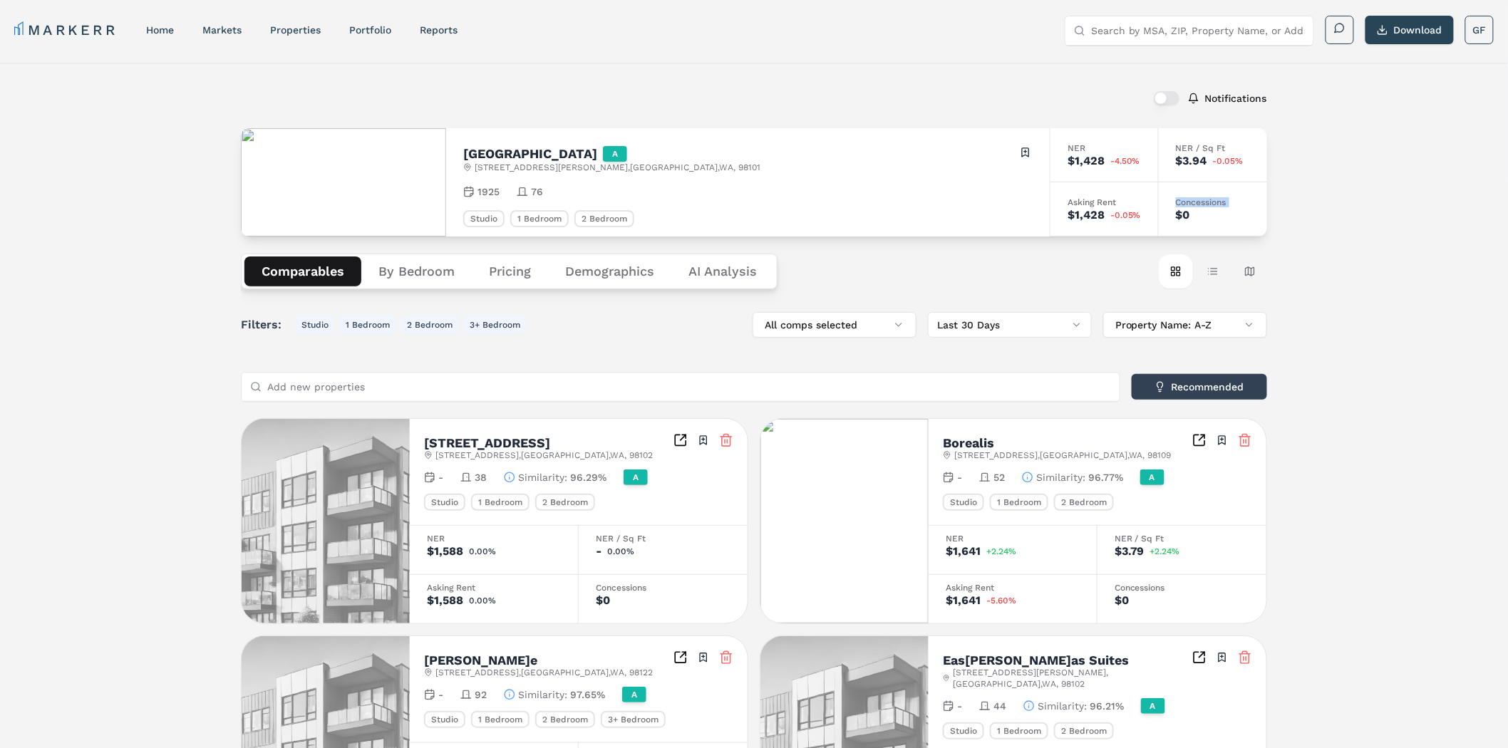
click at [1173, 194] on div "Concessions $0" at bounding box center [1212, 209] width 108 height 54
click at [1080, 144] on div "NER" at bounding box center [1103, 148] width 73 height 9
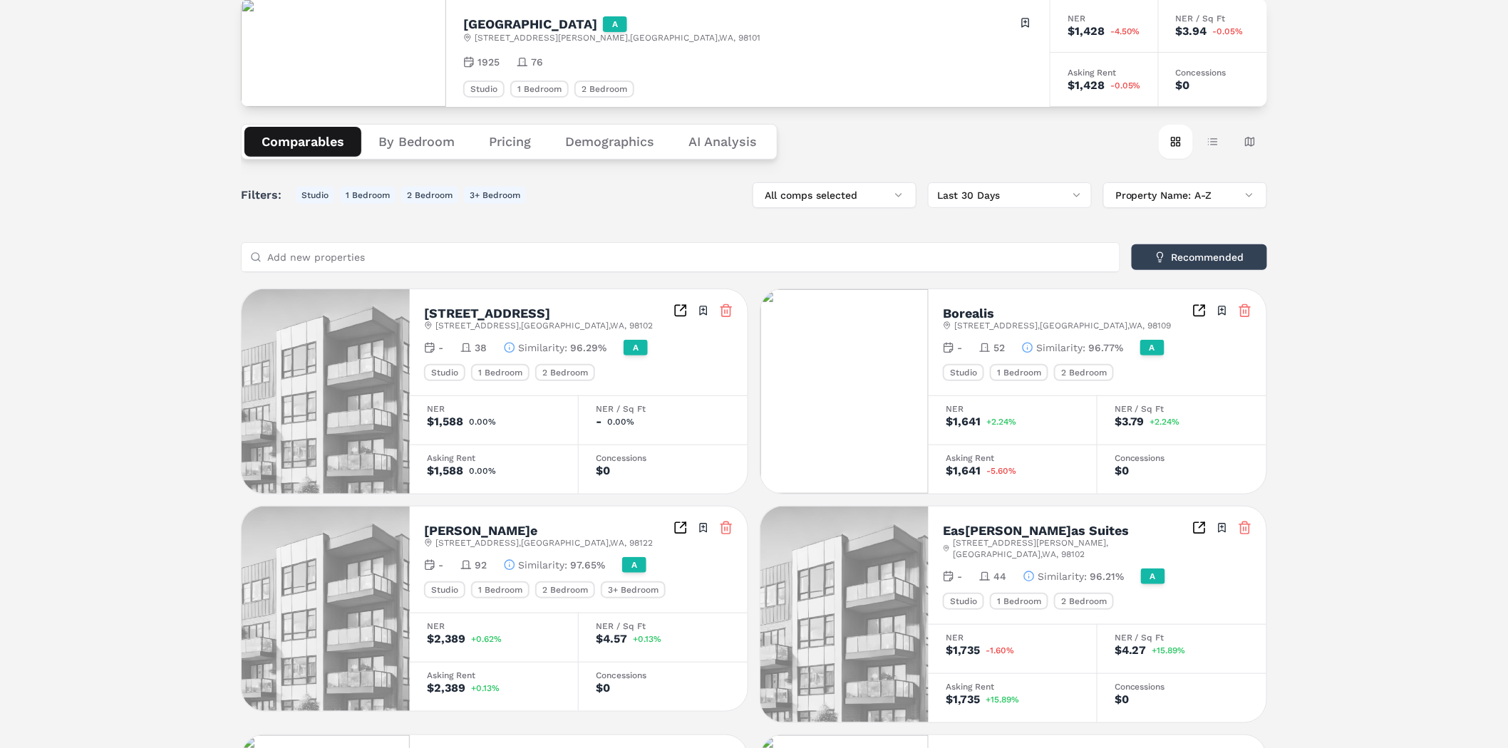
scroll to position [11, 0]
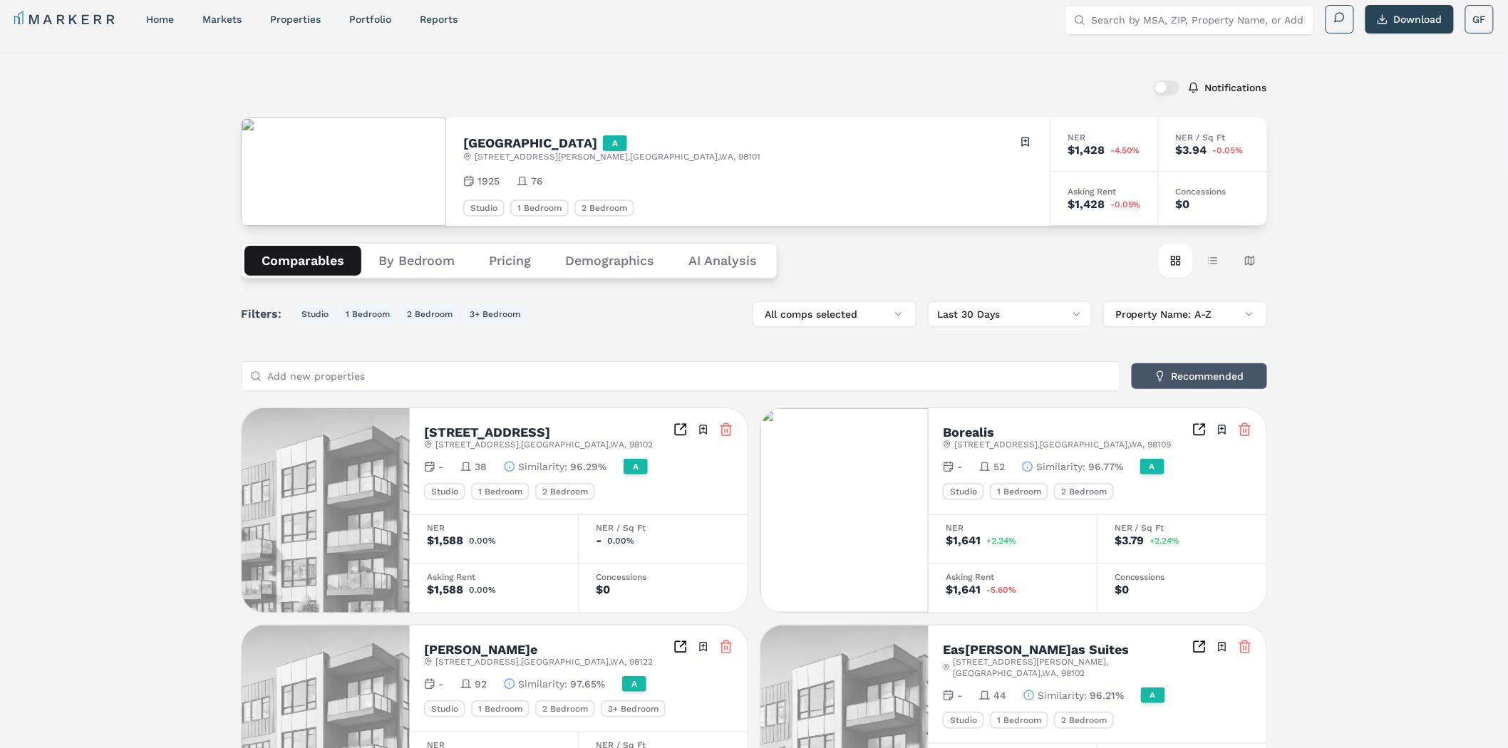
click at [1165, 382] on button "Recommended" at bounding box center [1198, 376] width 135 height 26
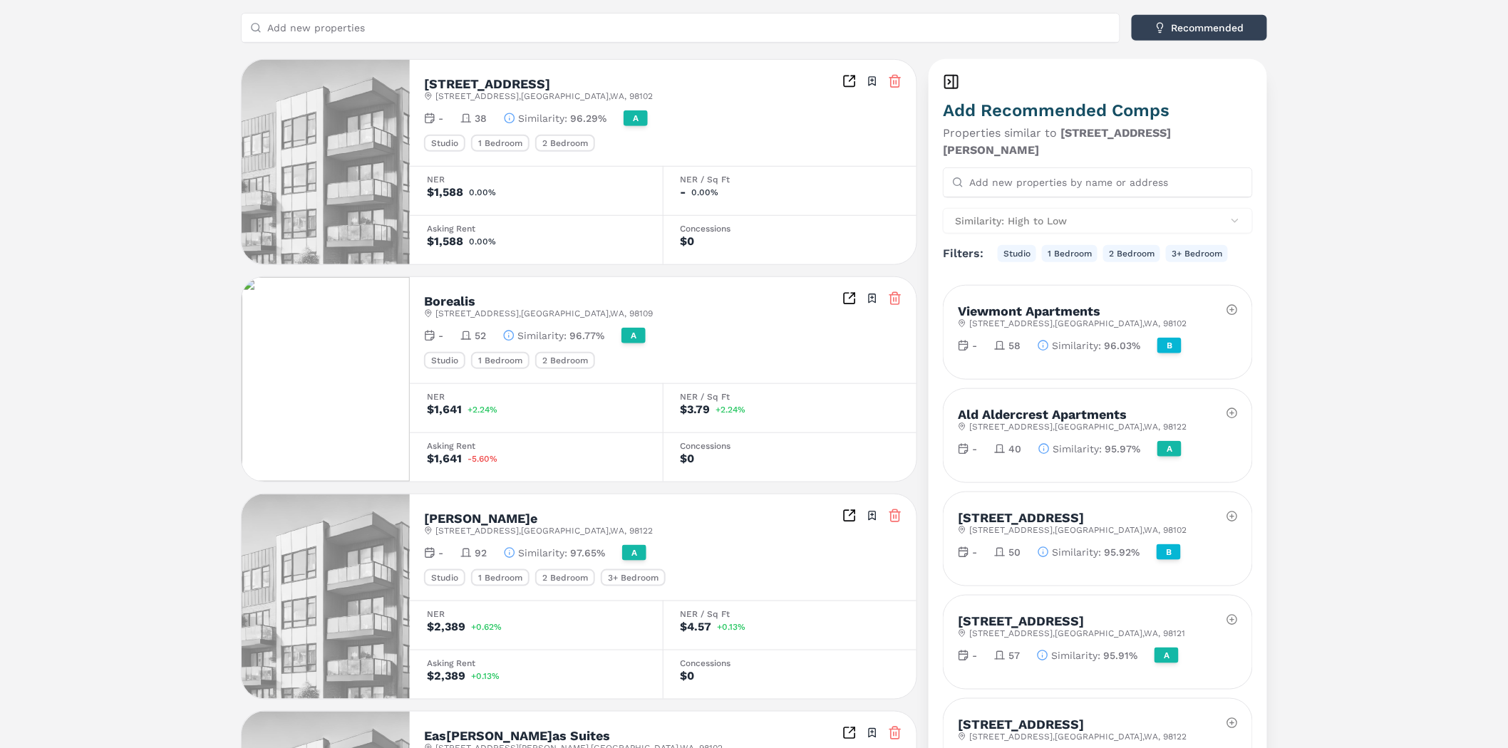
scroll to position [407, 0]
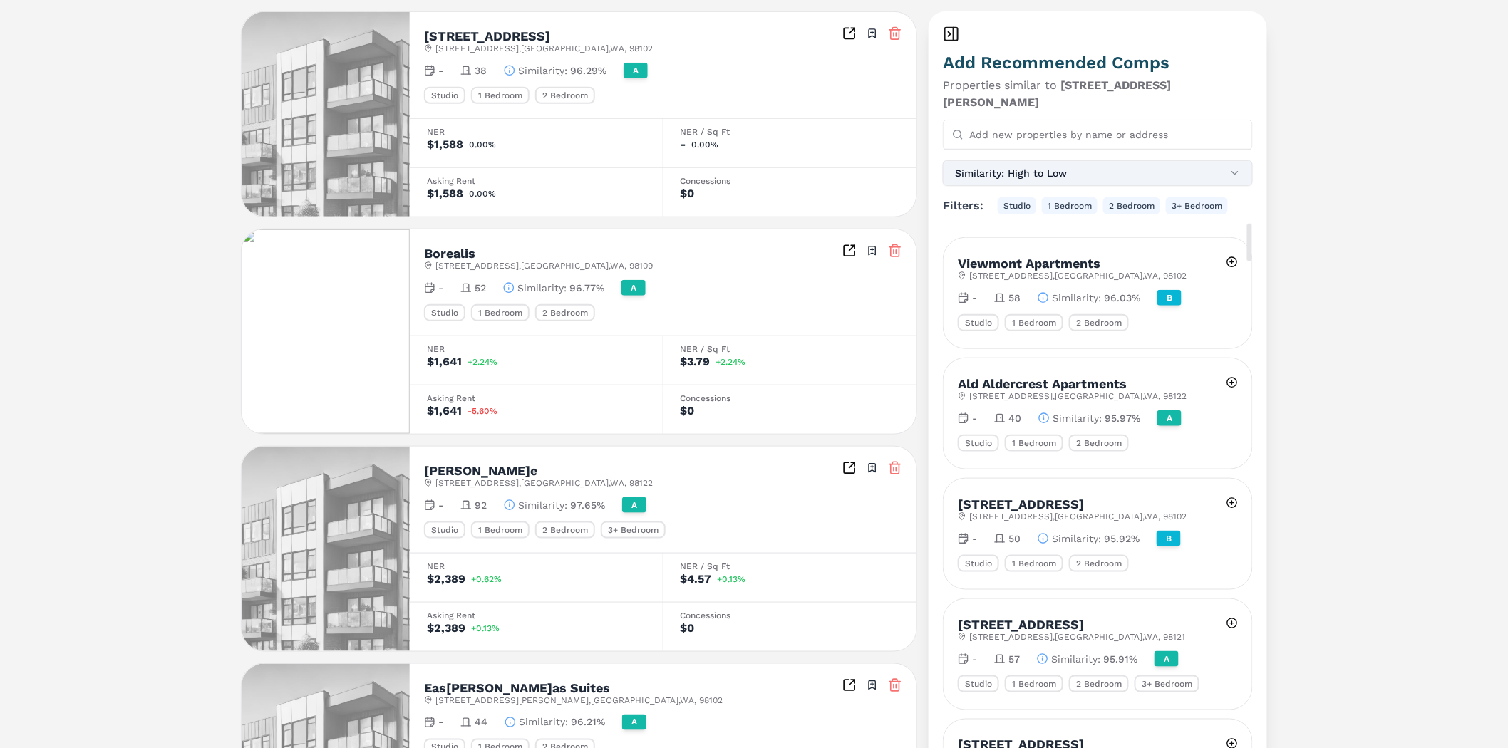
click at [1049, 160] on button "Similarity: High to Low" at bounding box center [1098, 173] width 310 height 26
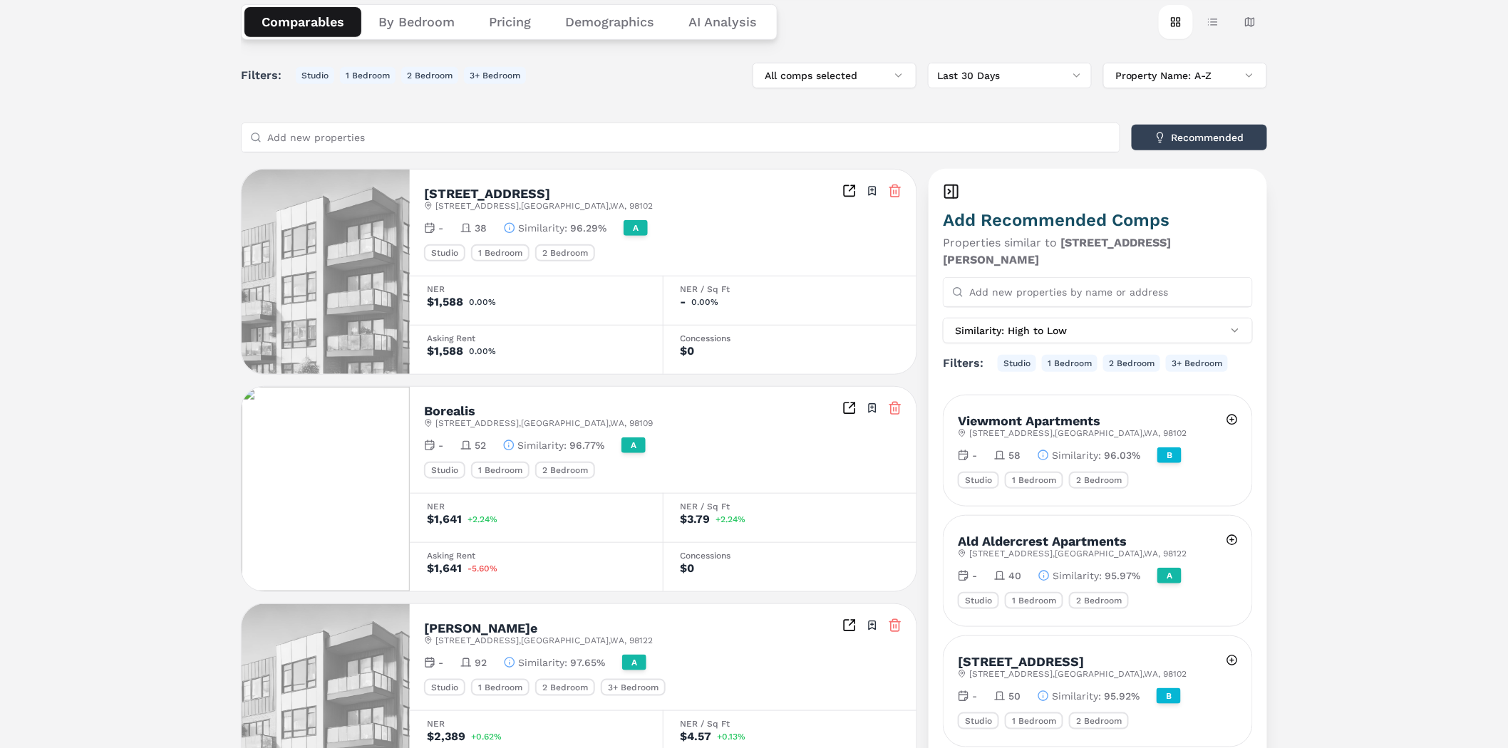
scroll to position [11, 0]
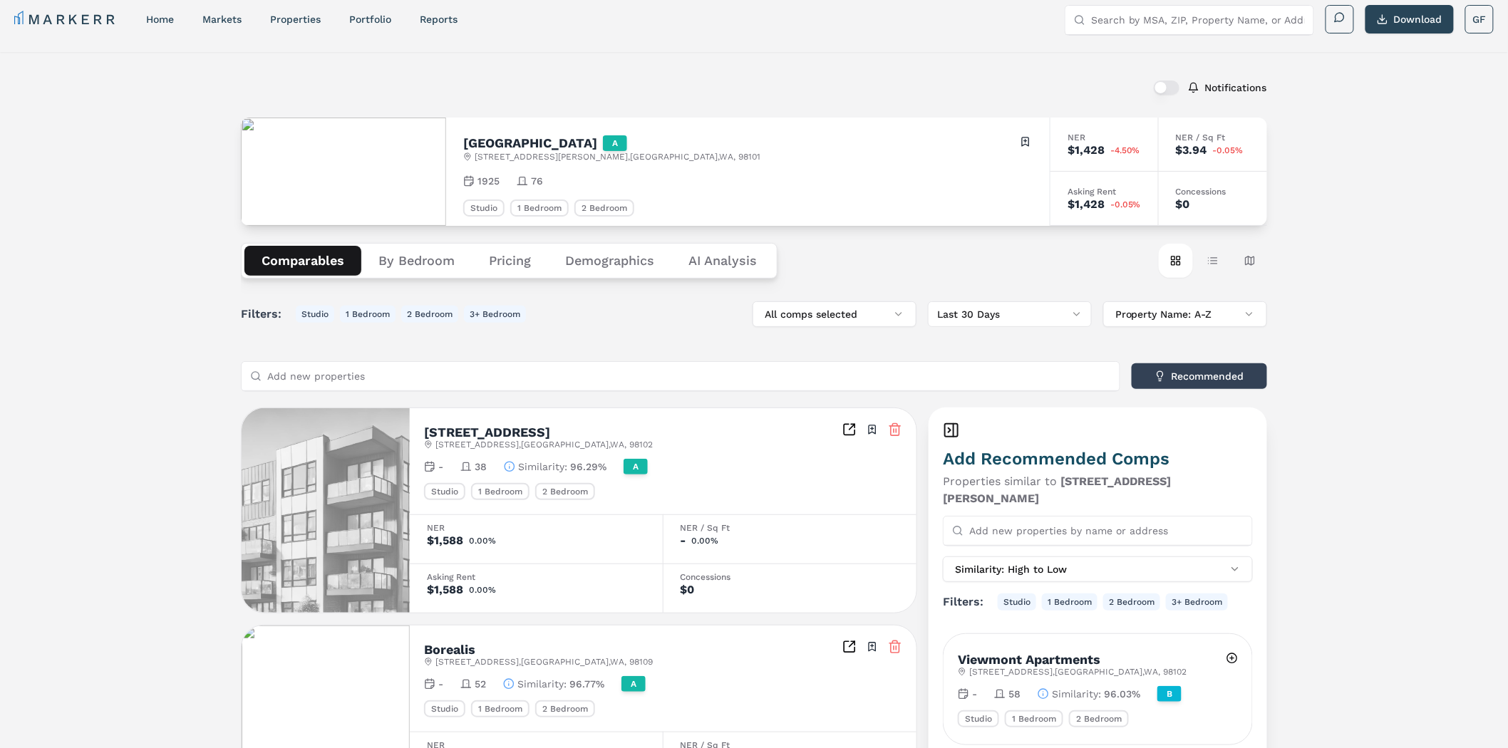
click at [379, 374] on input "Add new properties" at bounding box center [689, 376] width 844 height 28
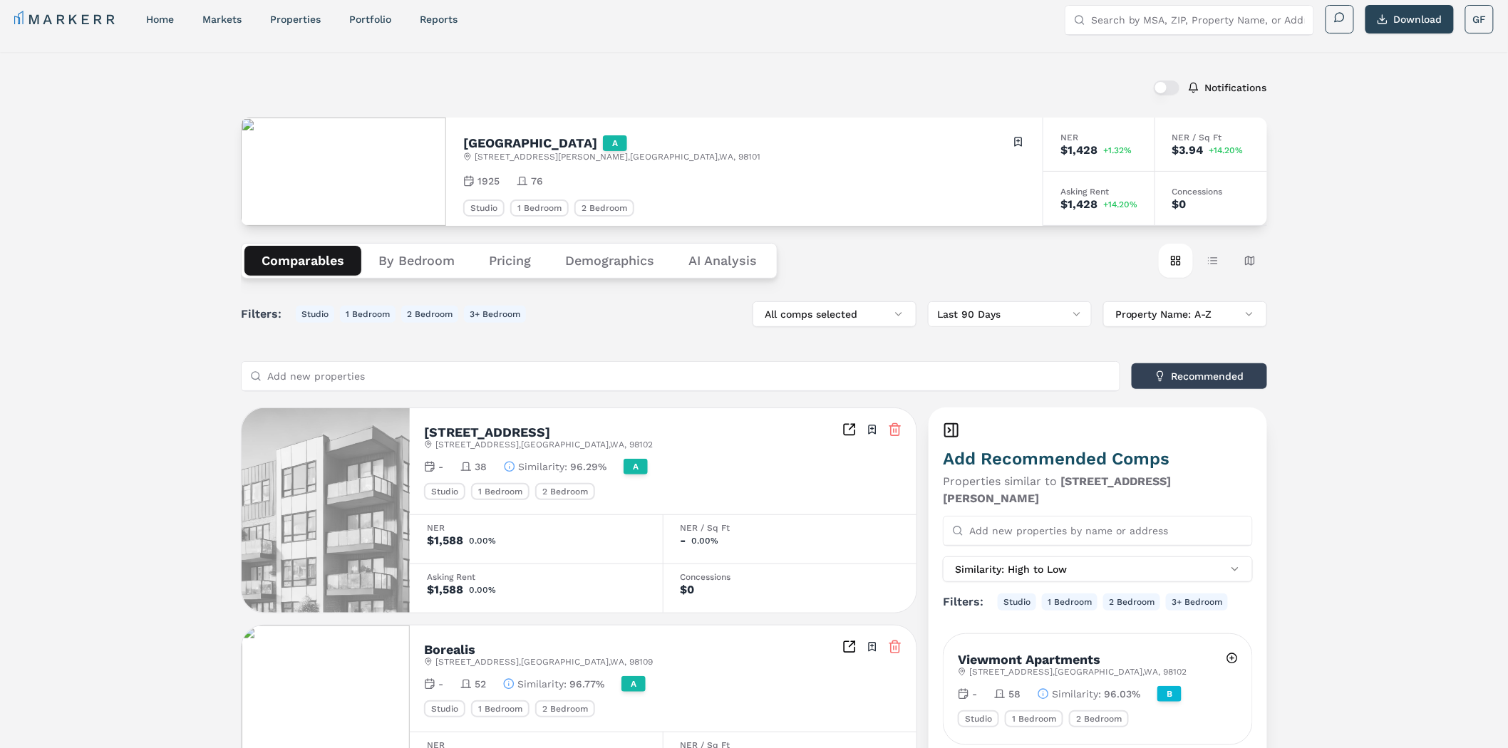
click at [1214, 262] on button "Table view" at bounding box center [1213, 261] width 34 height 34
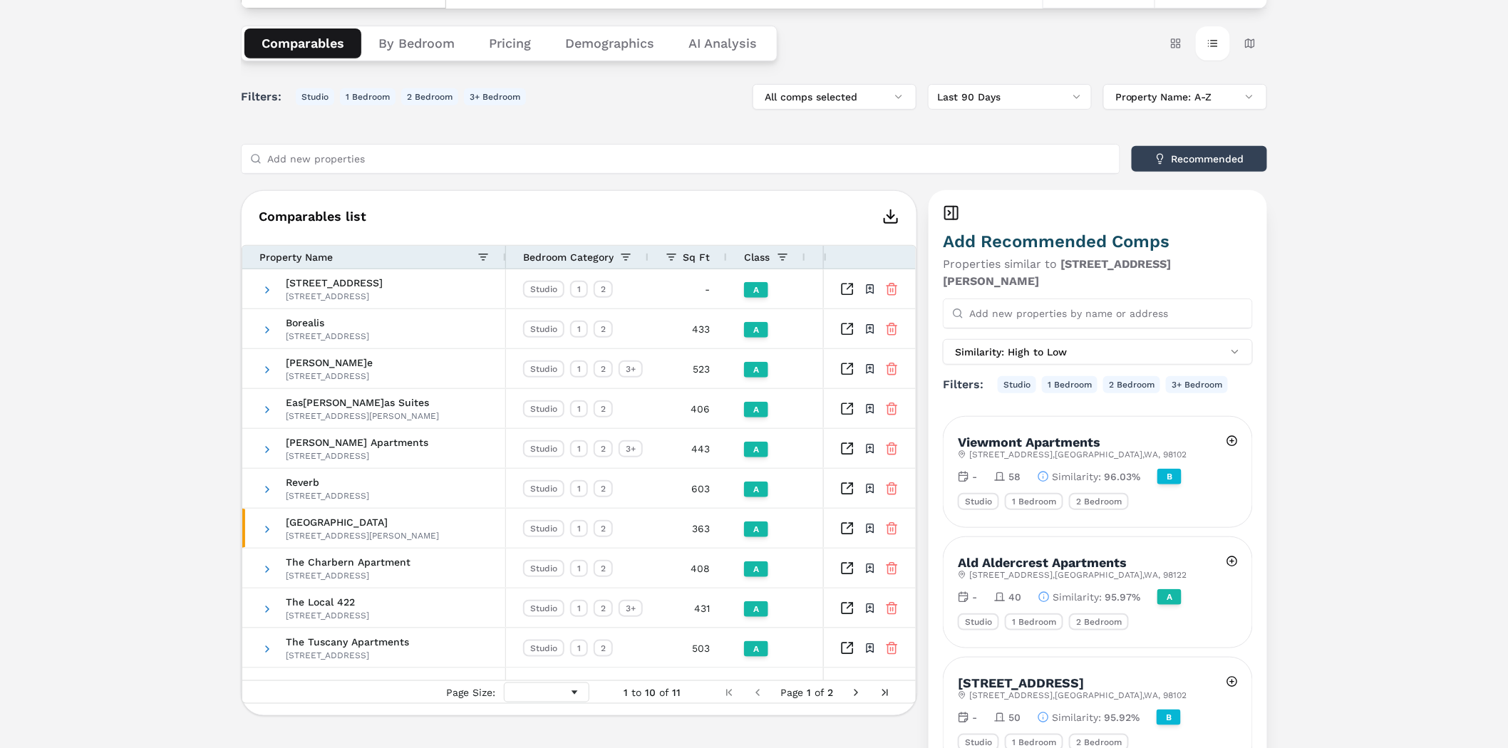
scroll to position [248, 0]
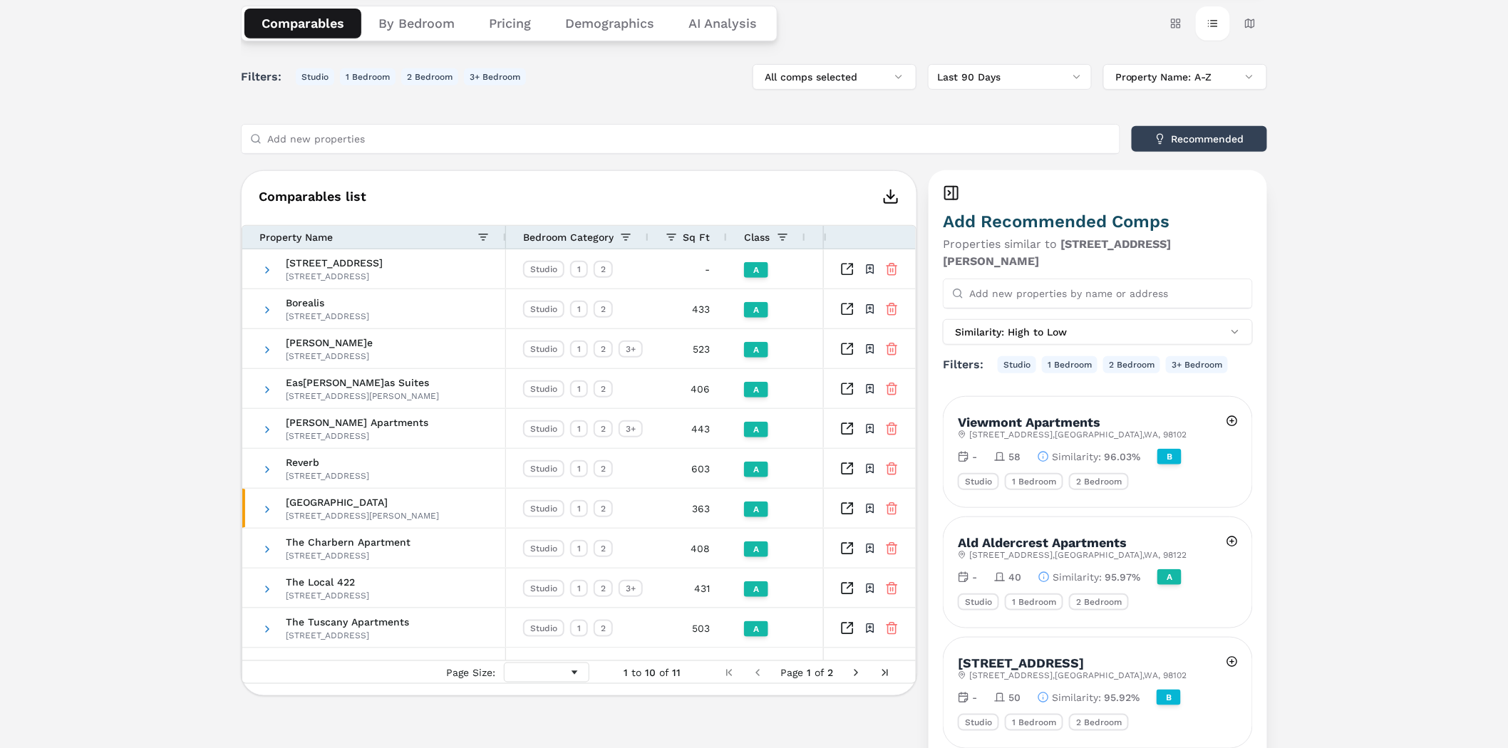
click at [952, 188] on icon at bounding box center [951, 193] width 17 height 17
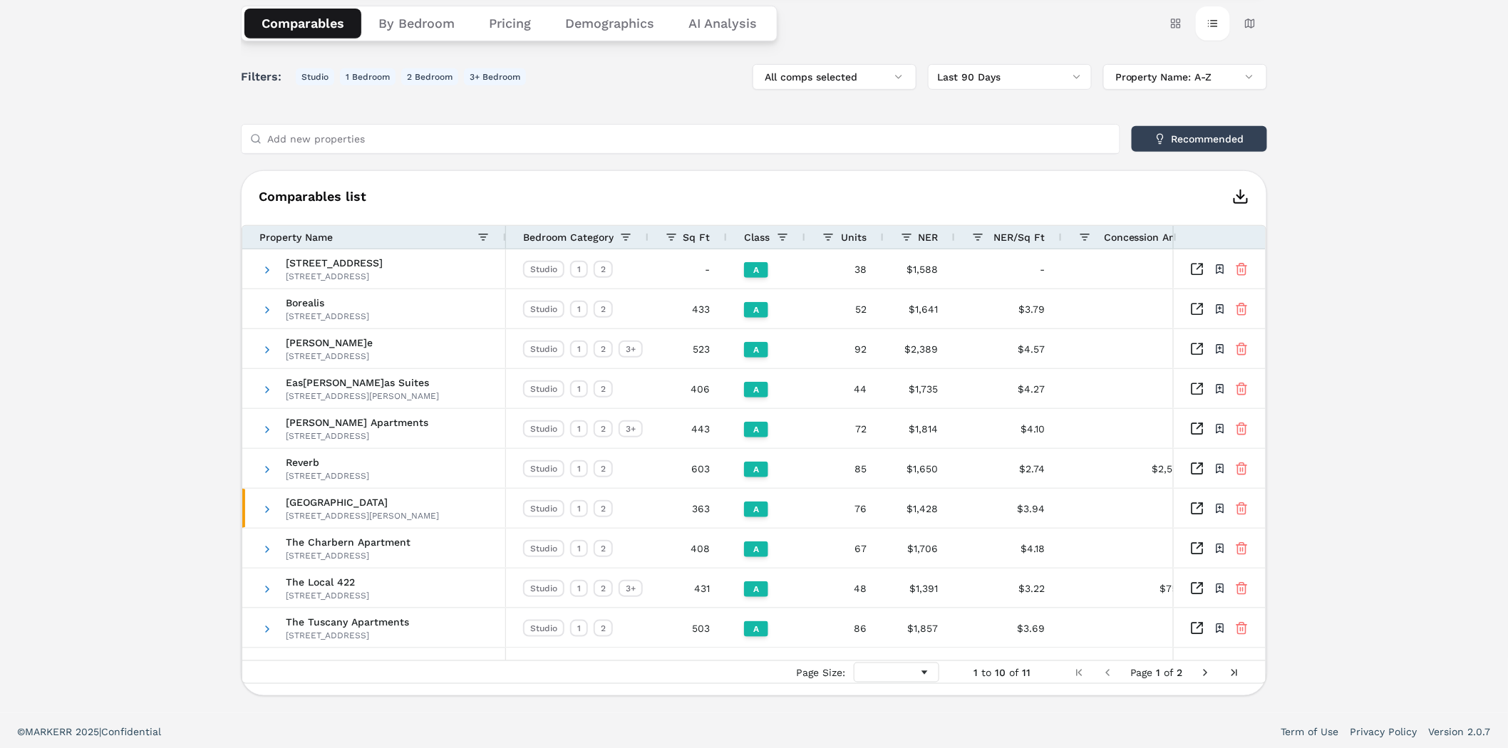
scroll to position [250, 0]
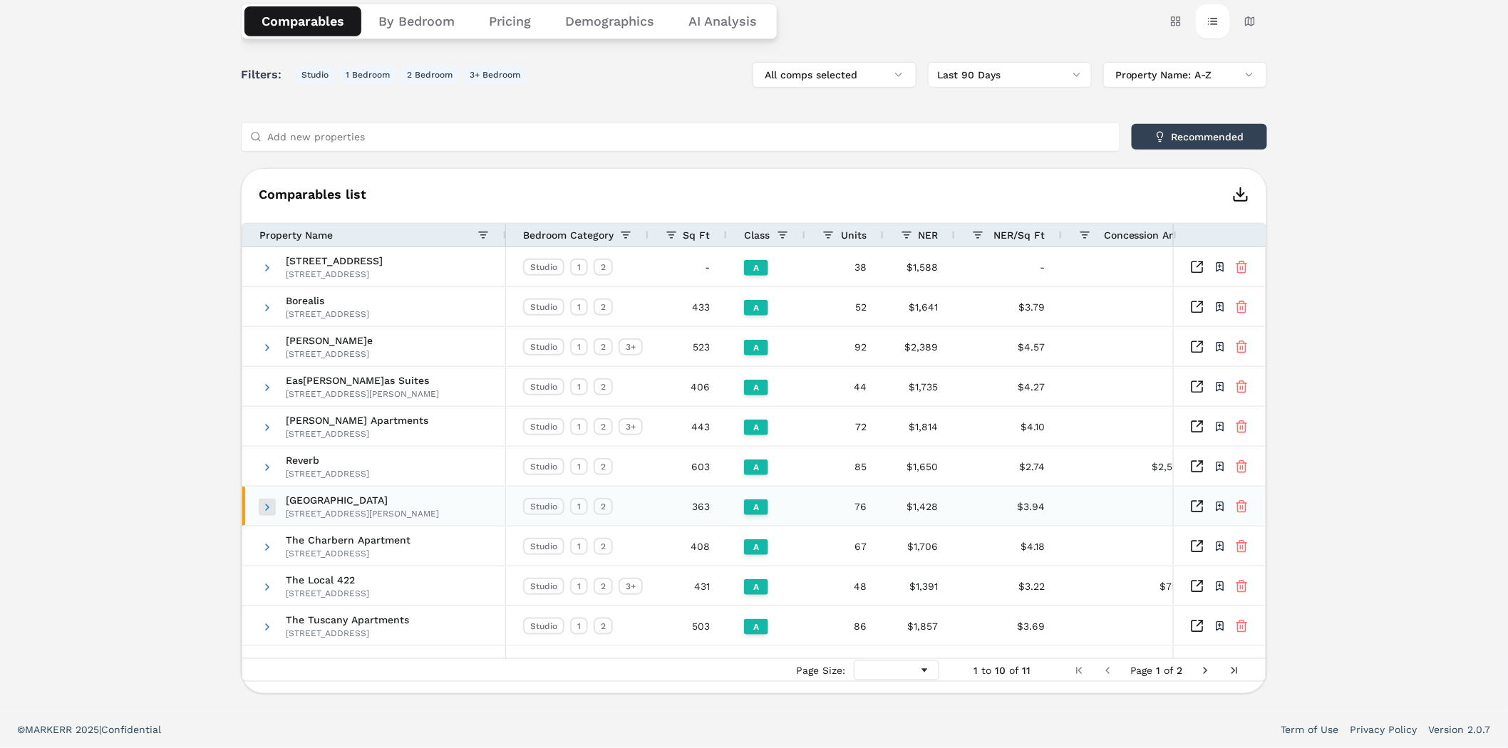
click at [262, 503] on span at bounding box center [266, 507] width 11 height 11
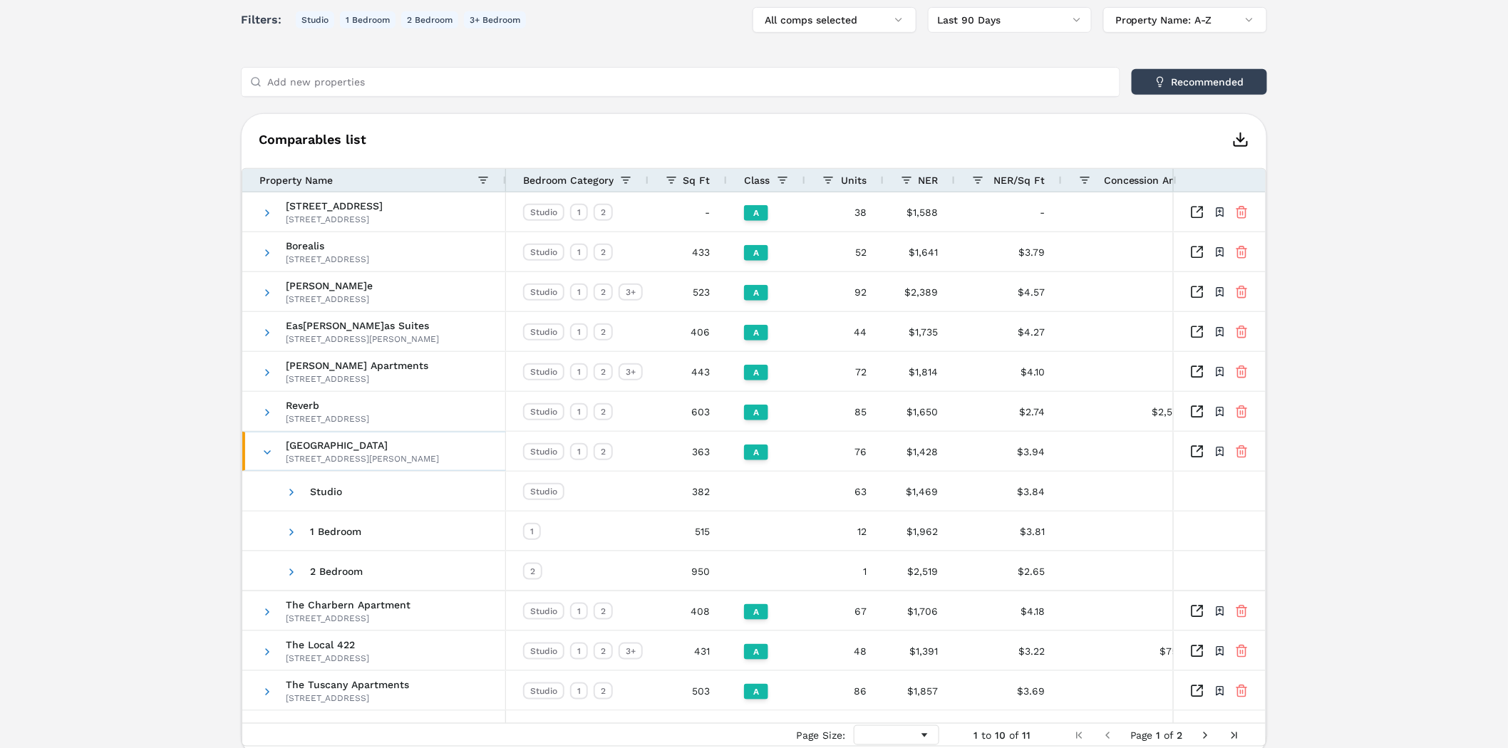
scroll to position [369, 0]
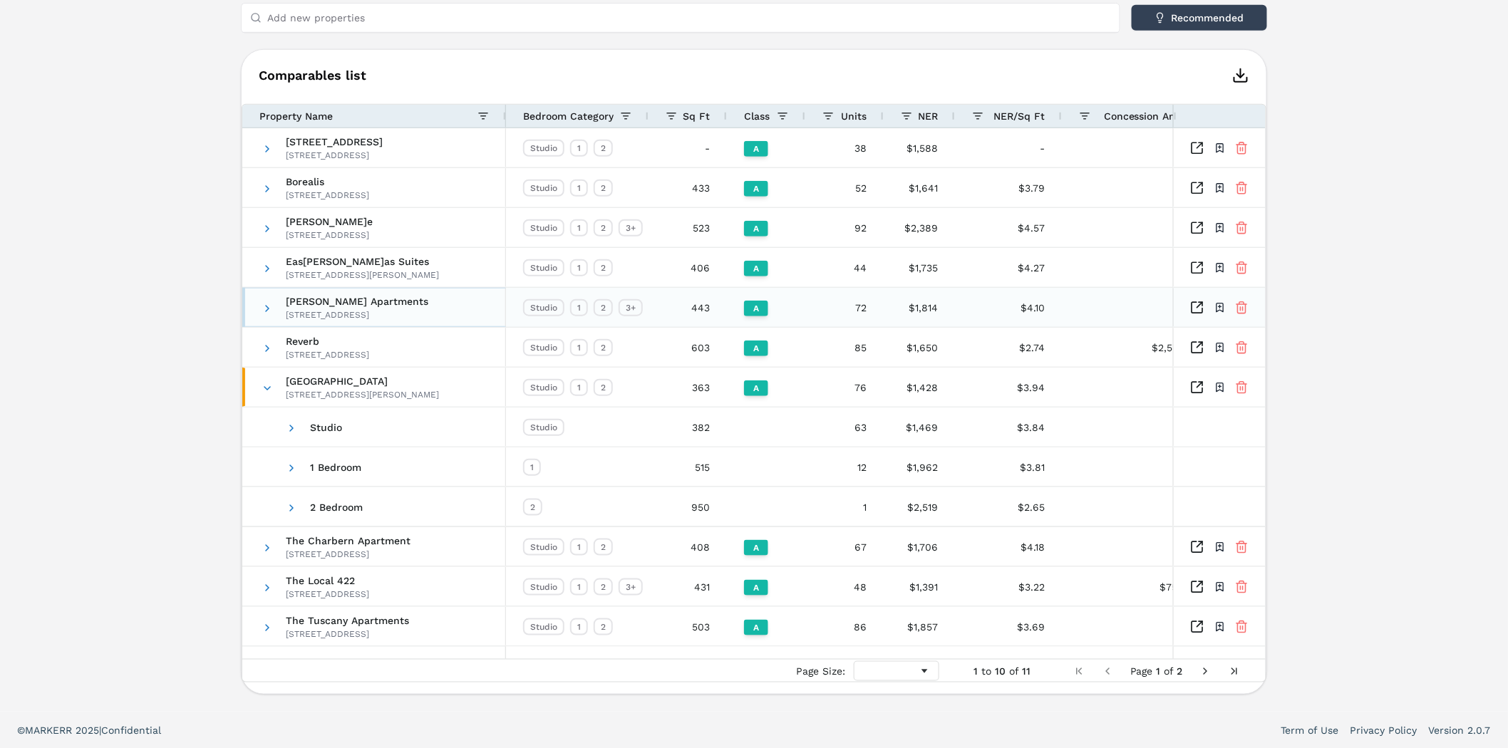
click at [267, 300] on span at bounding box center [266, 308] width 11 height 39
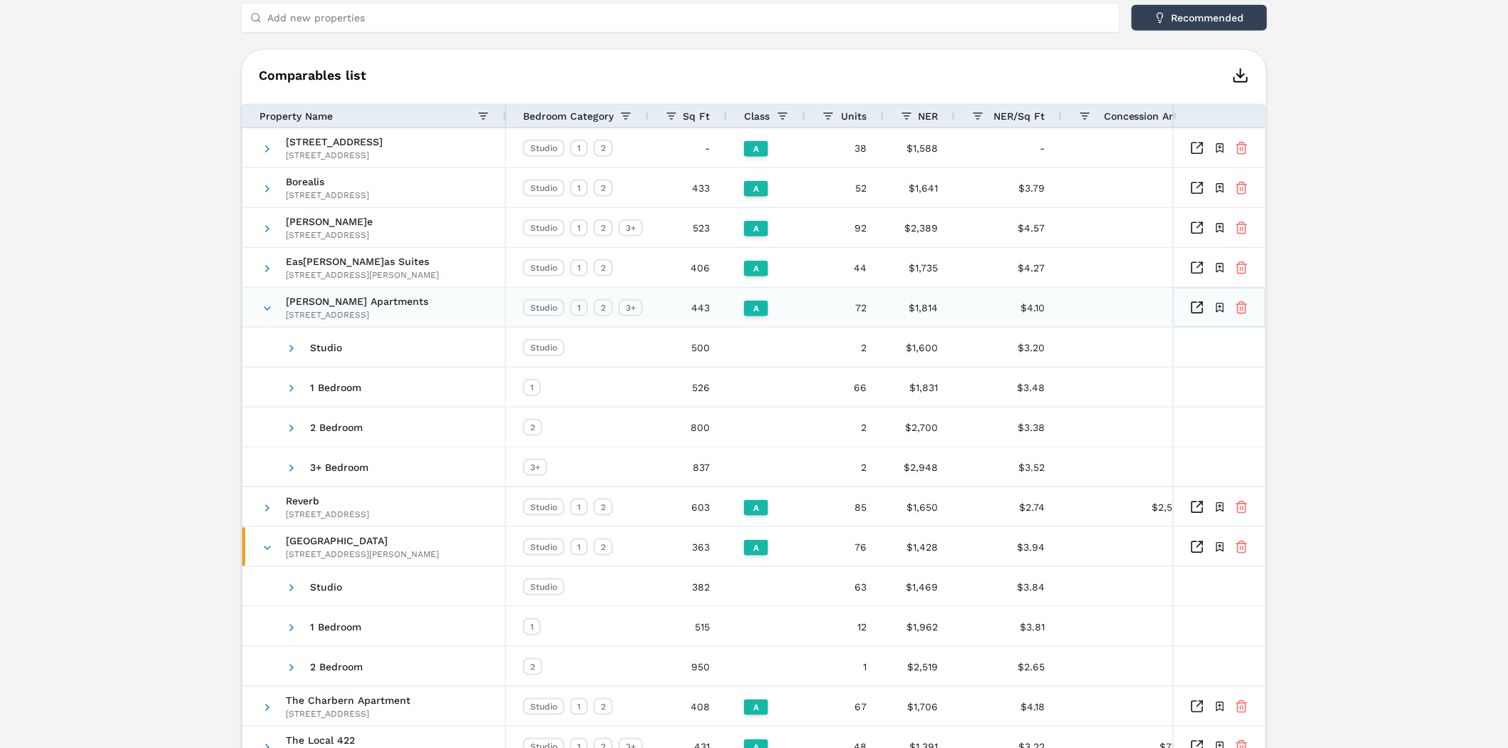
click at [1200, 307] on icon "Inspect Comparables" at bounding box center [1197, 308] width 14 height 14
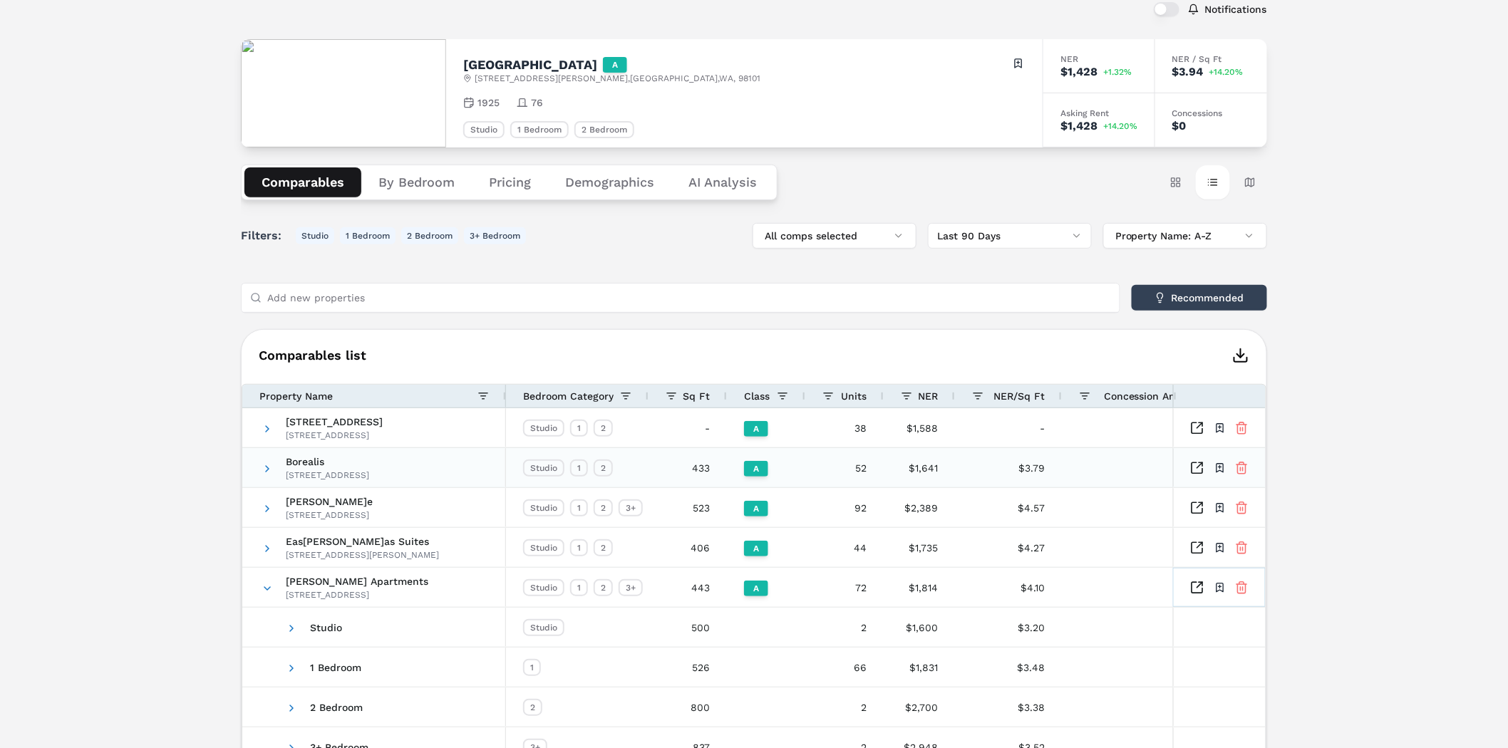
scroll to position [0, 0]
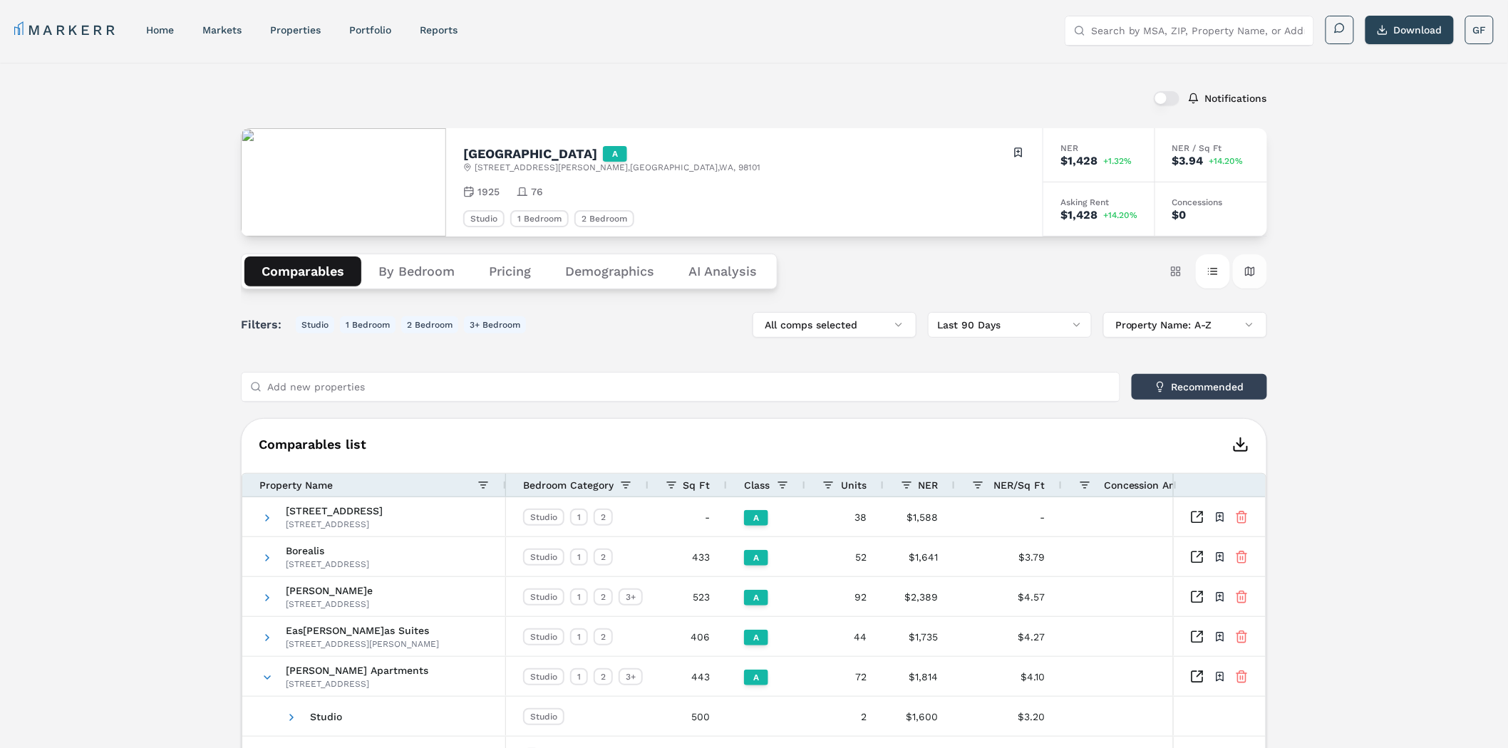
click at [1254, 271] on button "Map view" at bounding box center [1250, 271] width 34 height 34
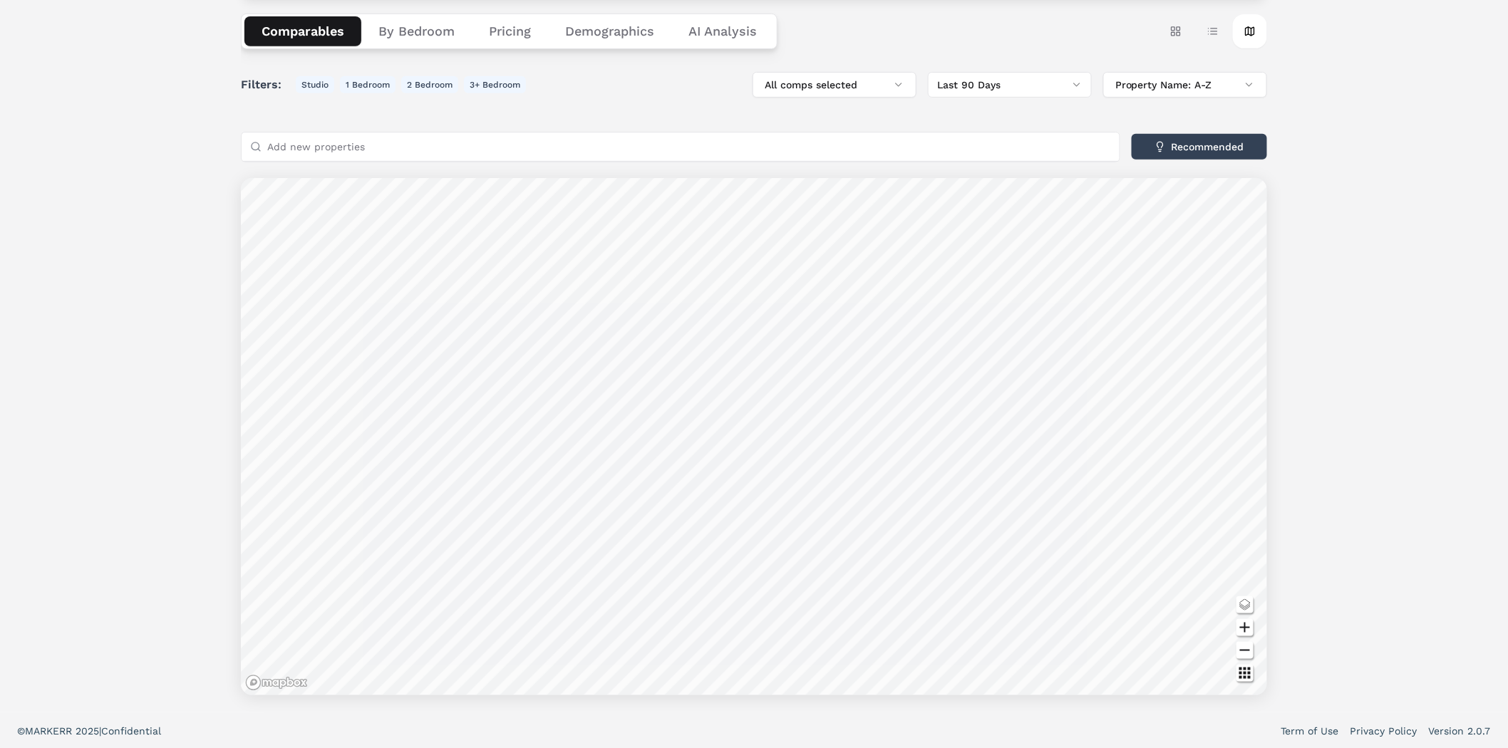
scroll to position [241, 0]
click at [1355, 229] on div "Notifications Stockbridge A [STREET_ADDRESS][PERSON_NAME] Toggle portfolio menu…" at bounding box center [754, 267] width 1508 height 890
click at [1364, 252] on div "Notifications Stockbridge A [STREET_ADDRESS][PERSON_NAME] Toggle portfolio menu…" at bounding box center [754, 267] width 1508 height 890
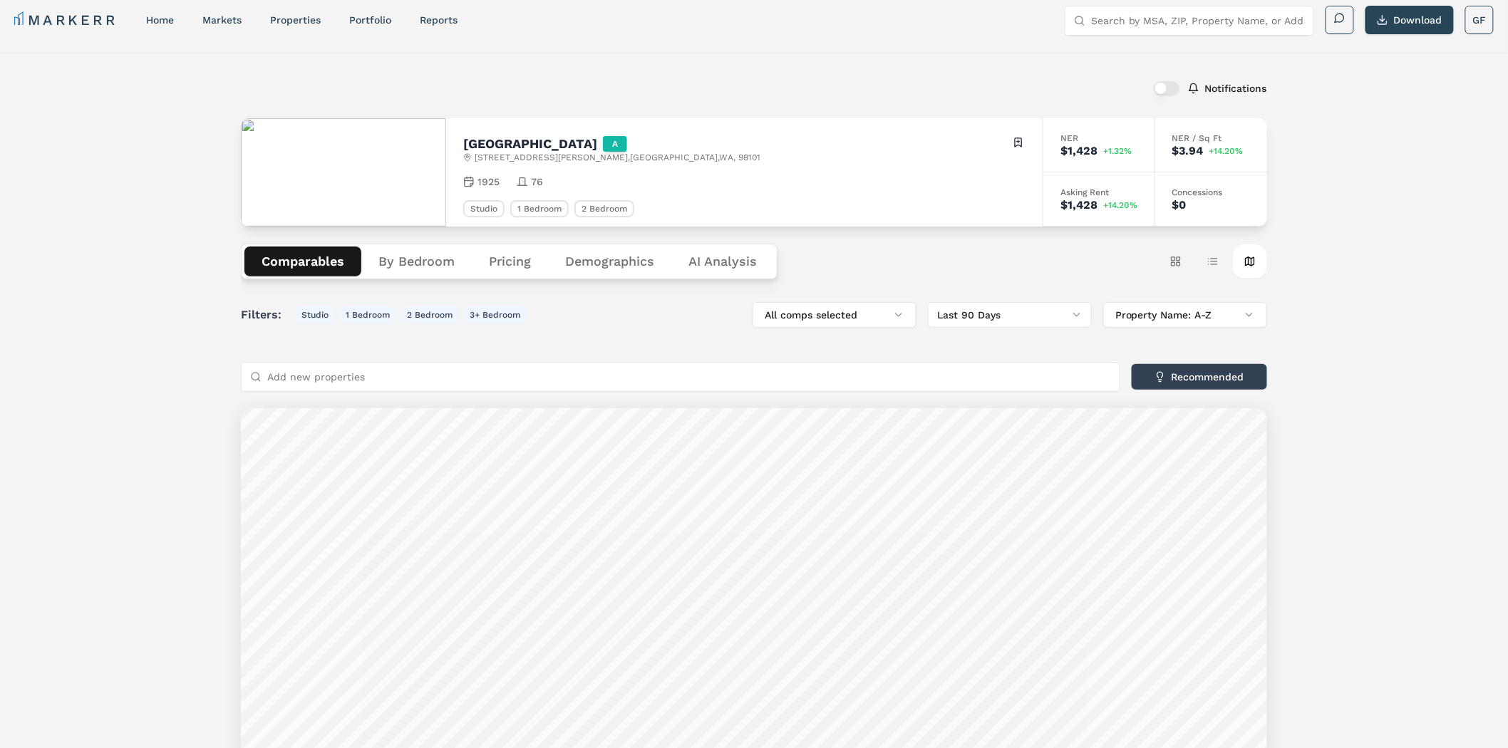
scroll to position [4, 0]
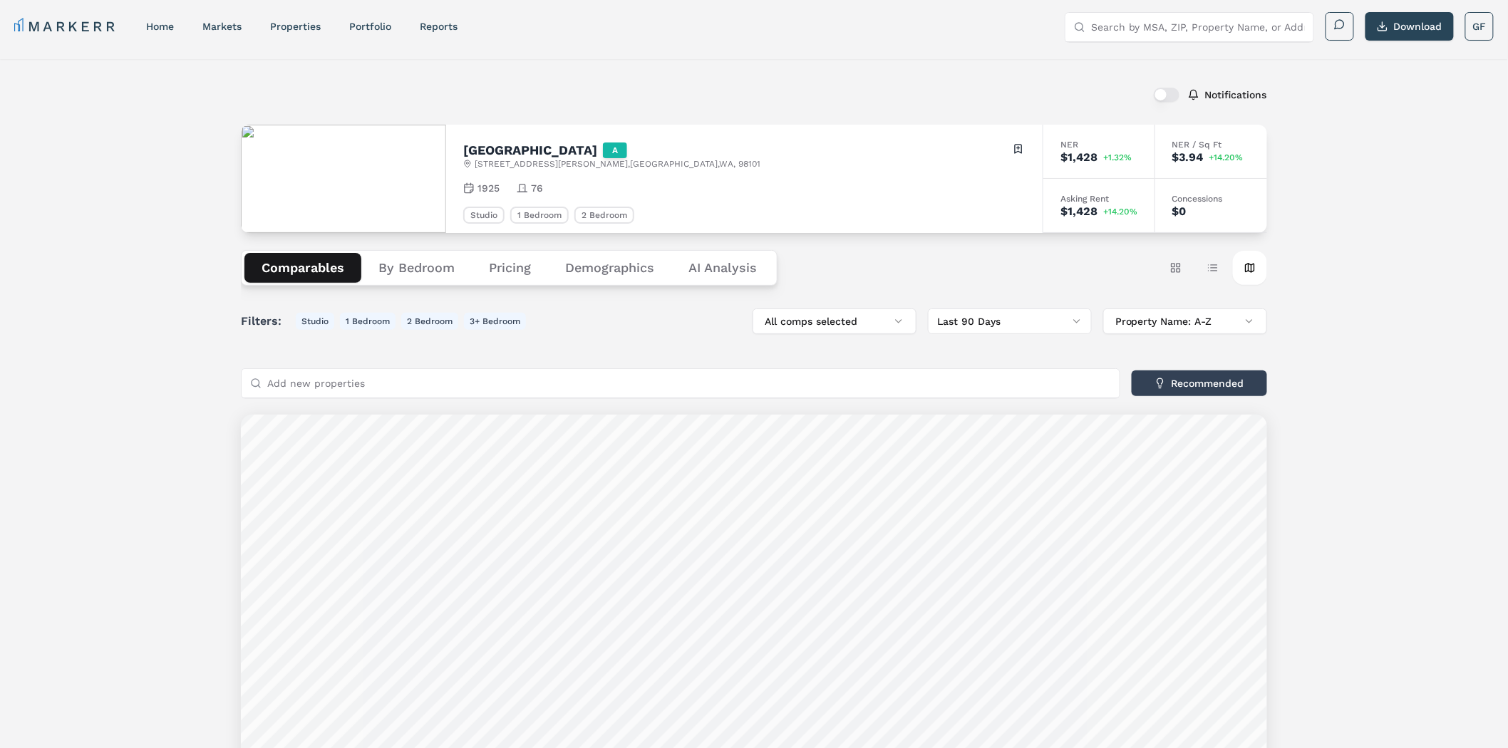
click at [1110, 31] on input "Search by MSA, ZIP, Property Name, or Address" at bounding box center [1198, 27] width 214 height 28
type input "[STREET_ADDRESS]"
click at [1114, 85] on div "[STREET_ADDRESS]" at bounding box center [1123, 92] width 95 height 14
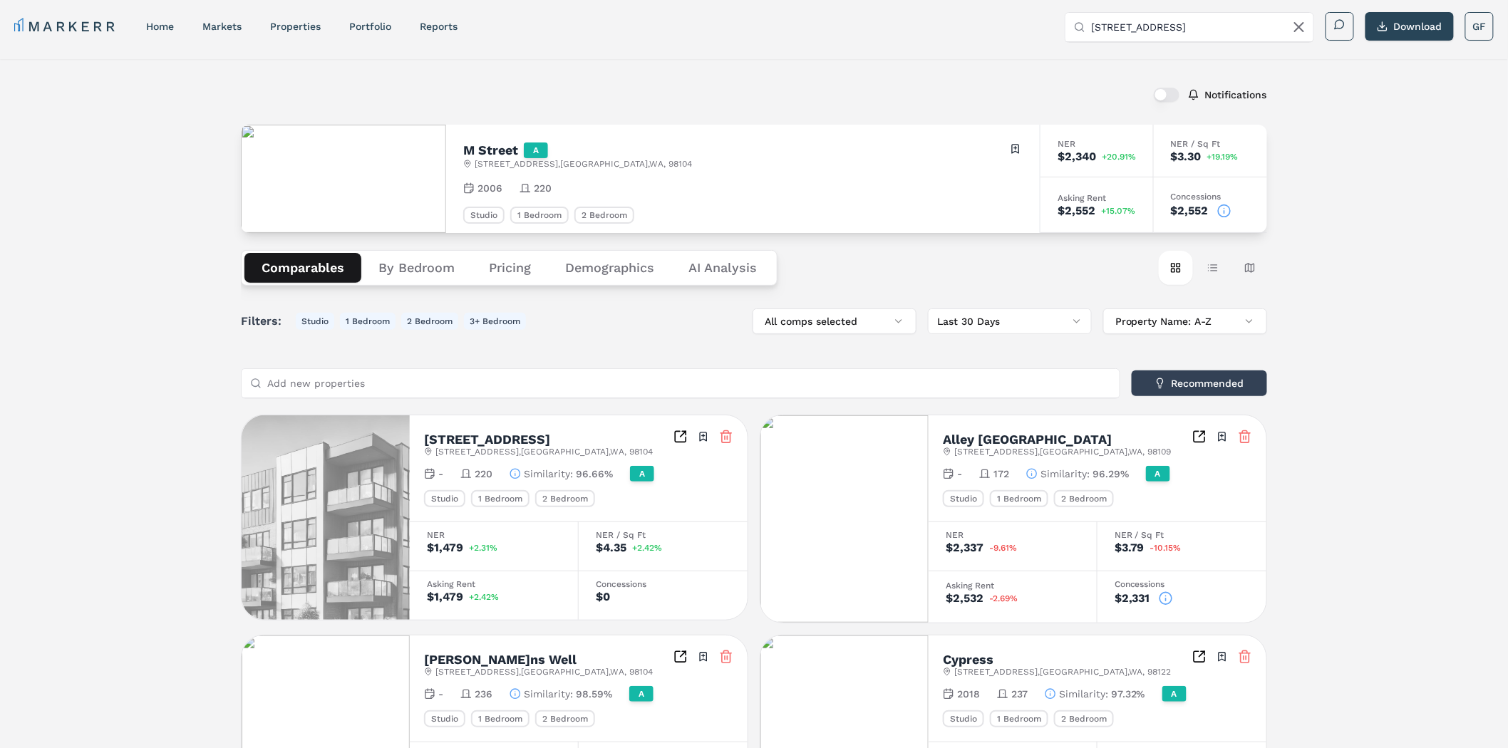
click at [1069, 194] on div "Asking Rent" at bounding box center [1096, 198] width 78 height 9
click at [1219, 205] on circle at bounding box center [1224, 210] width 12 height 12
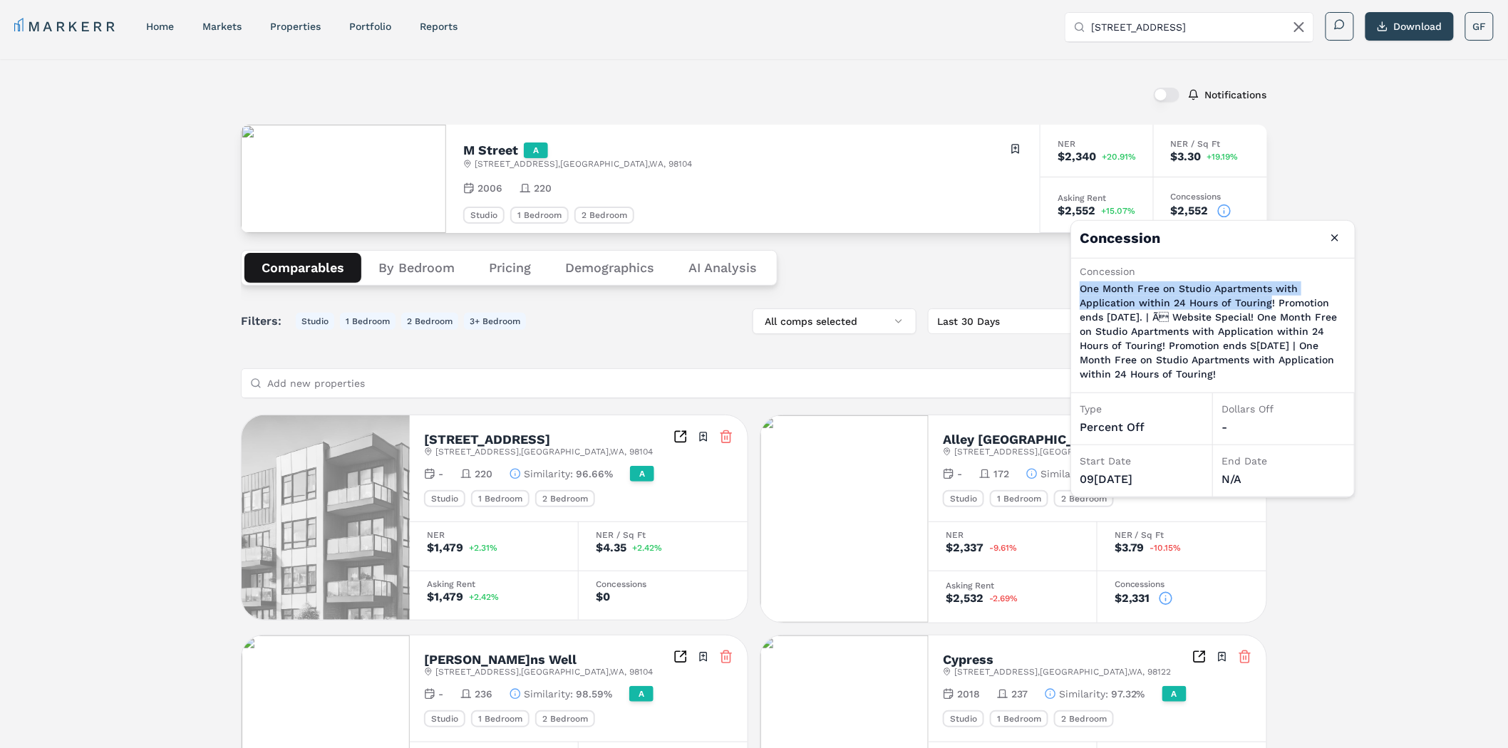
drag, startPoint x: 1080, startPoint y: 289, endPoint x: 1268, endPoint y: 305, distance: 188.8
click at [1268, 305] on p "One Month Free on Studio Apartments with Application within 24 Hours of Touring…" at bounding box center [1212, 331] width 266 height 100
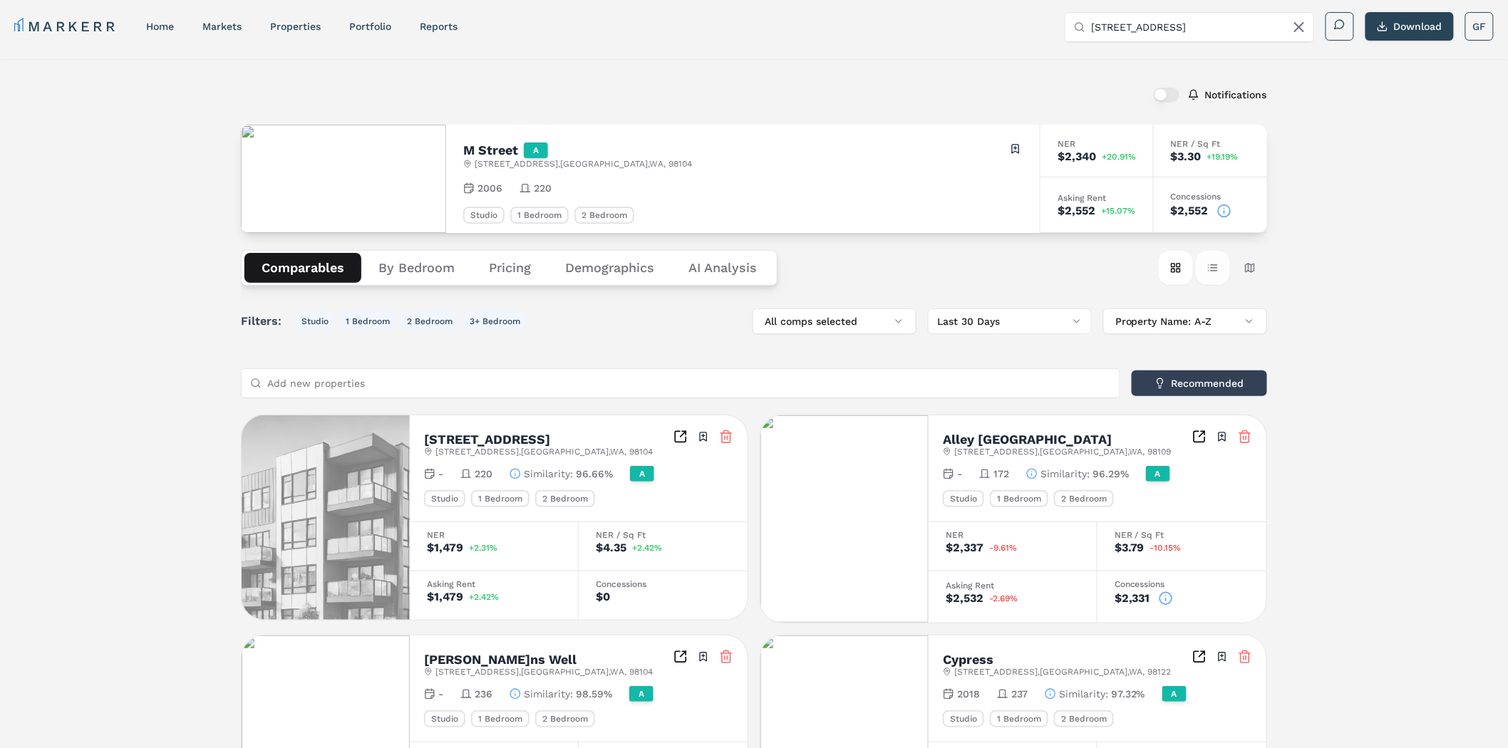
click at [1202, 266] on button "Table view" at bounding box center [1213, 268] width 34 height 34
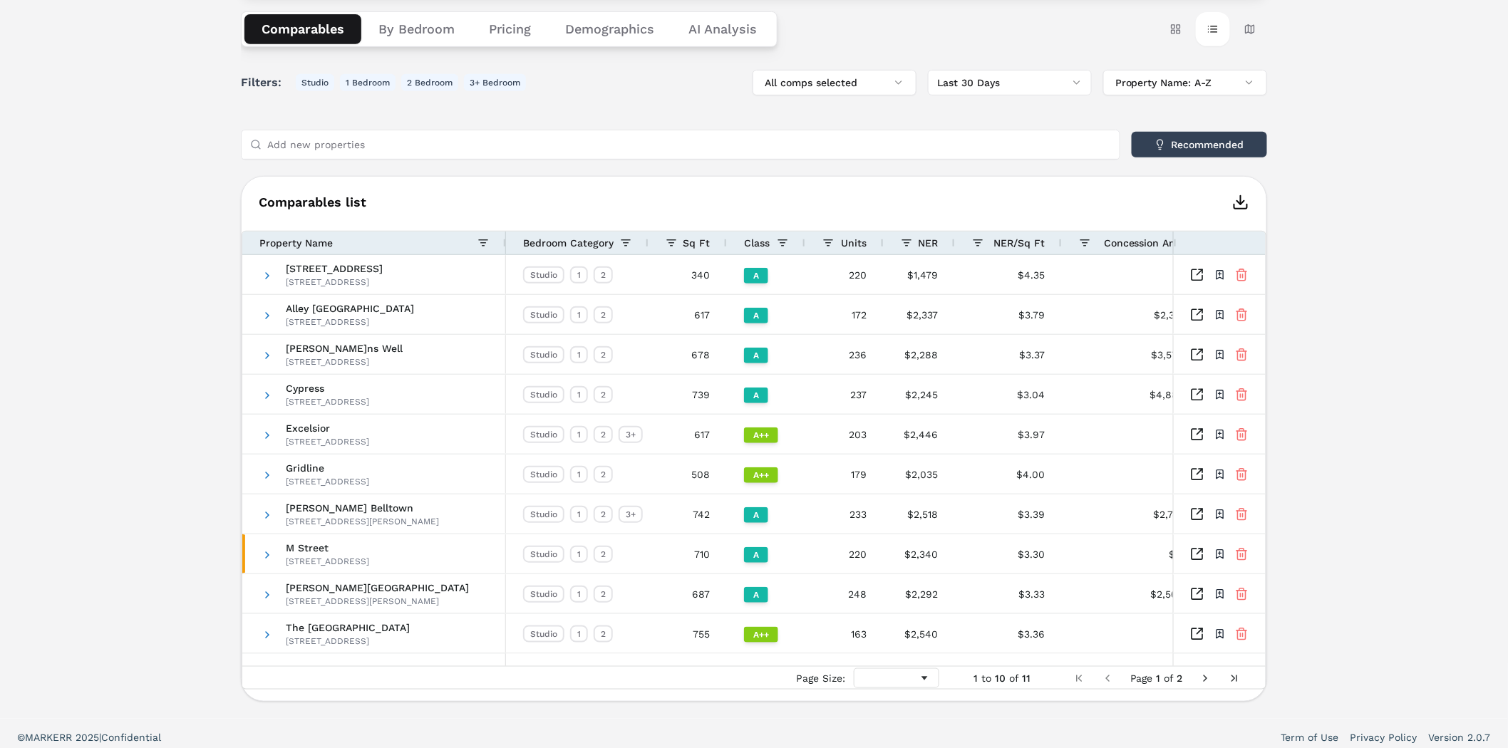
scroll to position [250, 0]
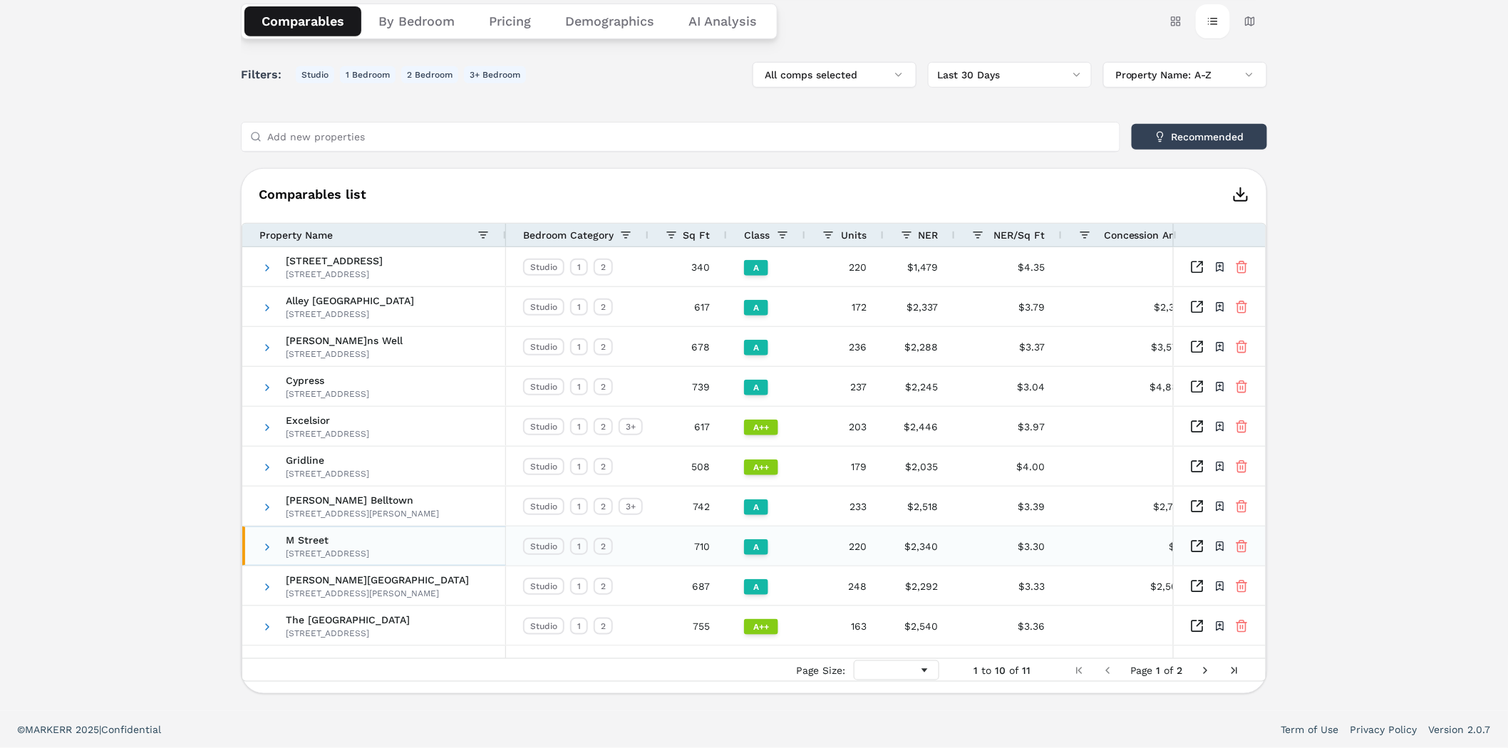
click at [260, 542] on div "[GEOGRAPHIC_DATA][STREET_ADDRESS]" at bounding box center [374, 546] width 264 height 39
click at [269, 541] on span at bounding box center [266, 546] width 11 height 11
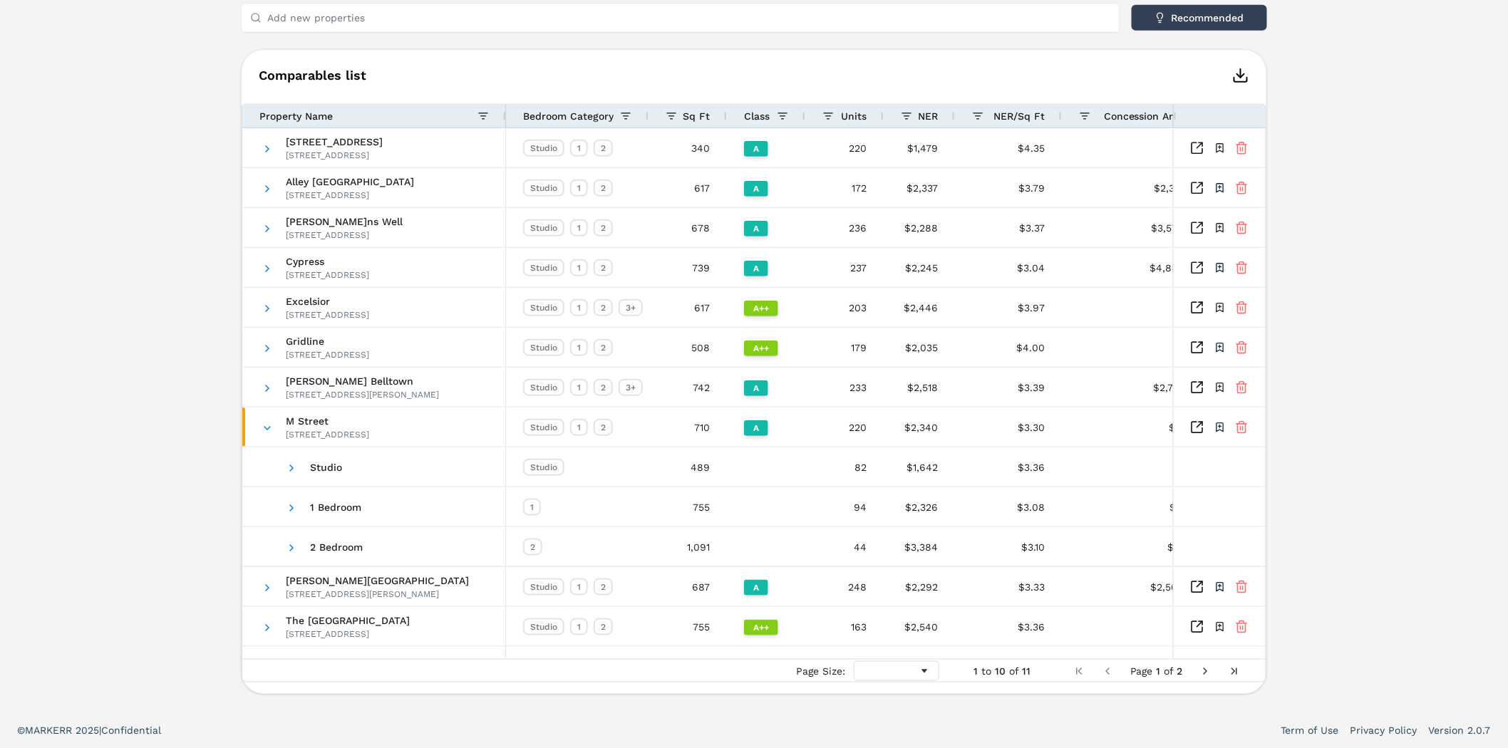
scroll to position [0, 46]
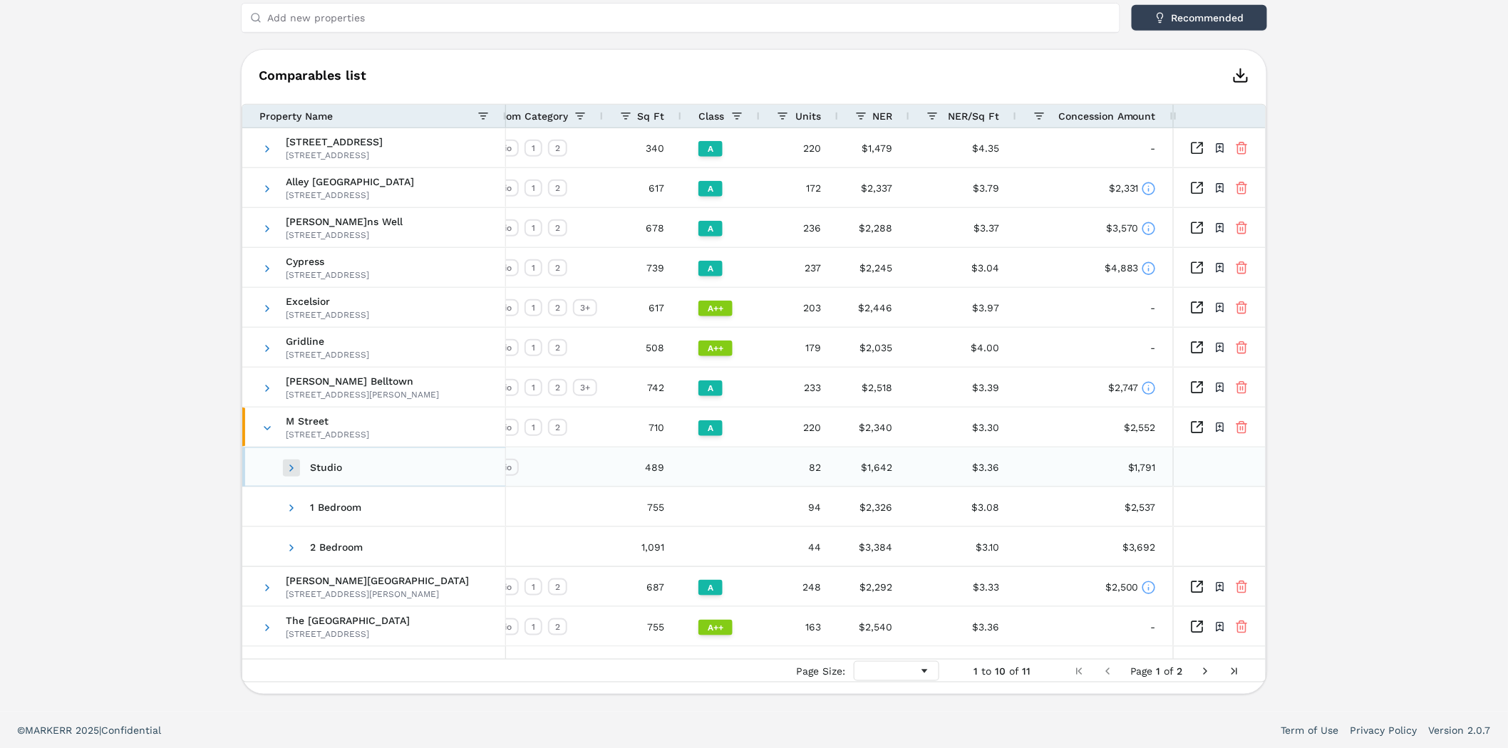
click at [292, 472] on span at bounding box center [291, 467] width 11 height 11
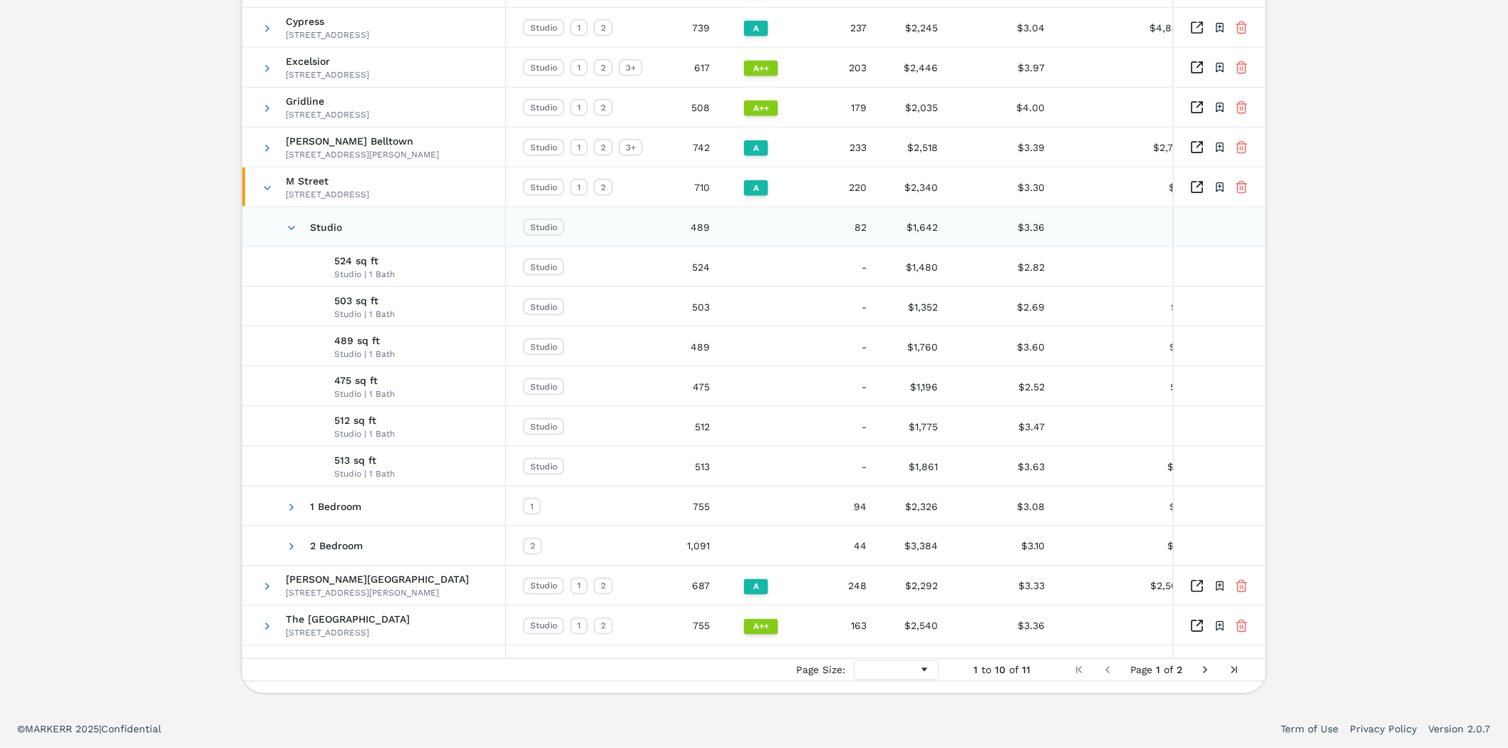
scroll to position [250, 0]
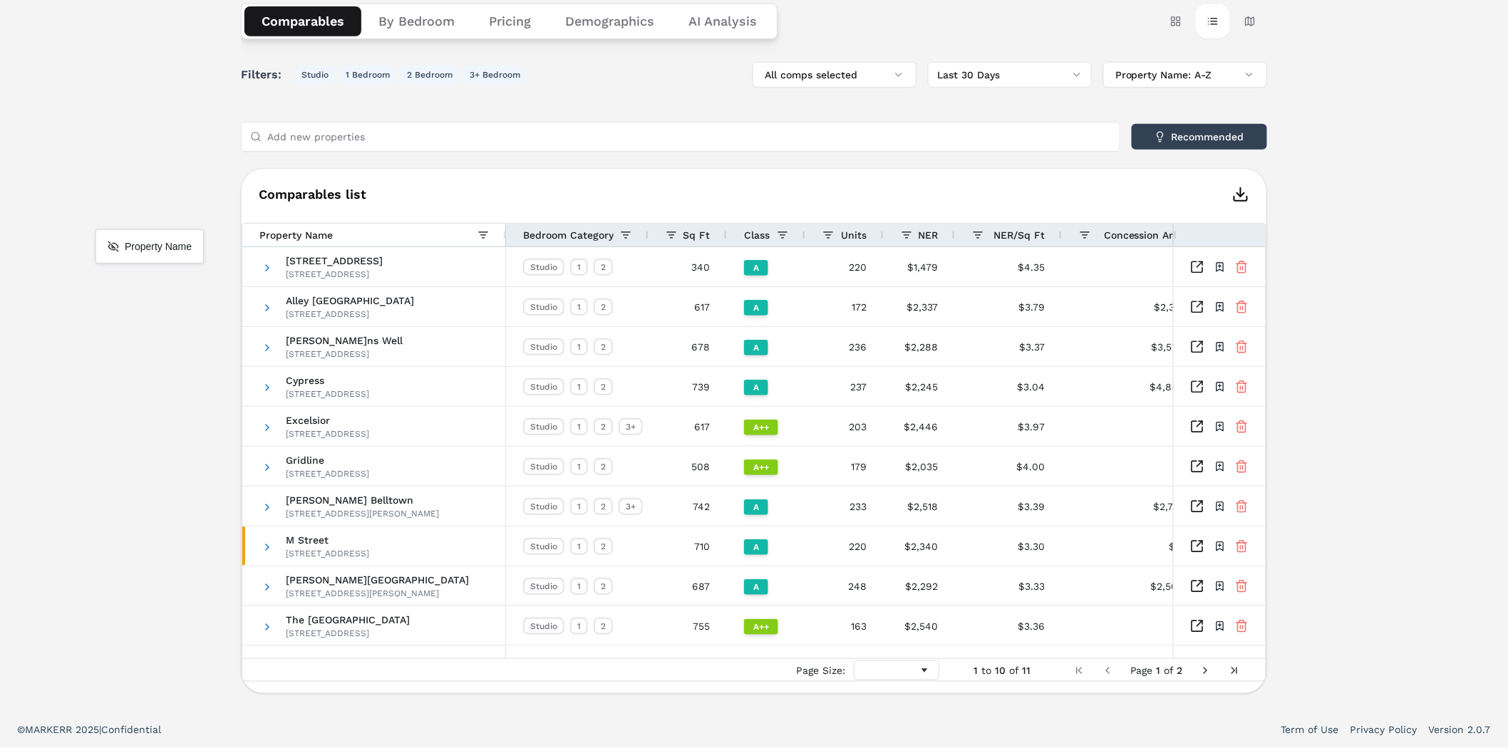
drag, startPoint x: 289, startPoint y: 231, endPoint x: 103, endPoint y: 235, distance: 186.0
click at [1181, 133] on button "Recommended" at bounding box center [1198, 137] width 135 height 26
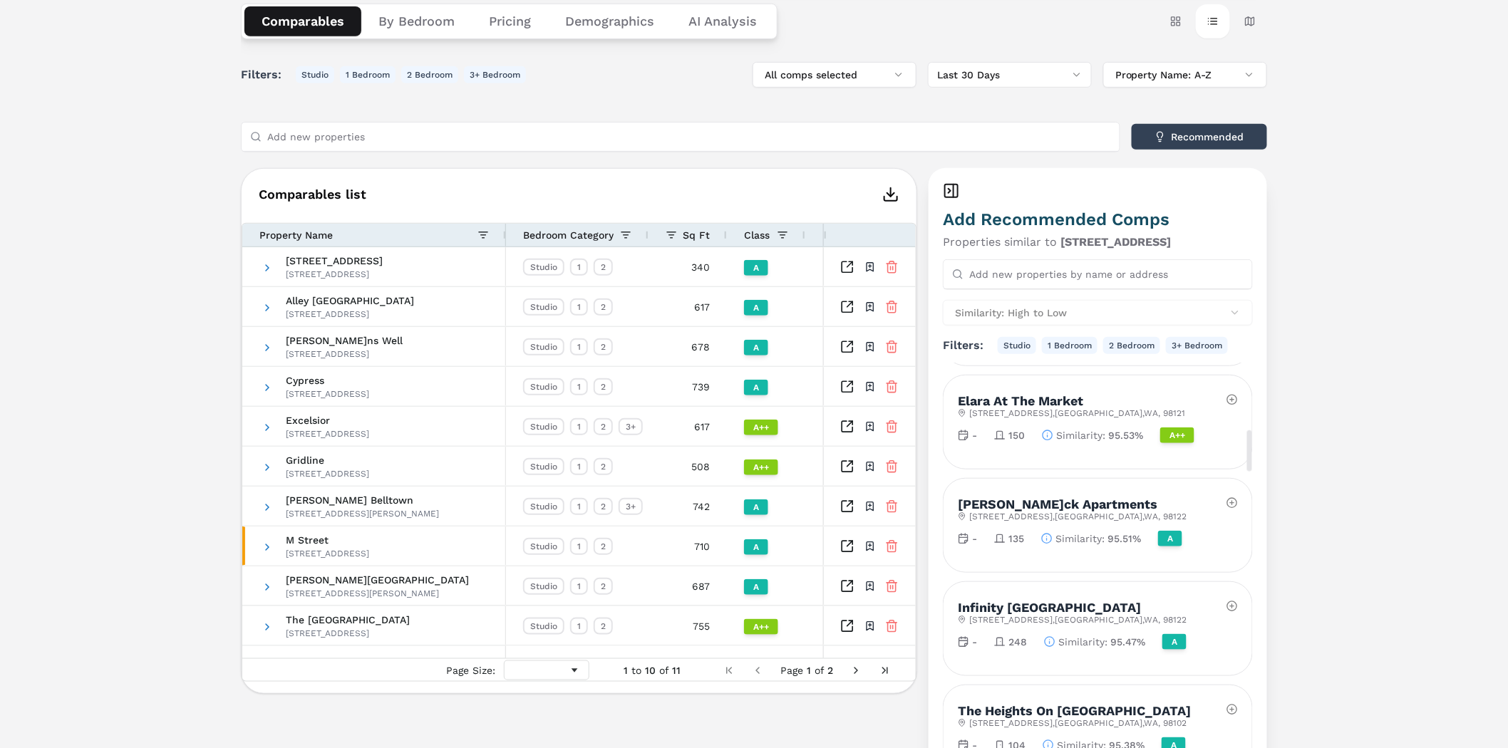
scroll to position [1108, 0]
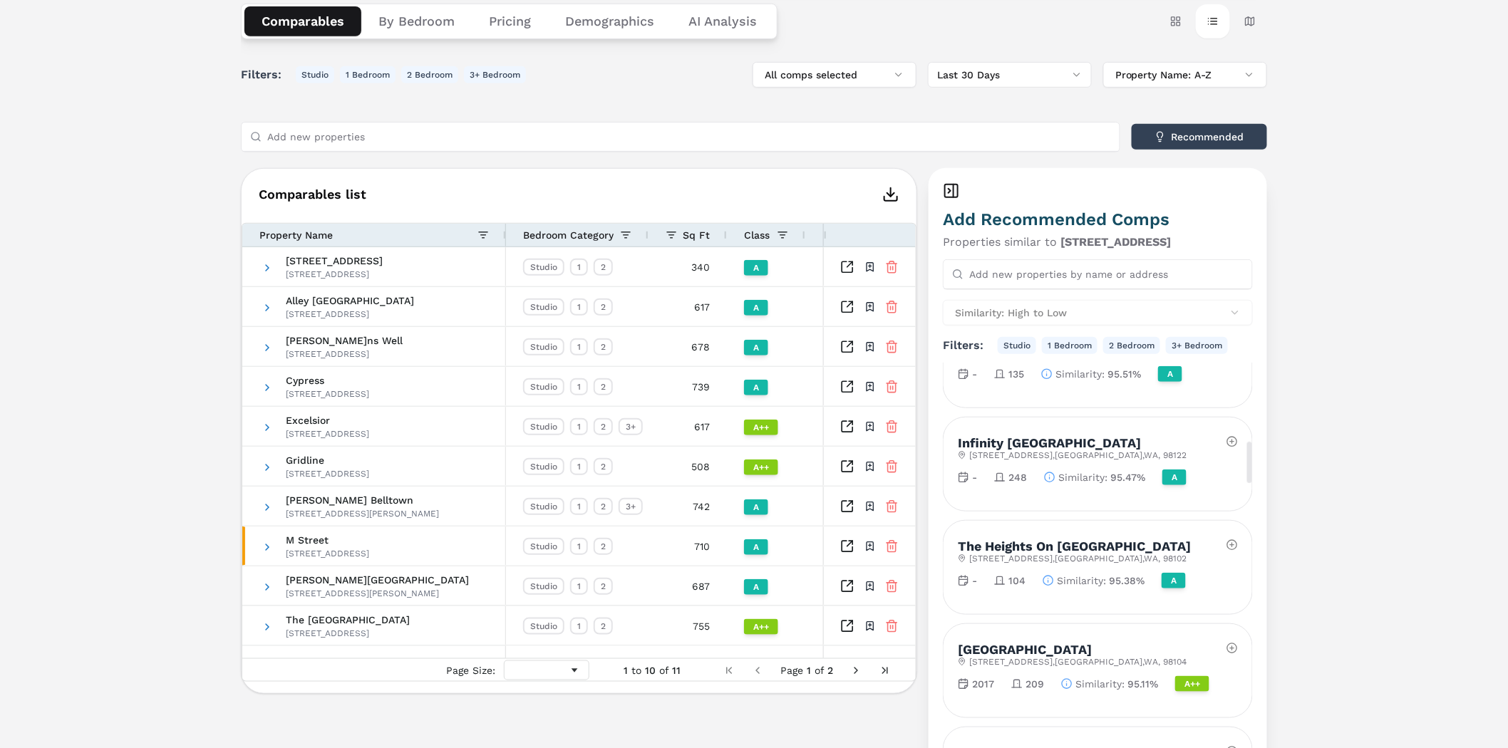
click at [1347, 372] on div "Notifications [GEOGRAPHIC_DATA] A [STREET_ADDRESS] Toggle portfolio menu 2006 2…" at bounding box center [754, 421] width 1508 height 1217
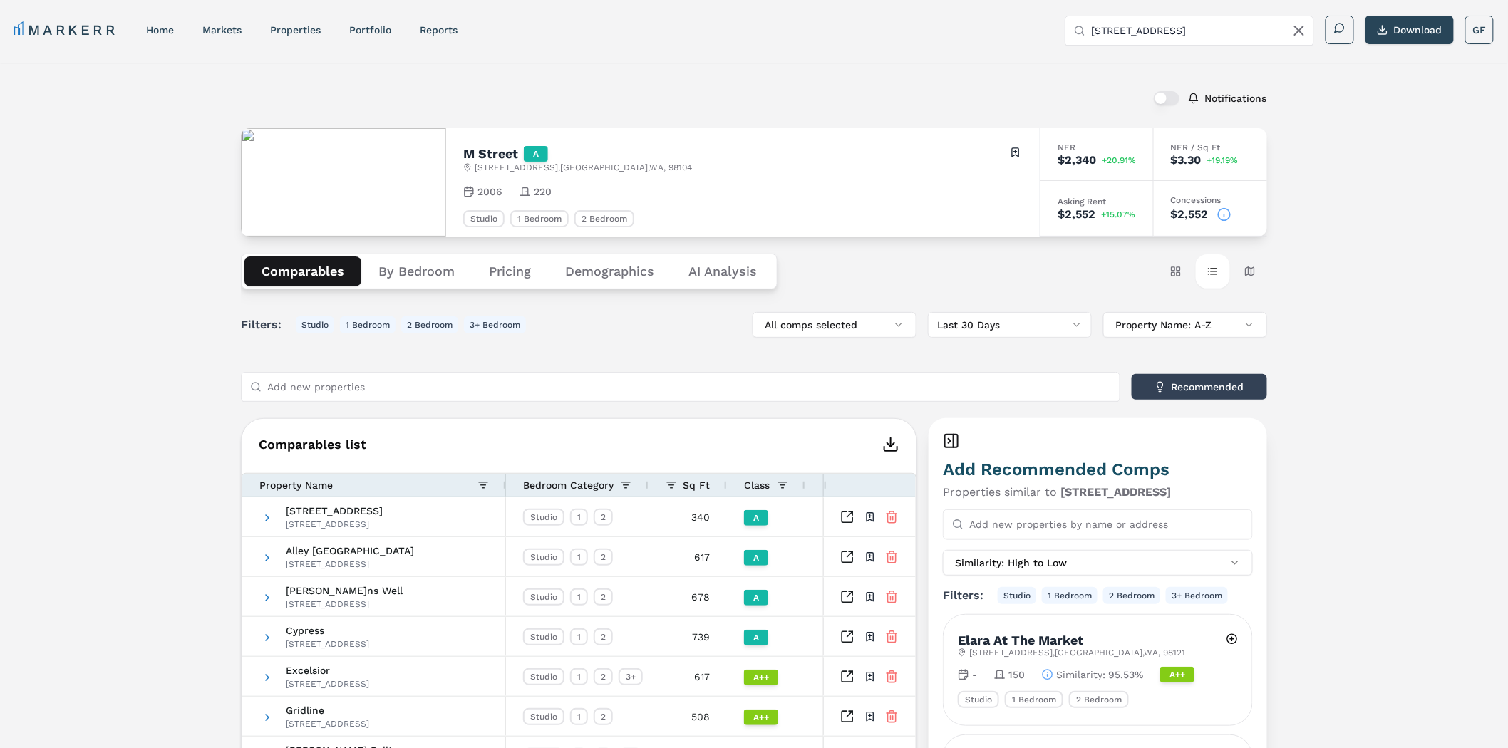
scroll to position [1266, 0]
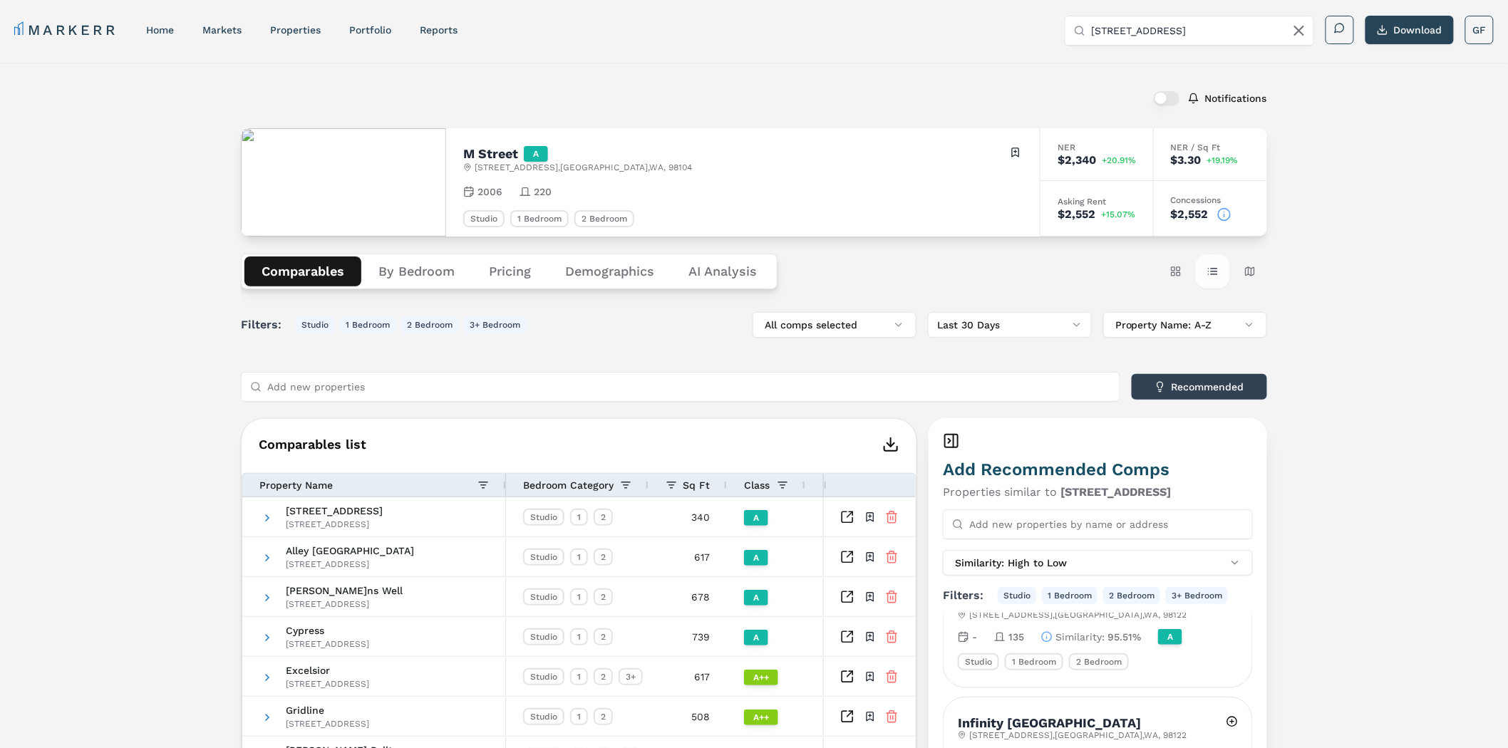
drag, startPoint x: 1361, startPoint y: 345, endPoint x: 1201, endPoint y: 281, distance: 171.7
click at [1348, 341] on div "Notifications [GEOGRAPHIC_DATA] A [STREET_ADDRESS] Toggle portfolio menu 2006 2…" at bounding box center [754, 671] width 1508 height 1217
click at [642, 266] on button "Demographics" at bounding box center [609, 271] width 123 height 30
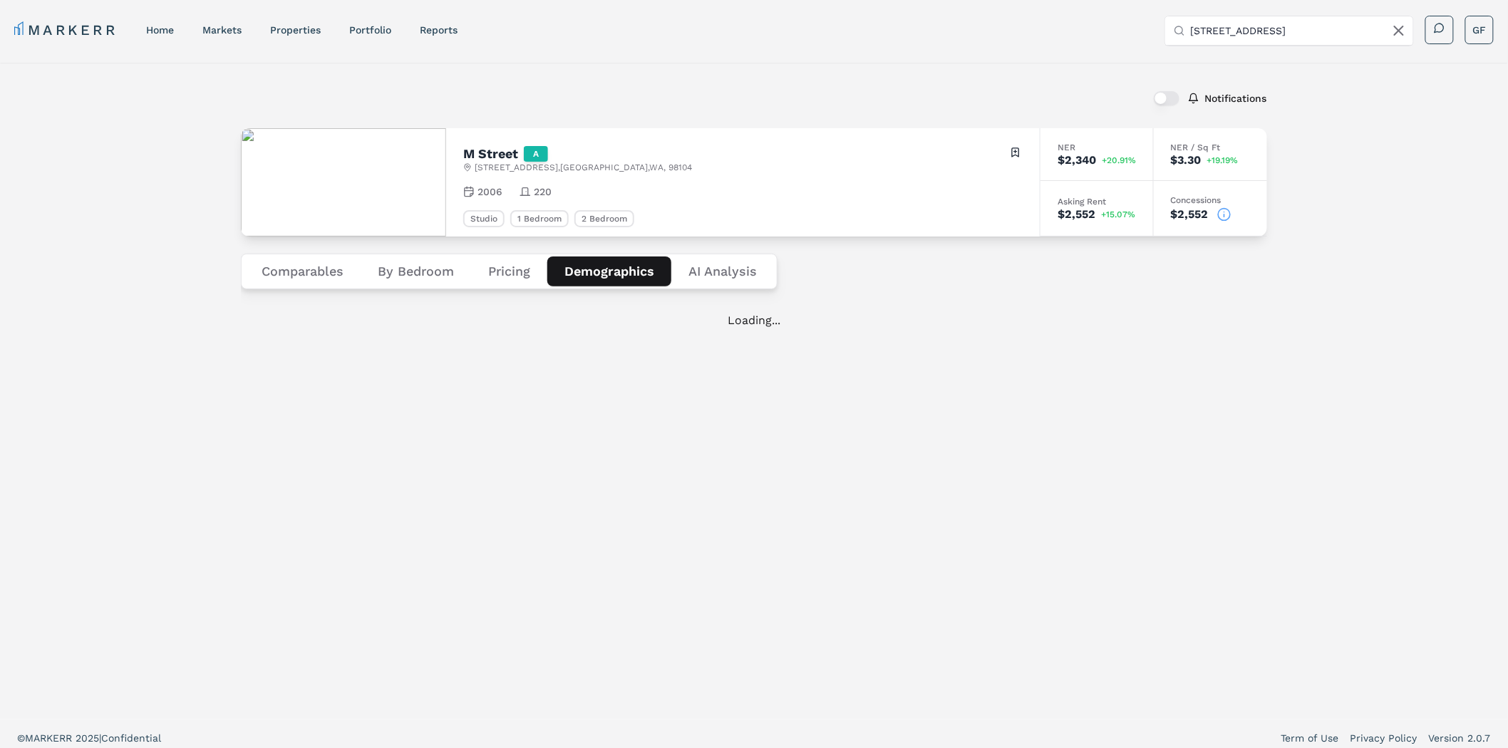
click at [1421, 253] on div "Notifications [GEOGRAPHIC_DATA] A [STREET_ADDRESS] Toggle portfolio menu 2006 2…" at bounding box center [754, 391] width 1508 height 657
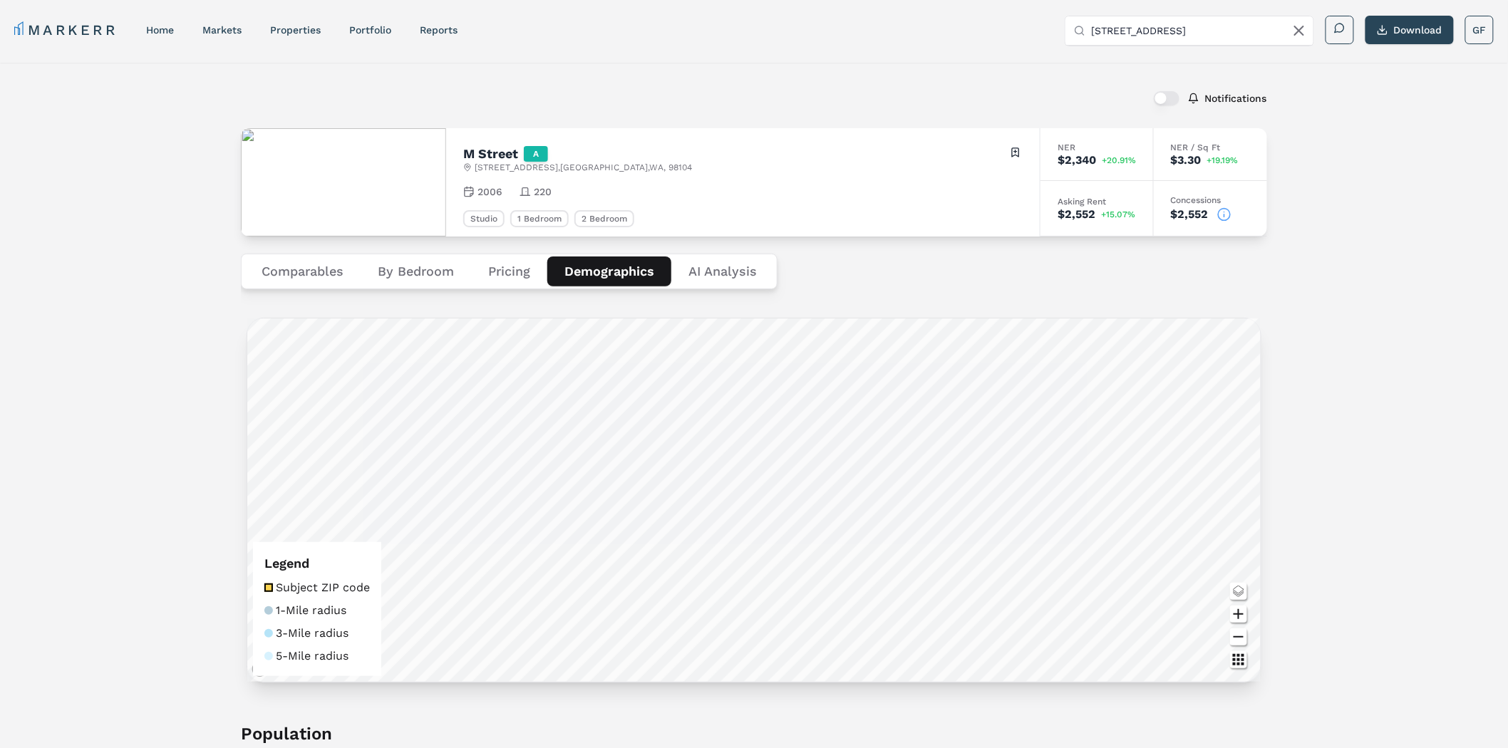
click at [528, 269] on button "Pricing" at bounding box center [509, 271] width 76 height 30
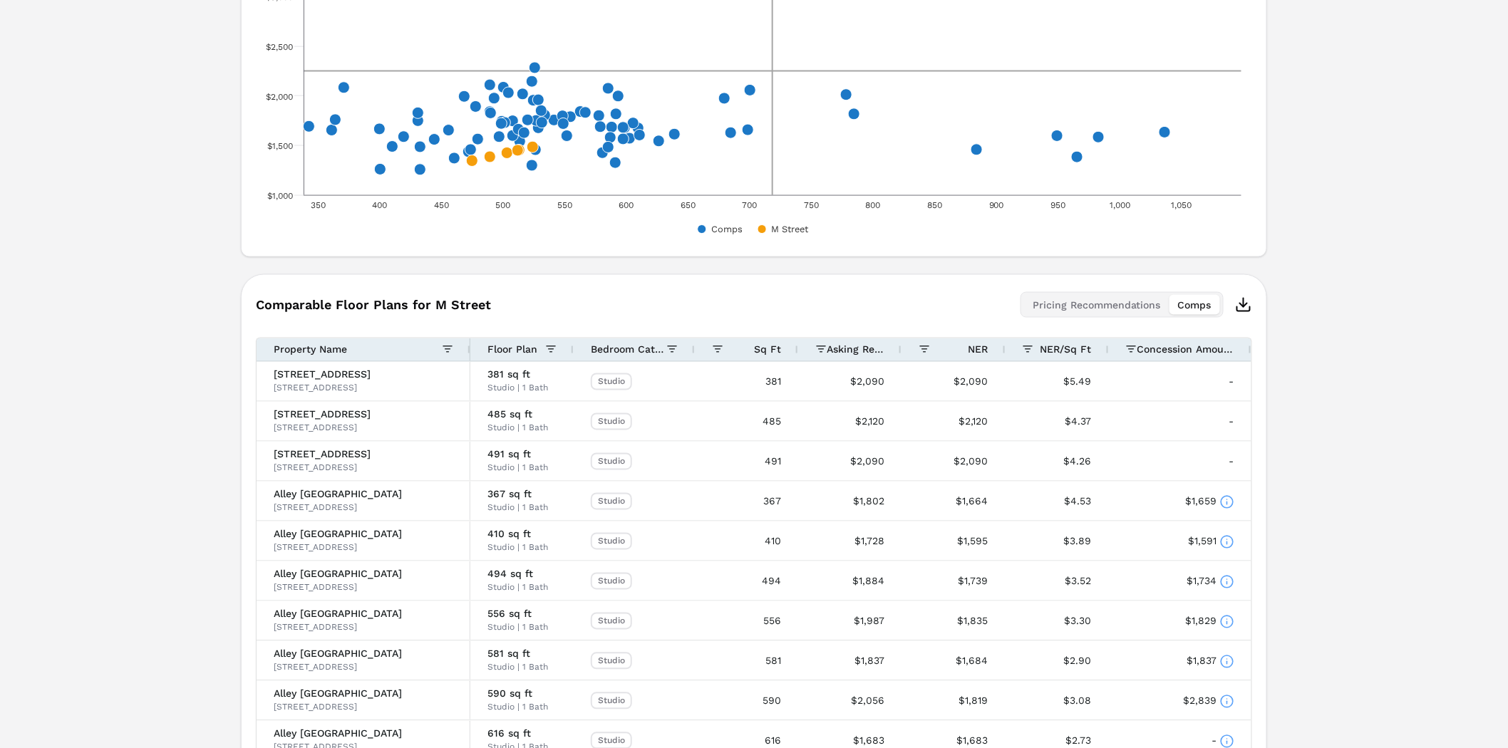
scroll to position [531, 0]
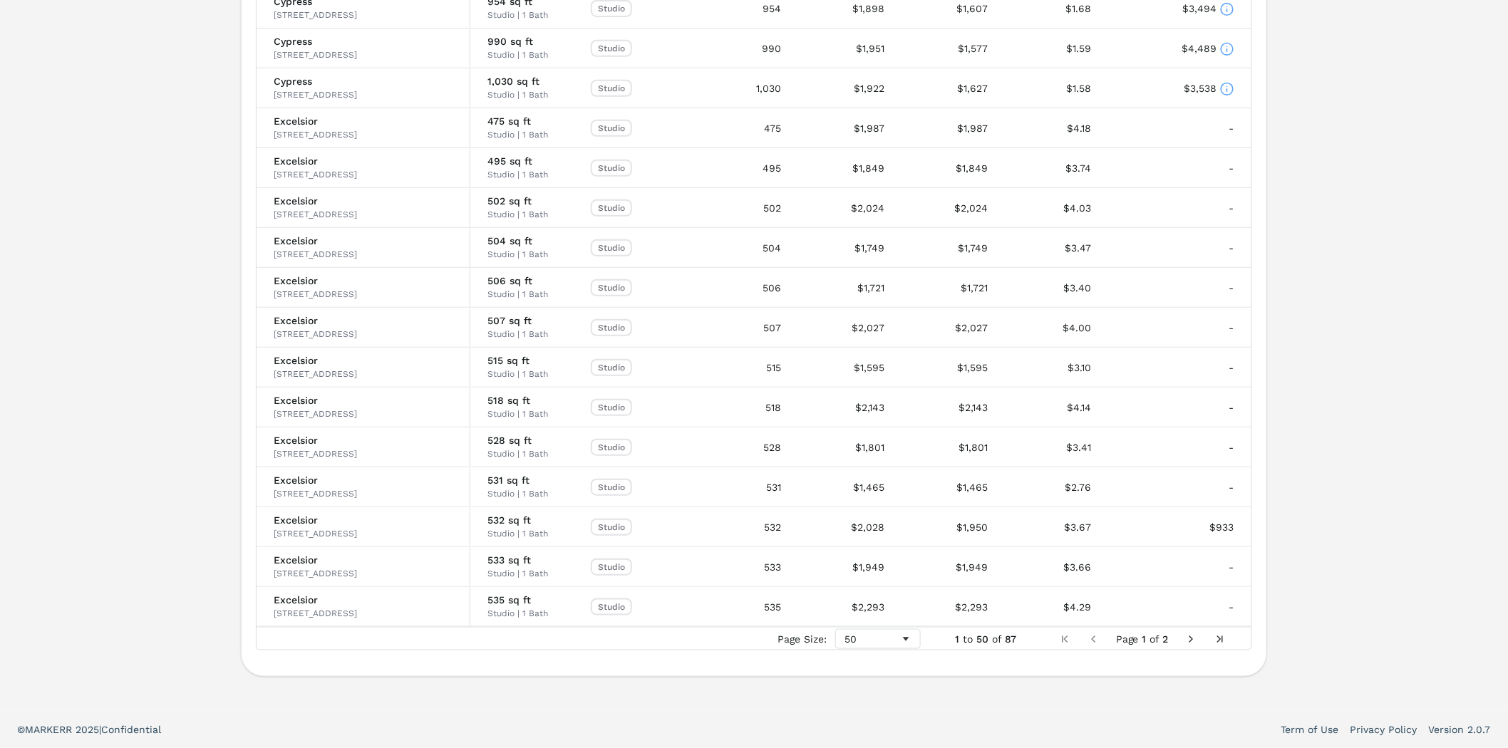
drag, startPoint x: 1288, startPoint y: 524, endPoint x: 1313, endPoint y: 633, distance: 111.8
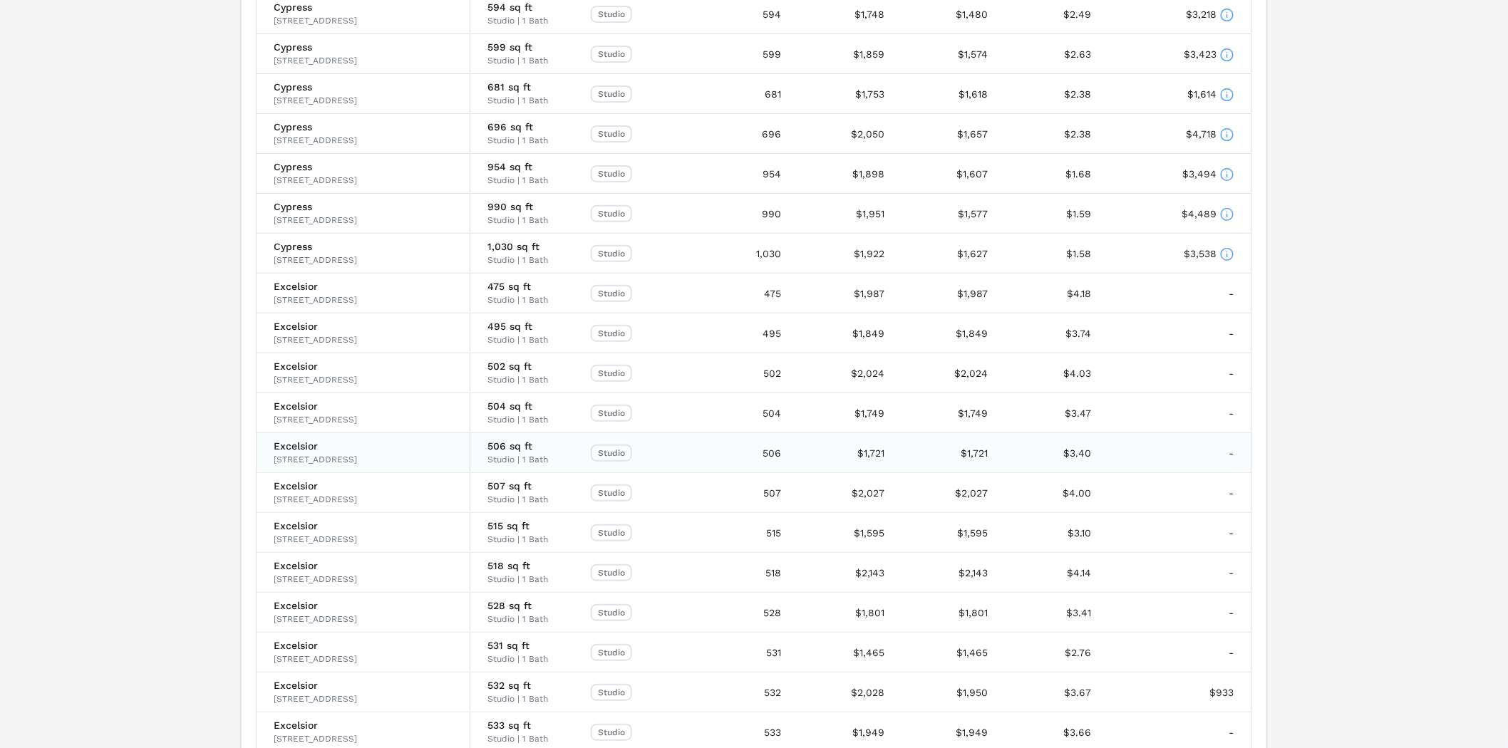
scroll to position [2195, 0]
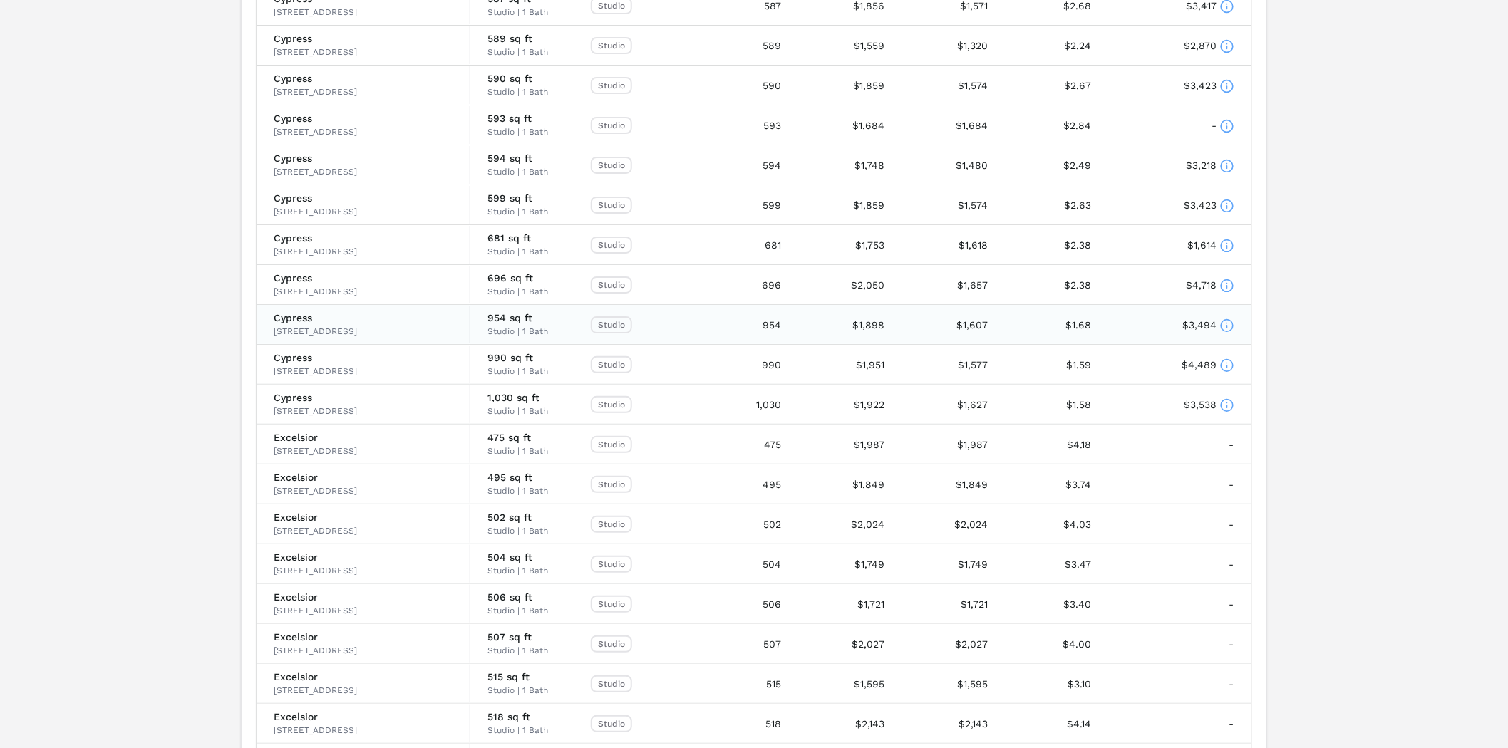
click at [1226, 322] on icon at bounding box center [1227, 325] width 14 height 14
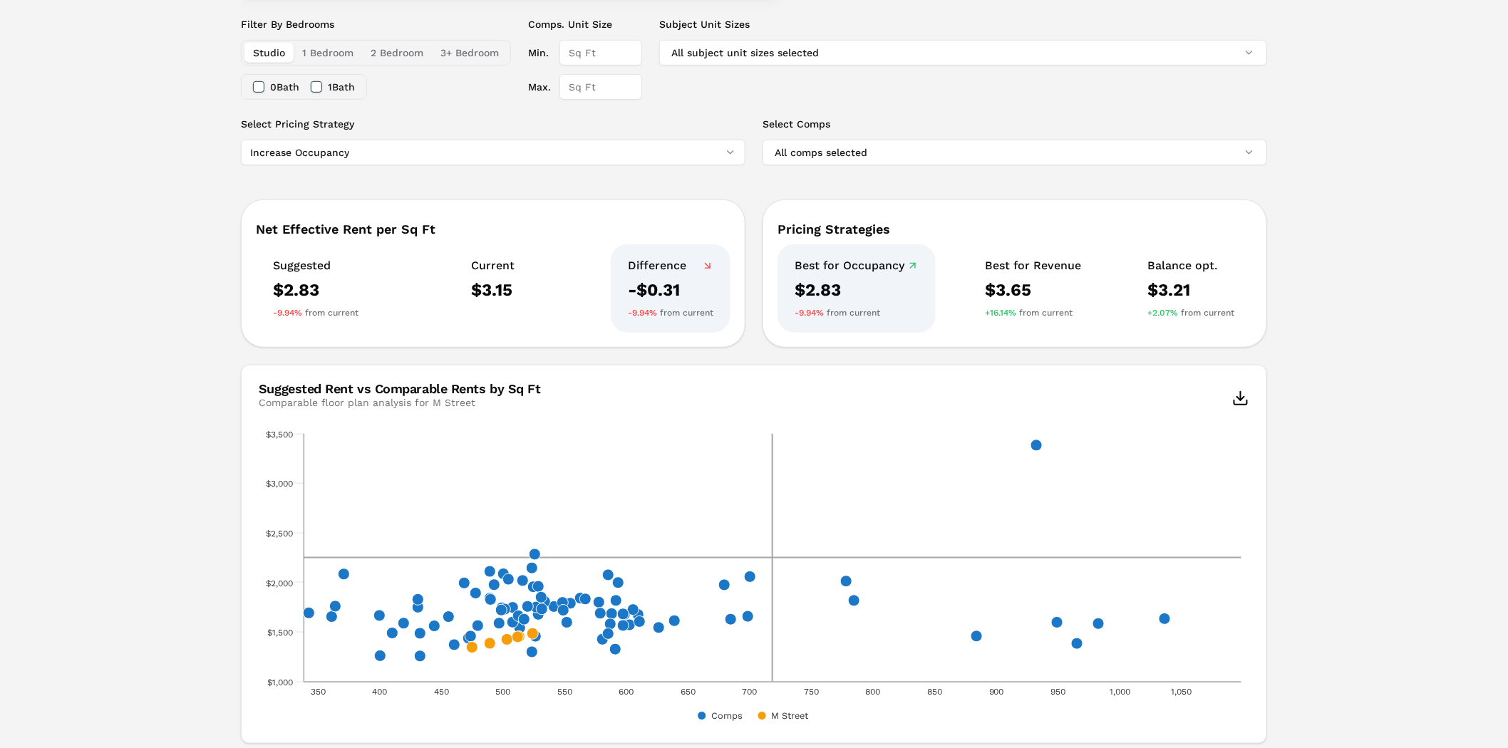
scroll to position [0, 0]
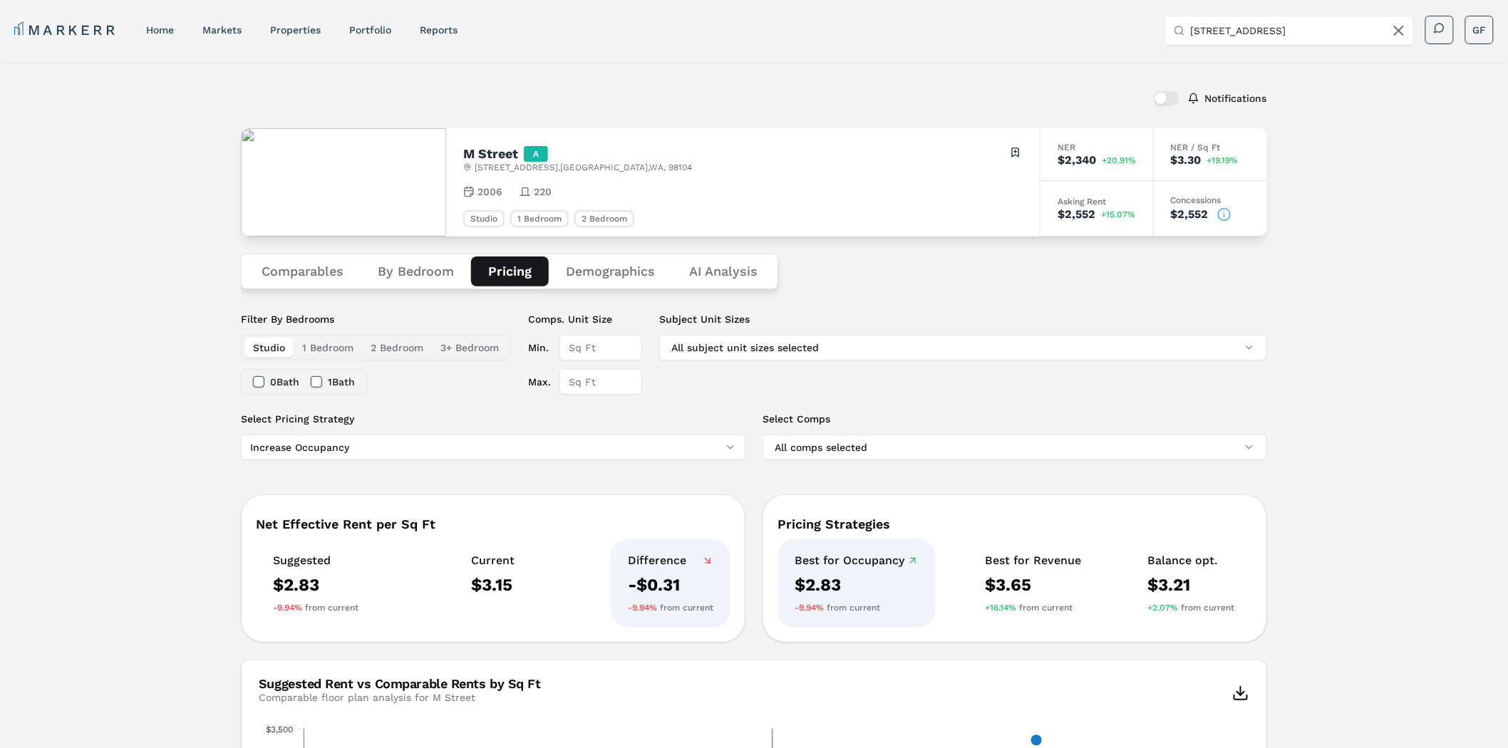
click at [581, 268] on button "Demographics" at bounding box center [610, 271] width 123 height 30
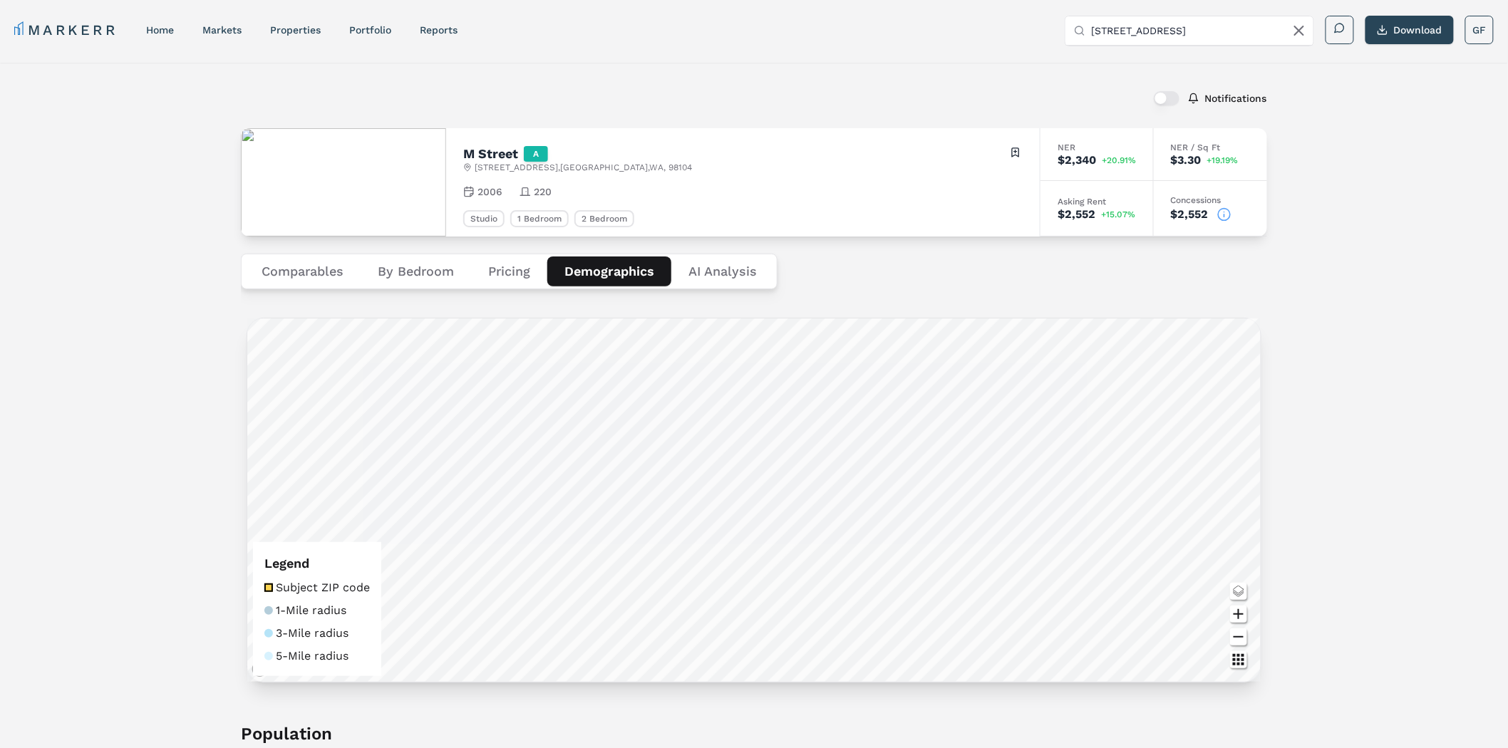
drag, startPoint x: 1415, startPoint y: 474, endPoint x: 1365, endPoint y: 188, distance: 290.0
click at [309, 32] on link "properties" at bounding box center [295, 29] width 51 height 11
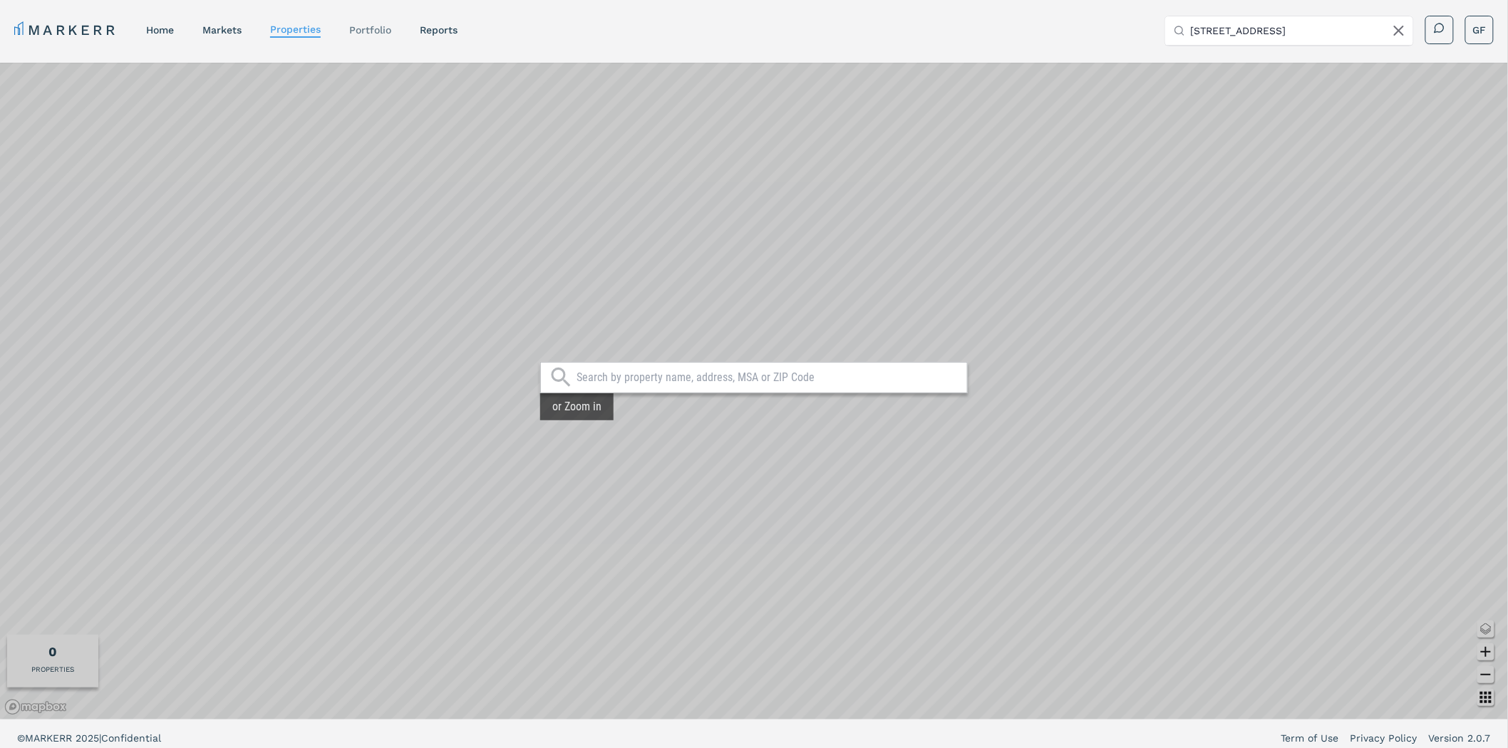
click at [380, 25] on link "Portfolio" at bounding box center [370, 29] width 42 height 11
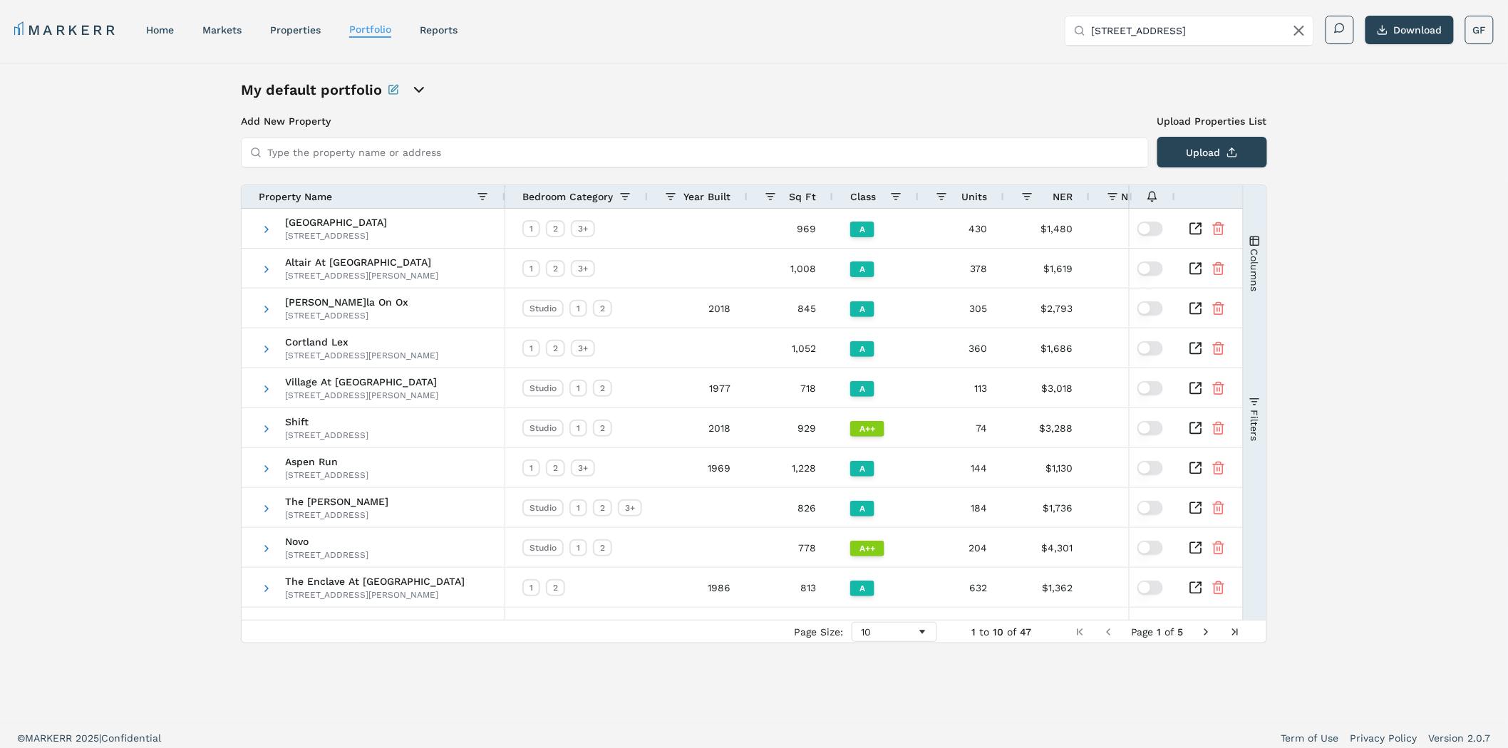
click at [418, 97] on icon "open portfolio options" at bounding box center [418, 89] width 17 height 17
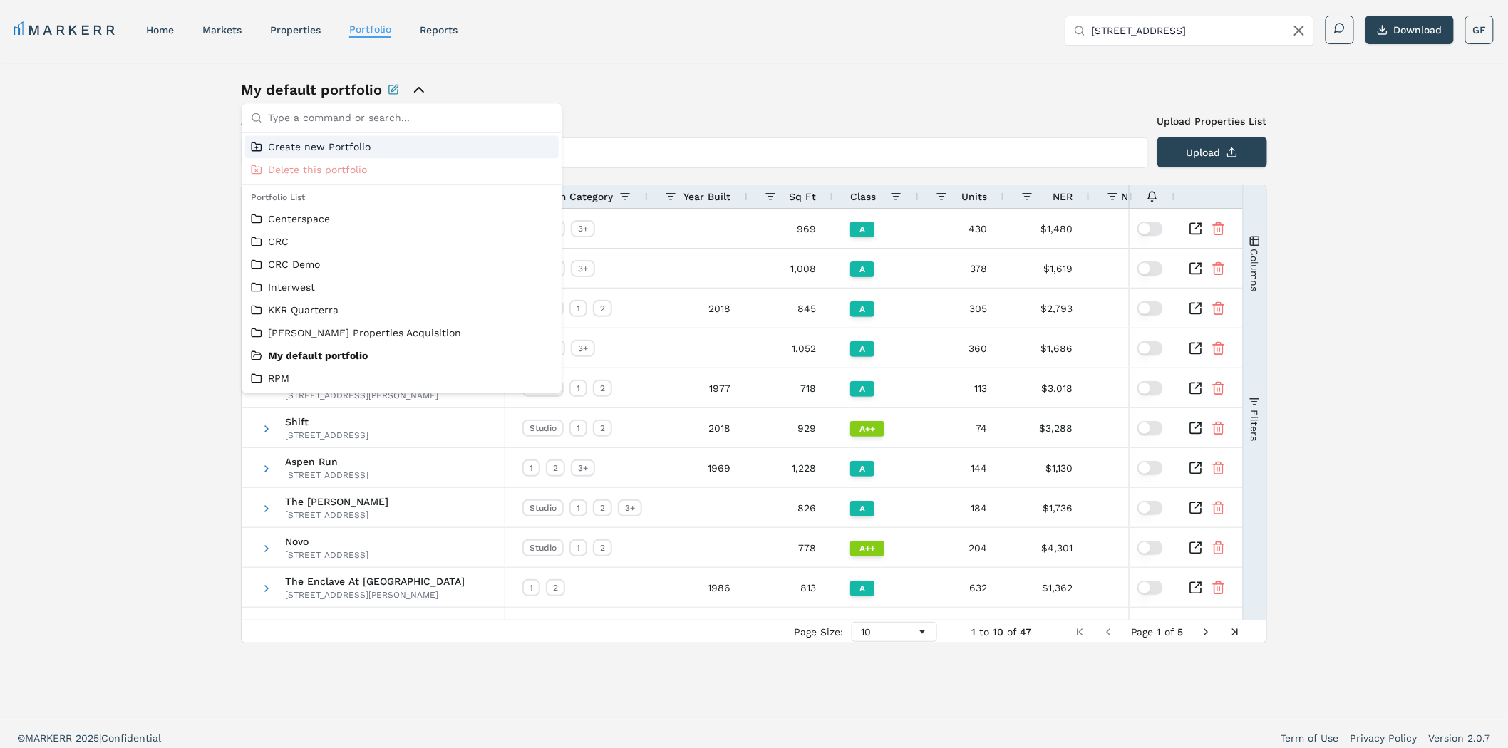
click at [125, 239] on div "My default portfolio Add New Property Upload Properties List Type the property …" at bounding box center [754, 391] width 1508 height 657
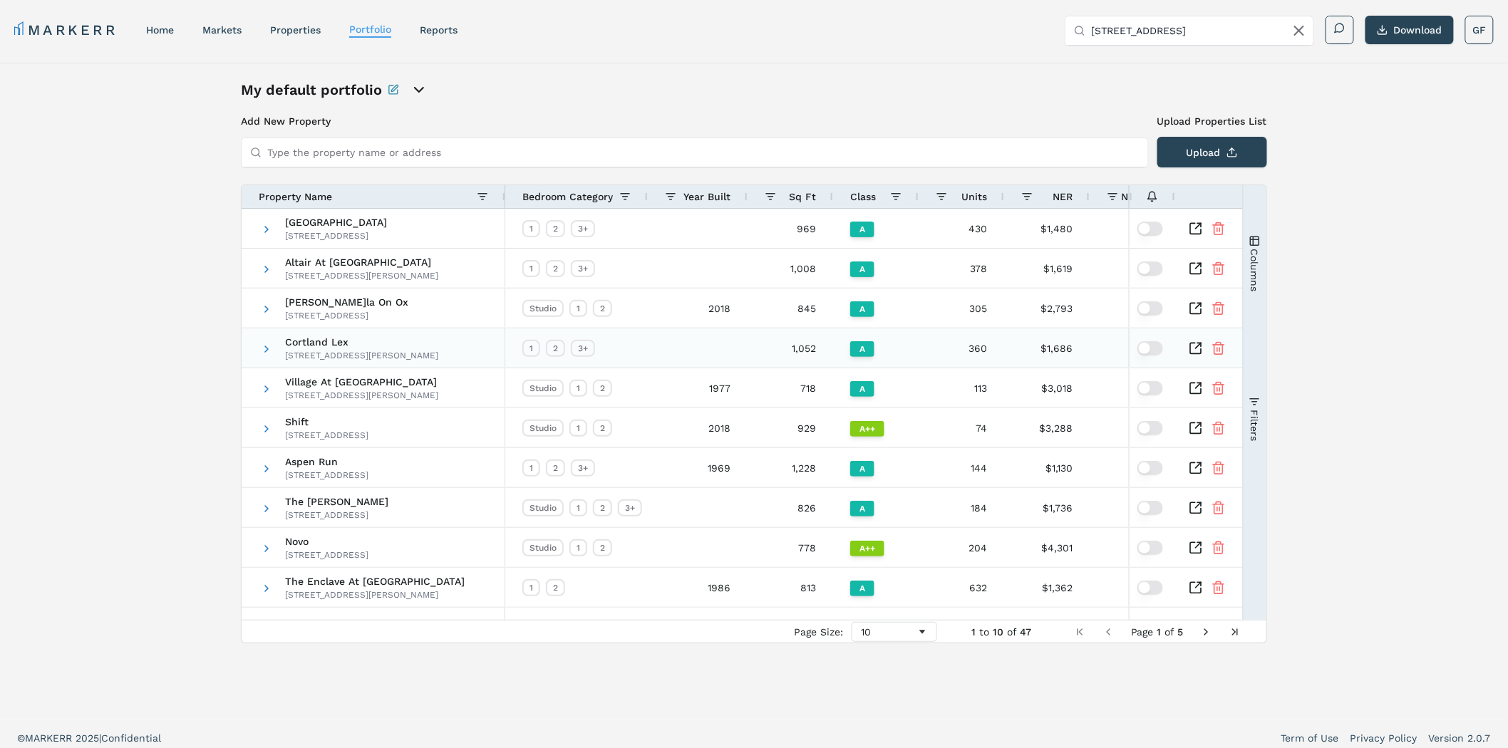
click at [271, 357] on span at bounding box center [266, 348] width 11 height 39
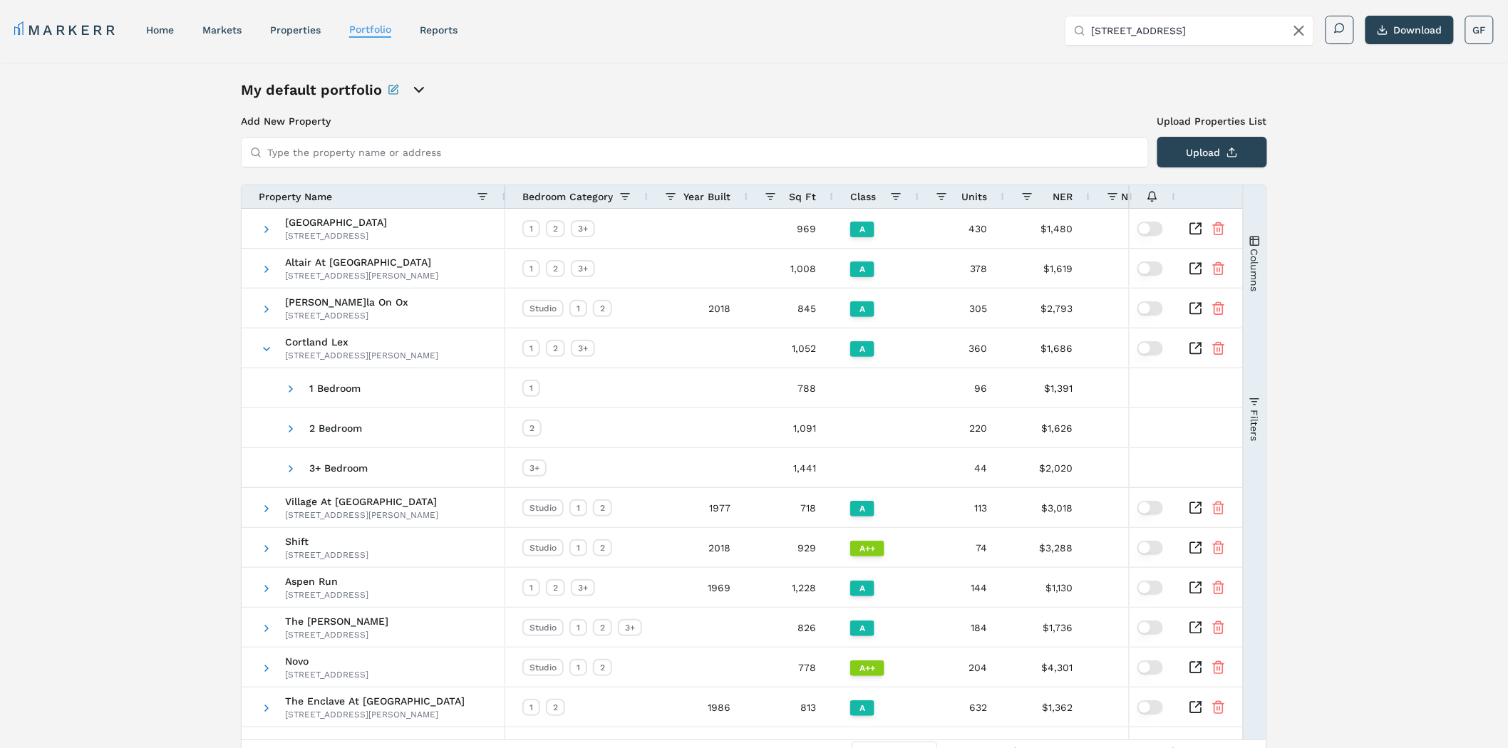
click at [1257, 236] on span "button" at bounding box center [1254, 240] width 11 height 11
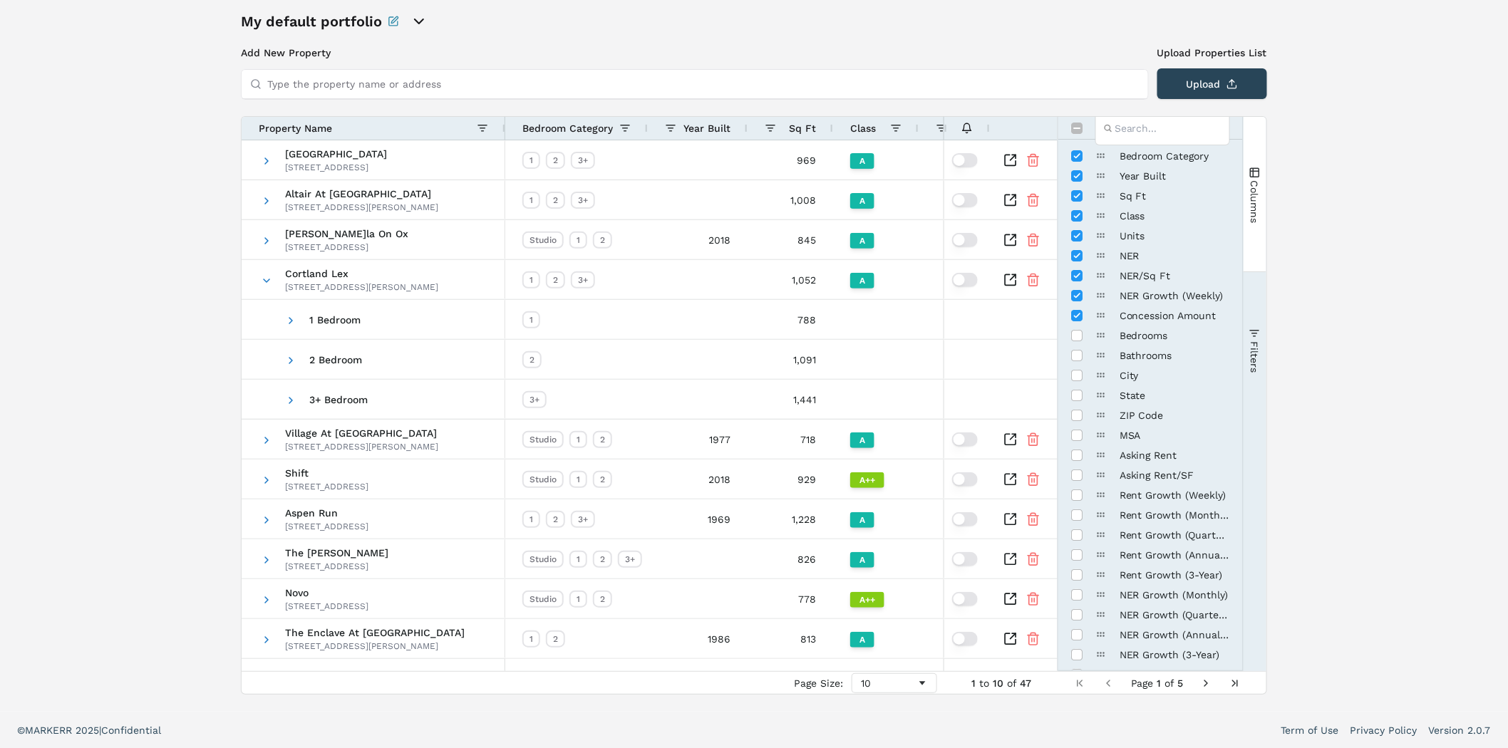
drag, startPoint x: 1337, startPoint y: 159, endPoint x: 1336, endPoint y: 188, distance: 29.2
click at [1337, 157] on div "My default portfolio Add New Property Upload Properties List Type the property …" at bounding box center [754, 352] width 1508 height 717
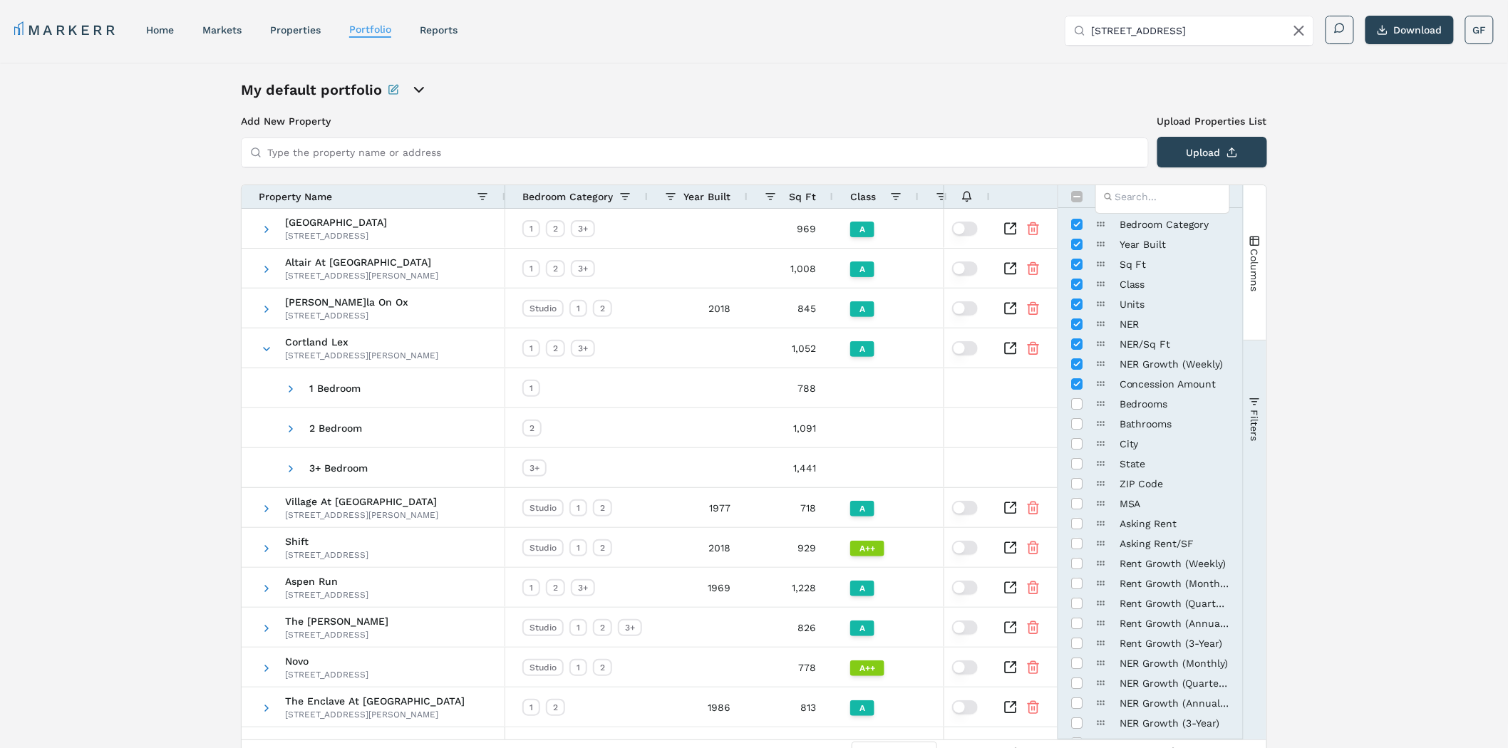
click at [1414, 136] on div "My default portfolio Add New Property Upload Properties List Type the property …" at bounding box center [754, 421] width 1508 height 717
